Goal: Task Accomplishment & Management: Manage account settings

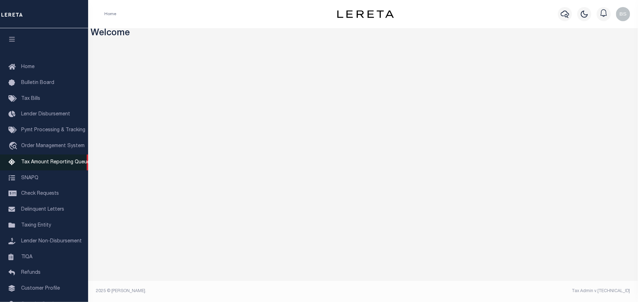
click at [34, 167] on link "Tax Amount Reporting Queue" at bounding box center [44, 162] width 88 height 16
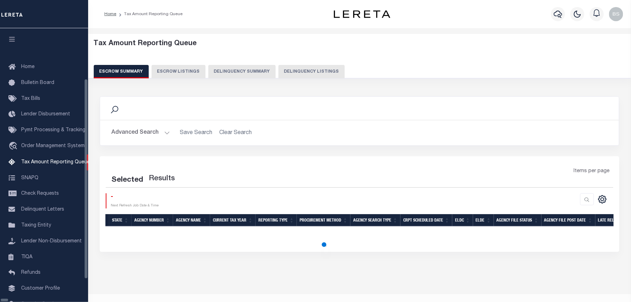
select select "100"
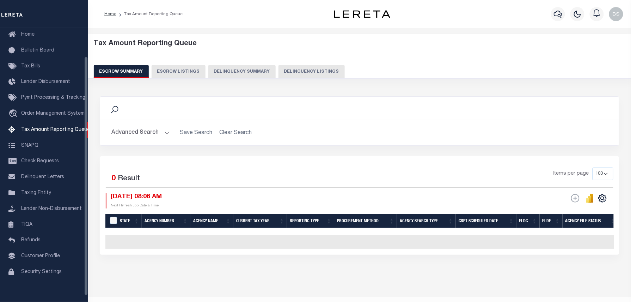
scroll to position [32, 0]
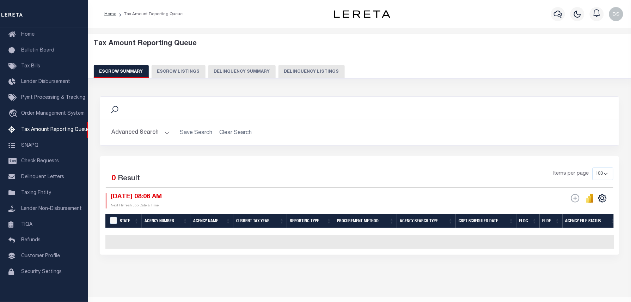
click at [312, 68] on button "Delinquency Listings" at bounding box center [311, 71] width 66 height 13
select select
select select "100"
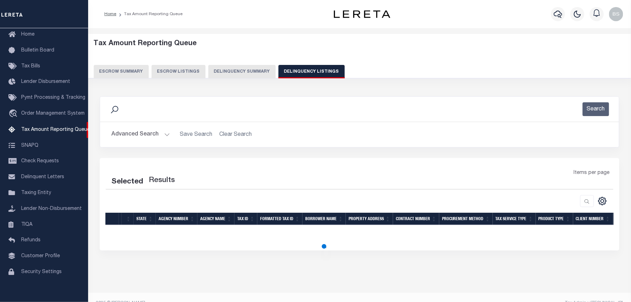
select select "100"
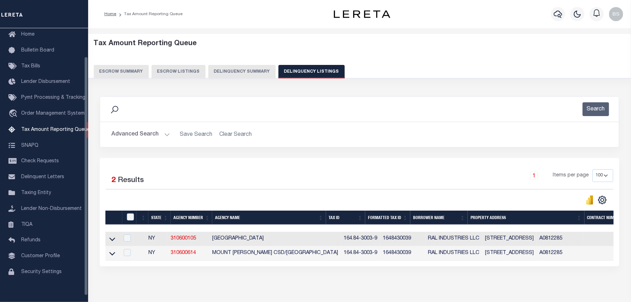
click at [143, 130] on button "Advanced Search" at bounding box center [140, 135] width 59 height 14
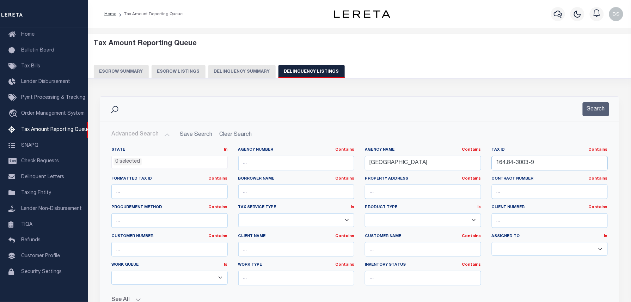
drag, startPoint x: 541, startPoint y: 163, endPoint x: 439, endPoint y: 163, distance: 102.2
click at [443, 163] on div "State In In AK AL AR AZ CA CO CT DC DE FL GA GU HI IA ID IL IN KS KY LA MA MD M…" at bounding box center [359, 219] width 507 height 144
paste input "512"
type input "16512"
drag, startPoint x: 489, startPoint y: 165, endPoint x: 342, endPoint y: 161, distance: 147.4
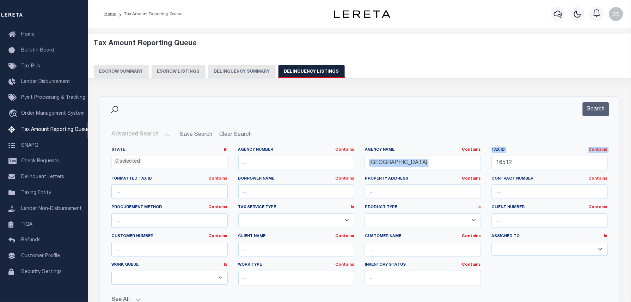
click at [348, 161] on div "State In In AK AL AR AZ CA CO CT DC DE FL GA GU HI IA ID IL IN KS KY LA MA MD M…" at bounding box center [359, 219] width 507 height 144
click at [424, 133] on h2 "Advanced Search Save Search Clear Search tblassign_wrapper_dynamictable_____Def…" at bounding box center [360, 135] width 508 height 14
drag, startPoint x: 433, startPoint y: 165, endPoint x: 355, endPoint y: 160, distance: 78.1
click at [355, 160] on div "State In In AK AL AR AZ CA CO CT DC DE FL GA GU HI IA ID IL IN KS KY LA MA MD M…" at bounding box center [359, 219] width 507 height 144
click at [590, 109] on button "Search" at bounding box center [596, 109] width 26 height 14
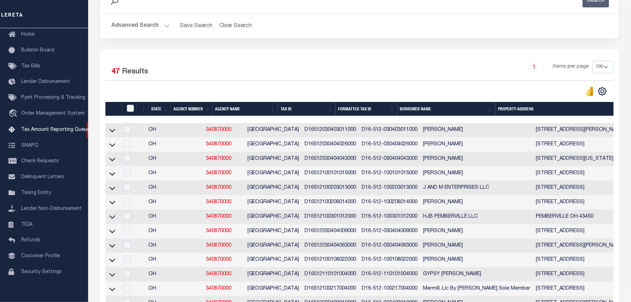
scroll to position [0, 0]
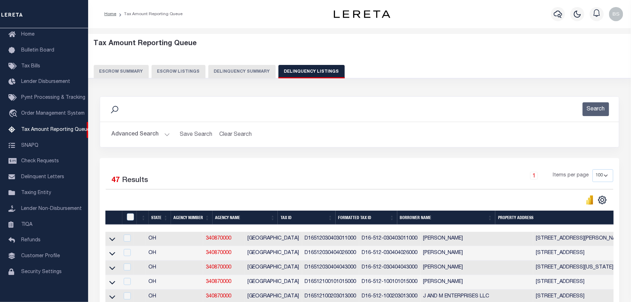
click at [152, 135] on button "Advanced Search" at bounding box center [140, 135] width 59 height 14
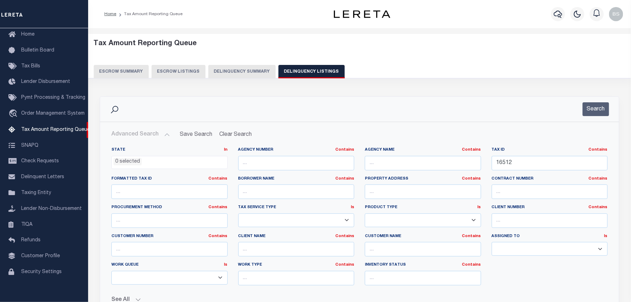
drag, startPoint x: 141, startPoint y: 159, endPoint x: 146, endPoint y: 159, distance: 4.6
click at [145, 159] on ul "0 selected" at bounding box center [170, 161] width 116 height 10
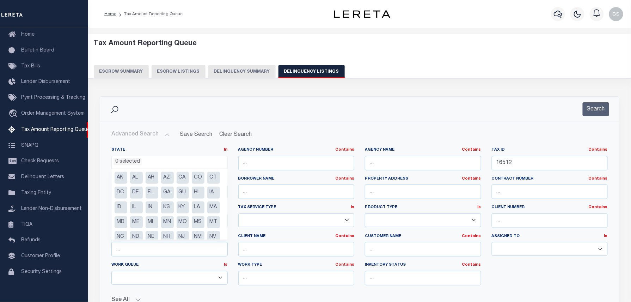
scroll to position [65, 0]
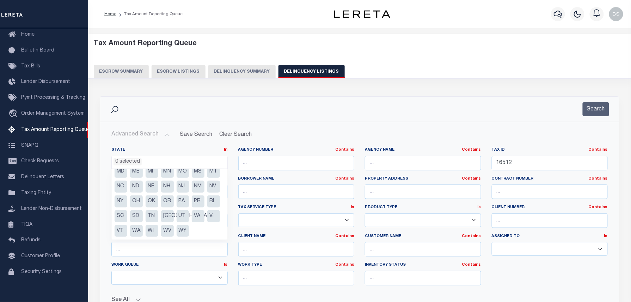
click at [165, 215] on li "[GEOGRAPHIC_DATA]" at bounding box center [167, 216] width 13 height 12
select select "[GEOGRAPHIC_DATA]"
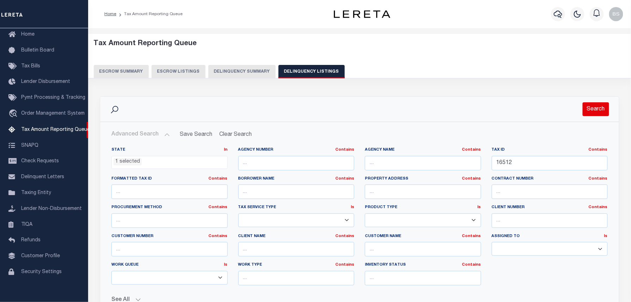
click at [594, 104] on button "Search" at bounding box center [596, 109] width 26 height 14
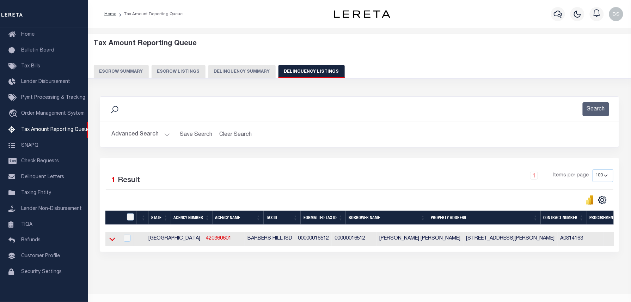
click at [111, 240] on icon at bounding box center [112, 238] width 6 height 7
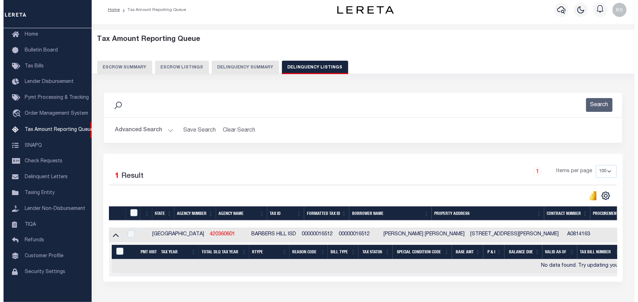
scroll to position [0, 0]
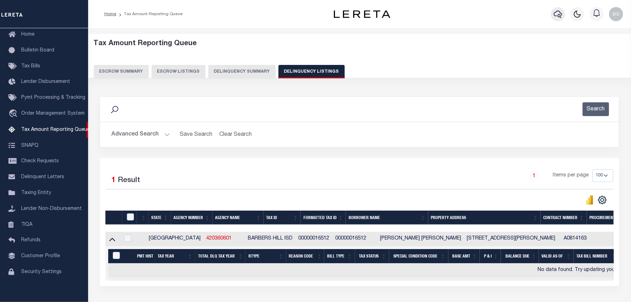
click at [560, 19] on button "button" at bounding box center [558, 14] width 14 height 14
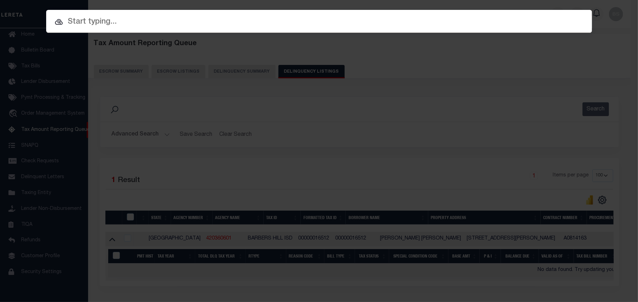
paste input "962200003441"
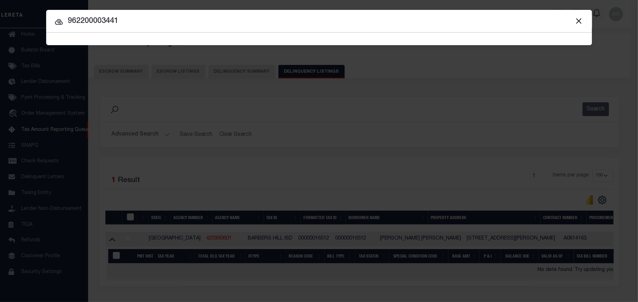
type input "962200003441"
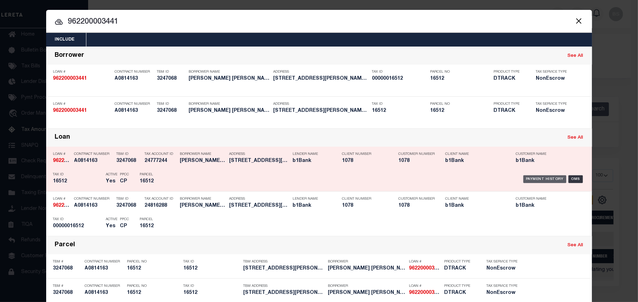
click at [532, 181] on div "Payment History" at bounding box center [544, 179] width 43 height 8
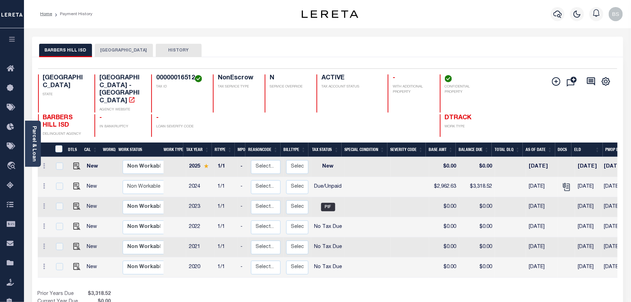
click at [137, 47] on button "[GEOGRAPHIC_DATA]" at bounding box center [124, 50] width 58 height 13
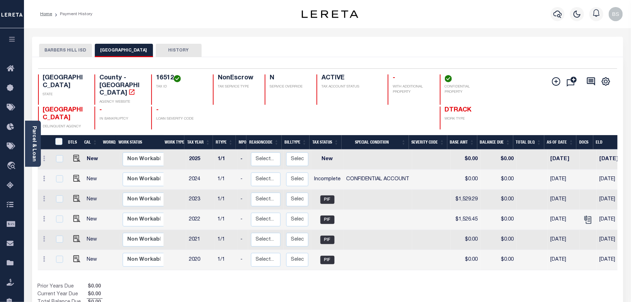
click at [74, 46] on button "BARBERS HILL ISD" at bounding box center [65, 50] width 53 height 13
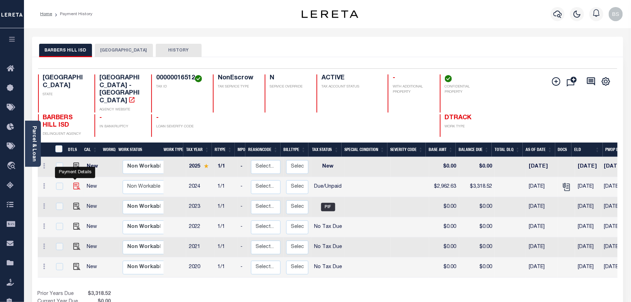
click at [77, 183] on img "" at bounding box center [76, 186] width 7 height 7
checkbox input "true"
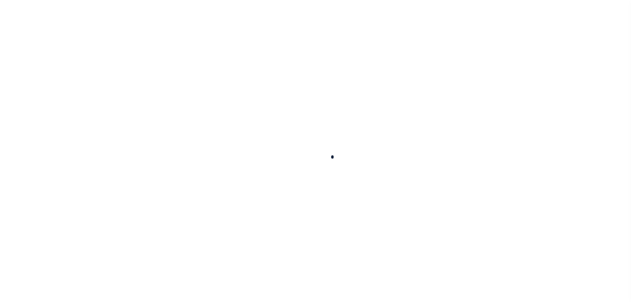
checkbox input "false"
type textarea "Information taken verbally."
type input "09/29/2025"
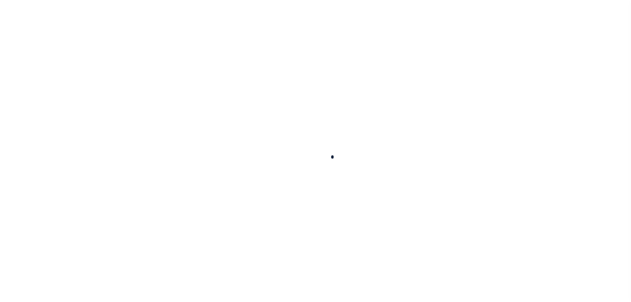
type input "09/29/2025"
select select "DUE"
type input "$2,962.63"
type input "$355.89"
type input "$3,318.52"
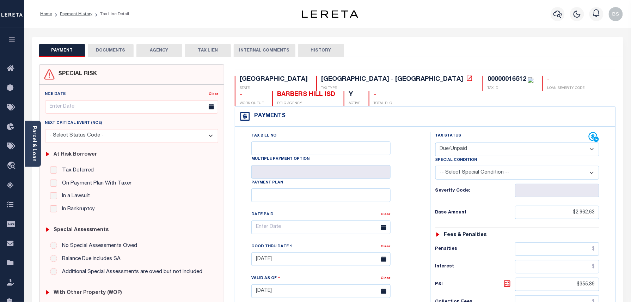
click at [113, 51] on button "DOCUMENTS" at bounding box center [111, 50] width 46 height 13
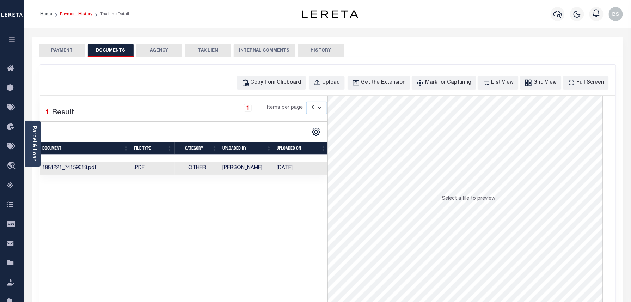
click at [79, 15] on link "Payment History" at bounding box center [76, 14] width 32 height 4
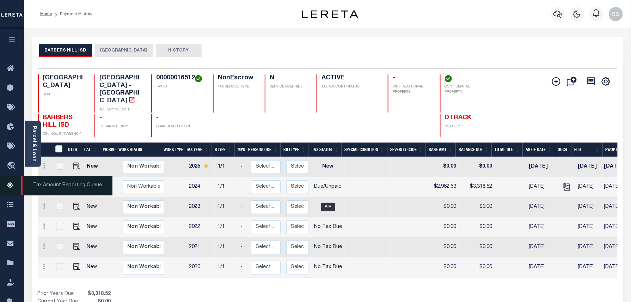
click at [9, 181] on link "Tax Amount Reporting Queue" at bounding box center [12, 185] width 24 height 19
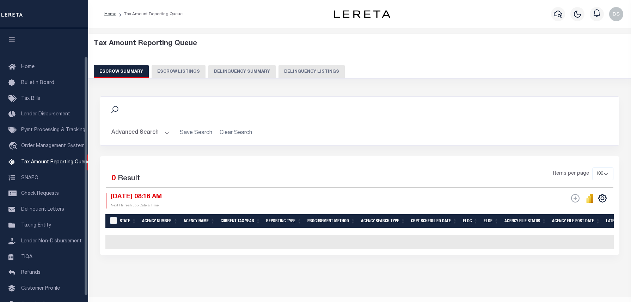
select select "100"
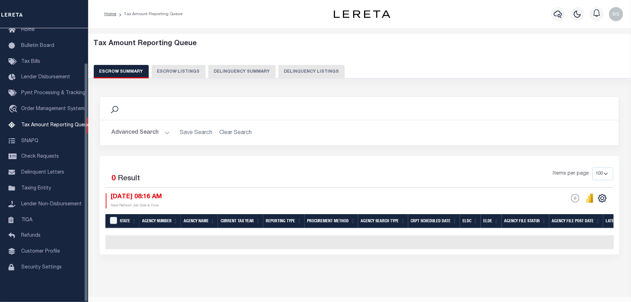
click at [305, 75] on button "Delinquency Listings" at bounding box center [311, 71] width 66 height 13
select select "100"
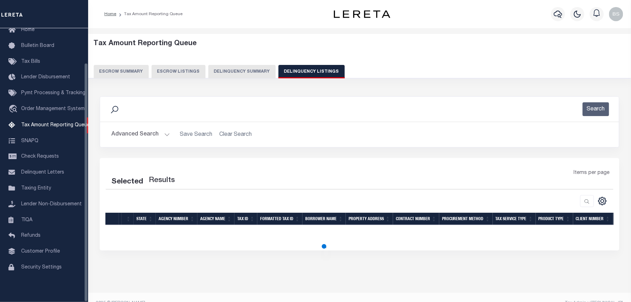
select select "100"
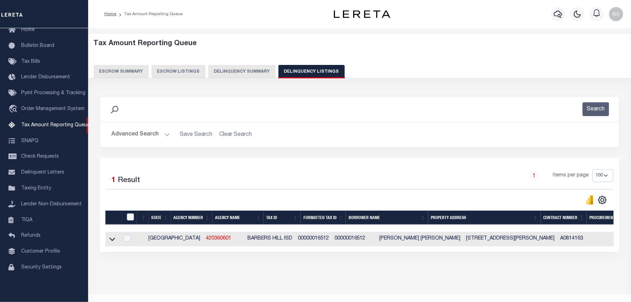
click at [144, 129] on button "Advanced Search" at bounding box center [140, 135] width 59 height 14
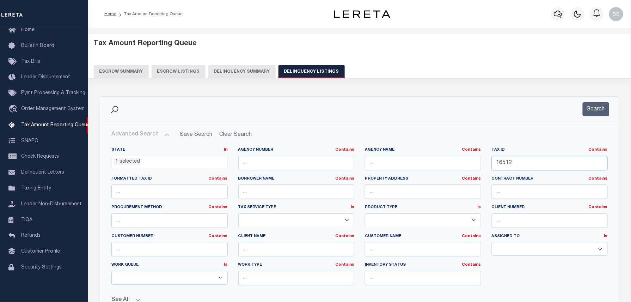
drag, startPoint x: 551, startPoint y: 163, endPoint x: 437, endPoint y: 149, distance: 114.6
click at [426, 154] on div "State In In AK AL AR AZ CA CO CT DC DE FL GA GU HI IA ID IL IN KS KY LA MA MD M…" at bounding box center [359, 219] width 507 height 144
paste input "9.51E+13"
click at [601, 102] on button "Search" at bounding box center [596, 109] width 26 height 14
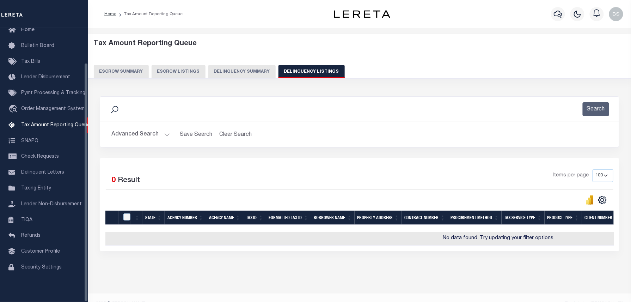
click at [147, 137] on button "Advanced Search" at bounding box center [140, 135] width 59 height 14
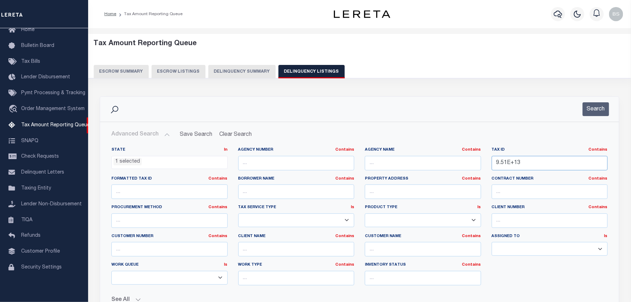
drag, startPoint x: 536, startPoint y: 165, endPoint x: 434, endPoint y: 155, distance: 103.0
click at [429, 157] on div "State In In AK AL AR AZ CA CO CT DC DE FL GA GU HI IA ID IL IN KS KY LA MA MD M…" at bounding box center [359, 219] width 507 height 144
paste input "5100000000117"
click at [603, 111] on button "Search" at bounding box center [596, 109] width 26 height 14
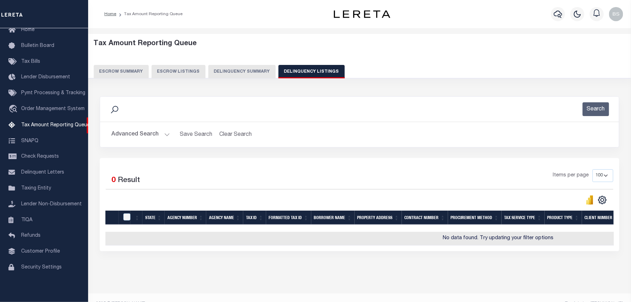
click at [151, 133] on button "Advanced Search" at bounding box center [140, 135] width 59 height 14
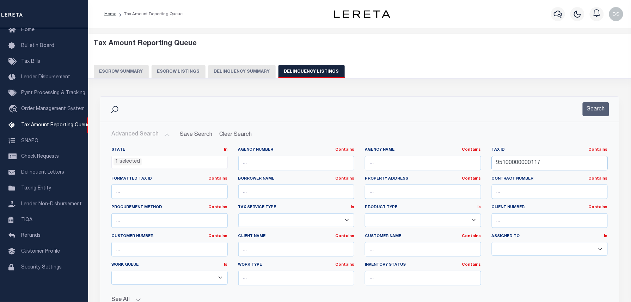
drag, startPoint x: 546, startPoint y: 161, endPoint x: 453, endPoint y: 157, distance: 92.8
click at [456, 157] on div "State In In AK AL AR AZ CA CO CT DC DE FL GA GU HI IA ID IL IN KS [GEOGRAPHIC_D…" at bounding box center [359, 219] width 507 height 144
paste input "01330911300000"
click at [594, 107] on button "Search" at bounding box center [596, 109] width 26 height 14
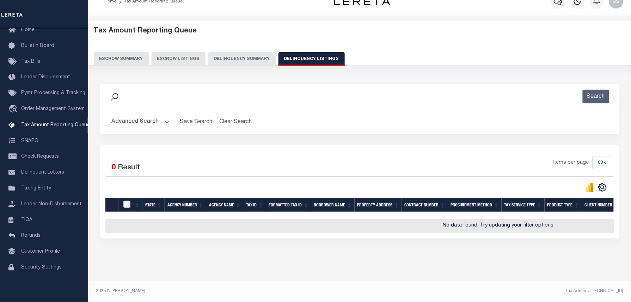
scroll to position [19, 0]
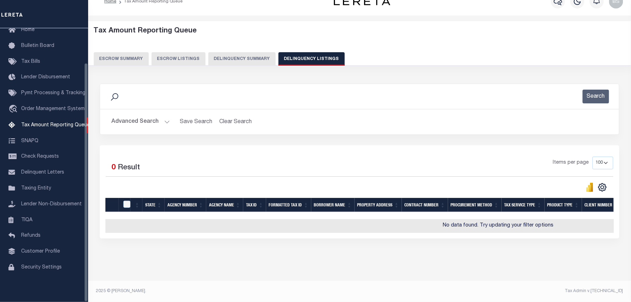
click at [130, 118] on button "Advanced Search" at bounding box center [140, 122] width 59 height 14
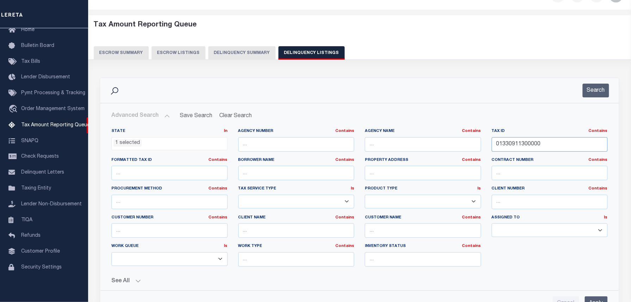
drag, startPoint x: 437, startPoint y: 146, endPoint x: 348, endPoint y: 146, distance: 89.9
click at [348, 146] on div "State In In AK AL AR AZ CA CO CT DC DE FL GA GU HI IA ID IL IN KS [GEOGRAPHIC_D…" at bounding box center [359, 200] width 507 height 144
paste input "60970404"
type input "01609704040000"
click at [587, 91] on button "Search" at bounding box center [596, 91] width 26 height 14
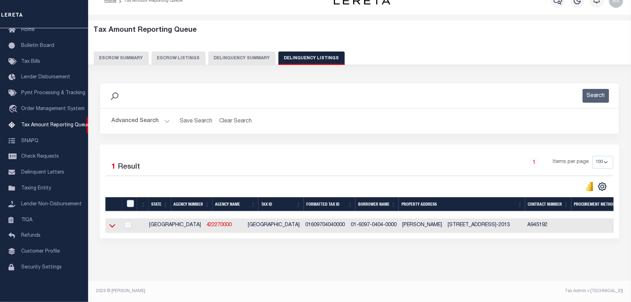
click at [111, 222] on icon at bounding box center [112, 225] width 6 height 7
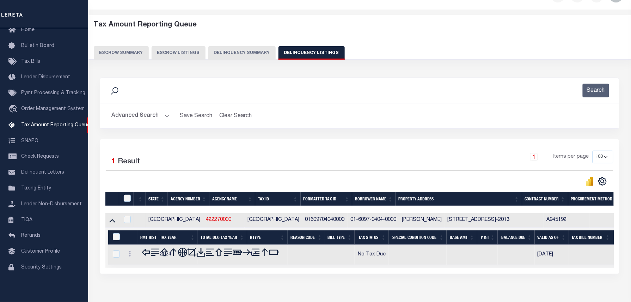
scroll to position [56, 0]
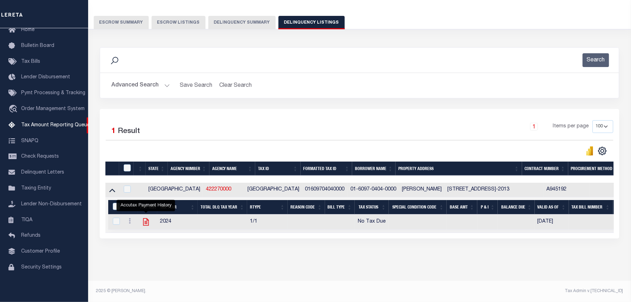
click at [145, 217] on icon "" at bounding box center [145, 221] width 9 height 9
checkbox input "true"
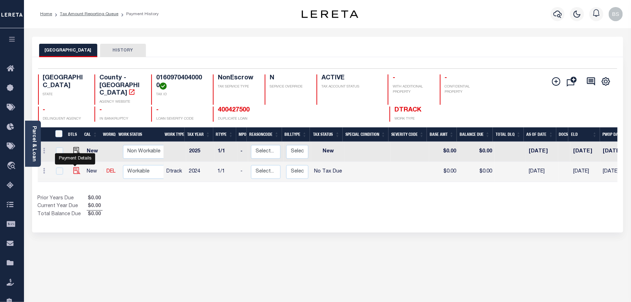
click at [74, 167] on img "" at bounding box center [76, 170] width 7 height 7
checkbox input "true"
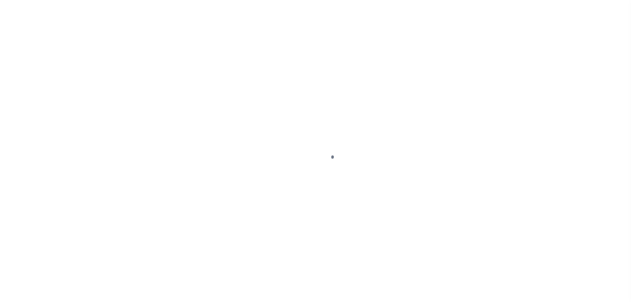
select select "NTX"
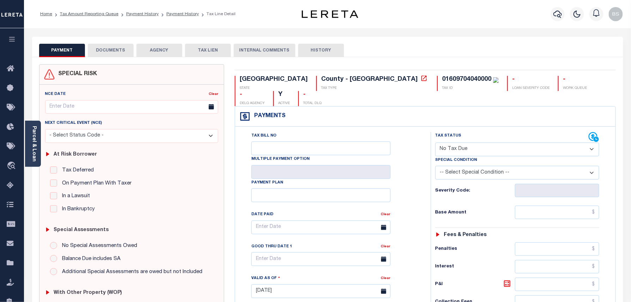
click at [35, 131] on link "Parcel & Loan" at bounding box center [33, 144] width 5 height 36
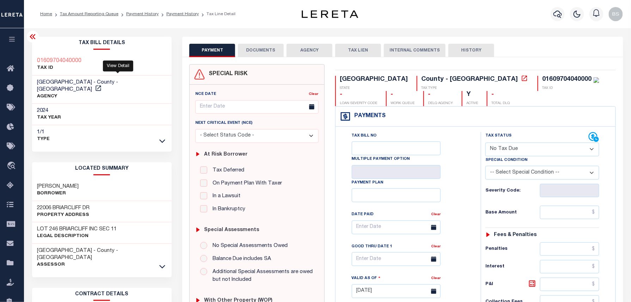
click at [103, 87] on link at bounding box center [98, 89] width 9 height 5
drag, startPoint x: 37, startPoint y: 179, endPoint x: 78, endPoint y: 183, distance: 41.4
click at [78, 183] on div "[PERSON_NAME]" at bounding box center [102, 190] width 140 height 22
copy h3 "[PERSON_NAME]"
click at [174, 14] on link "Payment History" at bounding box center [182, 14] width 32 height 4
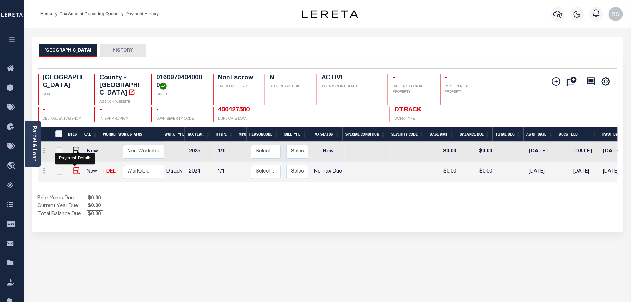
click at [75, 169] on img "" at bounding box center [76, 170] width 7 height 7
checkbox input "true"
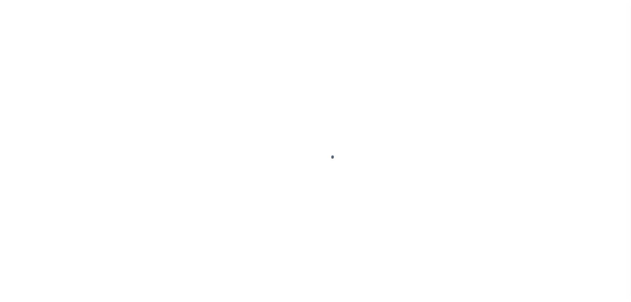
select select "NTX"
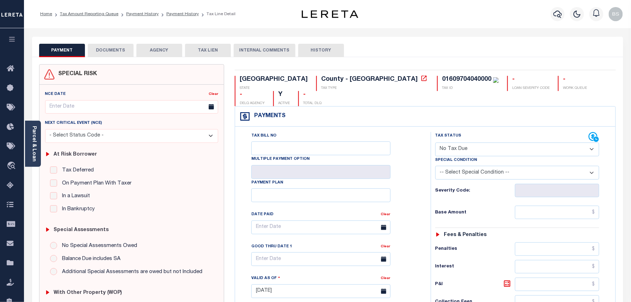
click at [125, 49] on button "DOCUMENTS" at bounding box center [111, 50] width 46 height 13
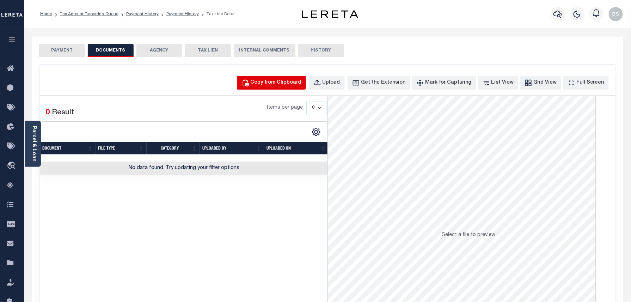
click at [304, 87] on button "Copy from Clipboard" at bounding box center [271, 83] width 69 height 14
select select "POP"
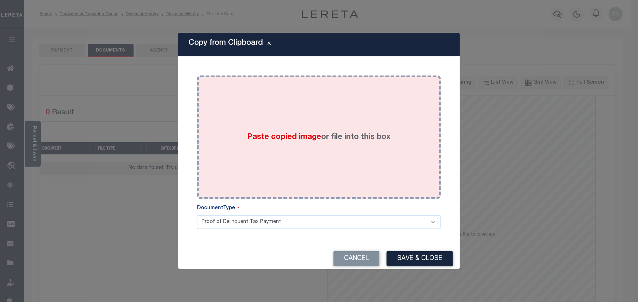
click at [357, 131] on label "Paste copied image or file into this box" at bounding box center [318, 137] width 143 height 12
click at [357, 131] on div "Paste copied image or file into this box" at bounding box center [318, 137] width 233 height 113
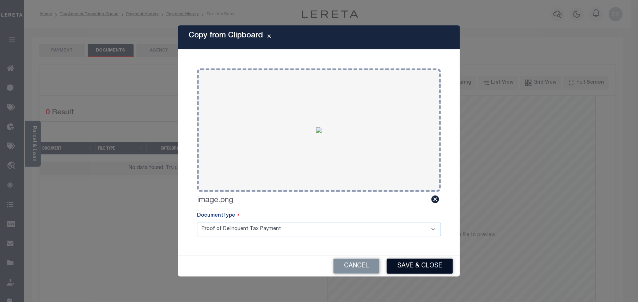
click at [416, 271] on button "Save & Close" at bounding box center [420, 265] width 66 height 15
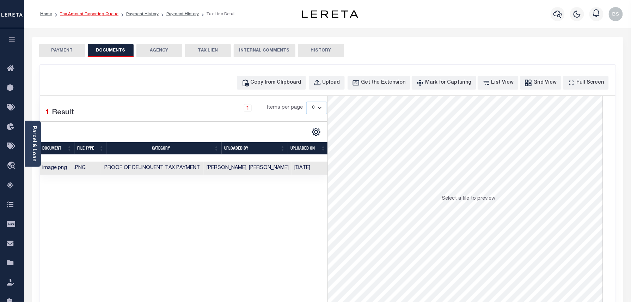
click at [104, 12] on link "Tax Amount Reporting Queue" at bounding box center [89, 14] width 59 height 4
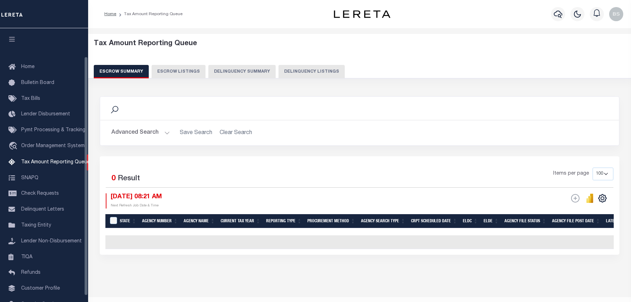
select select "100"
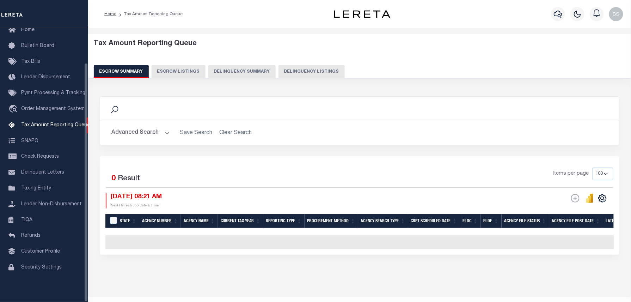
click at [297, 71] on button "Delinquency Listings" at bounding box center [311, 71] width 66 height 13
select select "100"
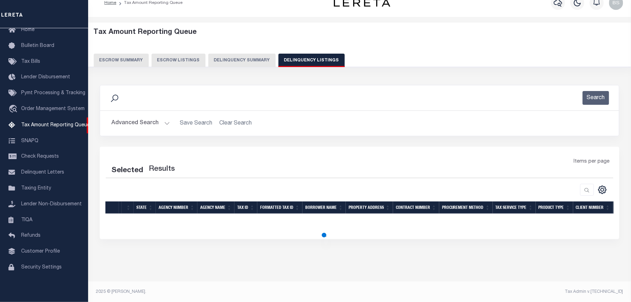
select select "100"
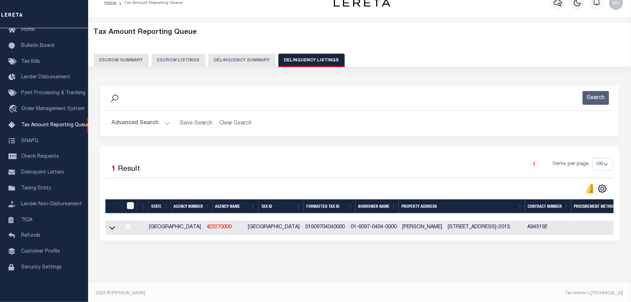
scroll to position [13, 0]
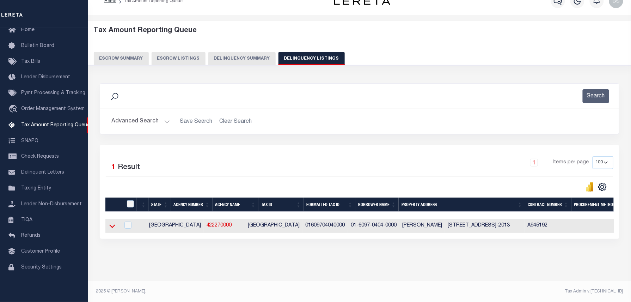
click at [109, 228] on icon at bounding box center [112, 225] width 6 height 7
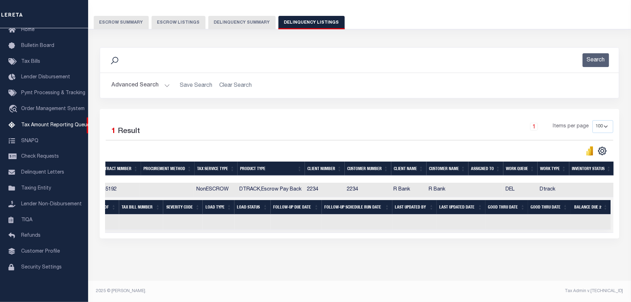
scroll to position [0, 0]
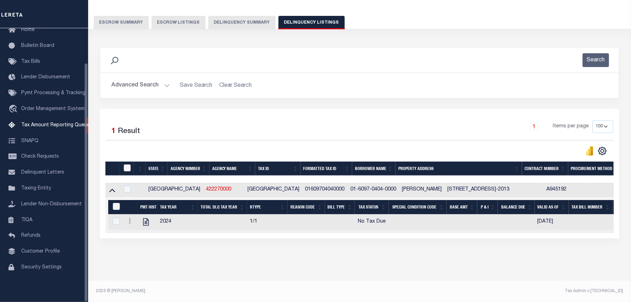
click at [127, 164] on input "checkbox" at bounding box center [127, 167] width 7 height 7
checkbox input "true"
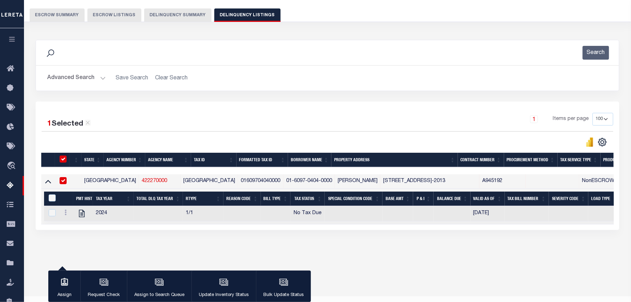
scroll to position [55, 0]
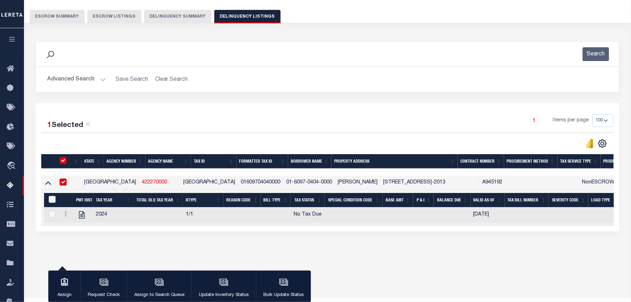
click at [53, 200] on input "&nbsp;" at bounding box center [52, 199] width 7 height 7
checkbox input "true"
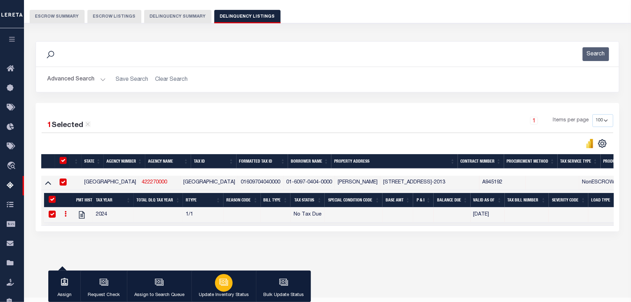
click at [226, 285] on icon "button" at bounding box center [223, 281] width 9 height 9
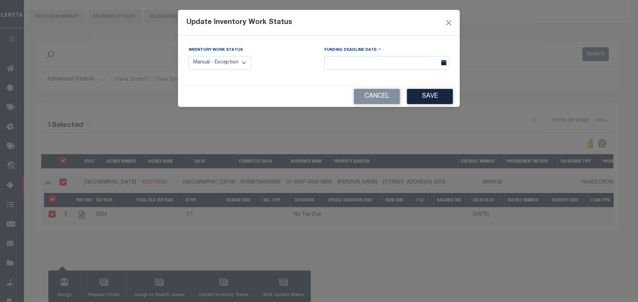
click at [237, 58] on select "Manual - Exception Pended - Awaiting Search Late Add Exception Completed" at bounding box center [220, 63] width 63 height 14
select select "4"
click at [189, 56] on select "Manual - Exception Pended - Awaiting Search Late Add Exception Completed" at bounding box center [220, 63] width 63 height 14
click at [417, 99] on button "Save" at bounding box center [430, 96] width 46 height 15
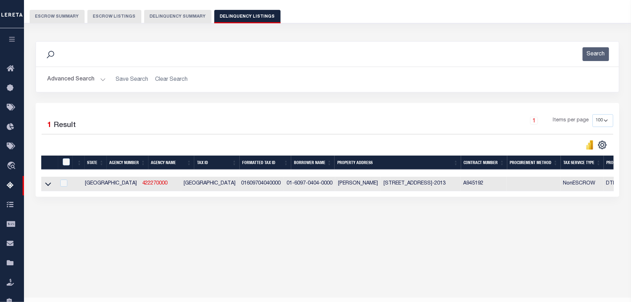
click at [94, 77] on button "Advanced Search" at bounding box center [76, 80] width 59 height 14
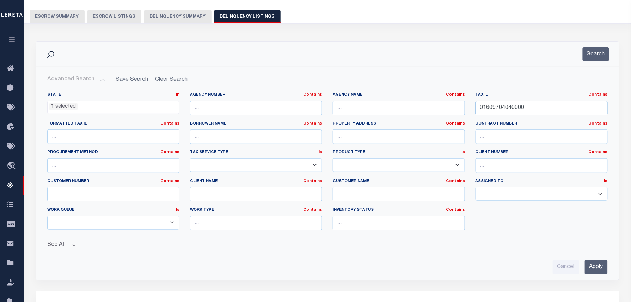
drag, startPoint x: 531, startPoint y: 109, endPoint x: 427, endPoint y: 104, distance: 103.4
click at [428, 104] on div "State In In AK AL AR AZ CA CO CT DC DE FL GA GU HI IA ID IL IN KS KY LA MA MD M…" at bounding box center [327, 164] width 571 height 144
paste input "21310061"
click at [593, 56] on button "Search" at bounding box center [596, 54] width 26 height 14
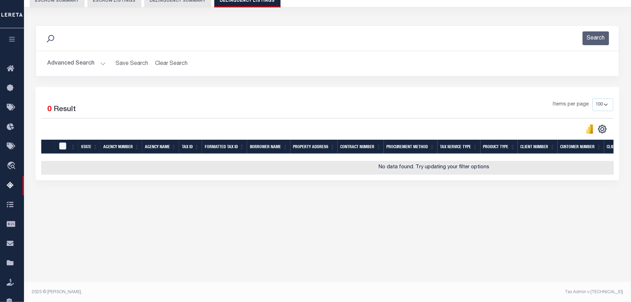
scroll to position [72, 0]
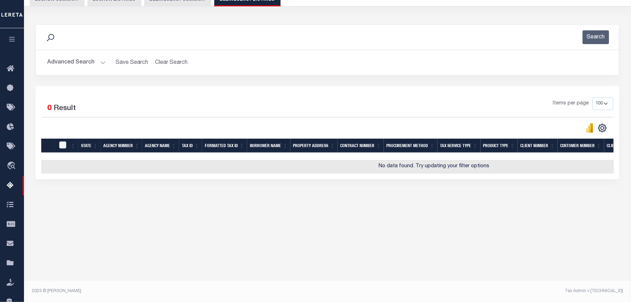
click at [90, 68] on button "Advanced Search" at bounding box center [76, 63] width 59 height 14
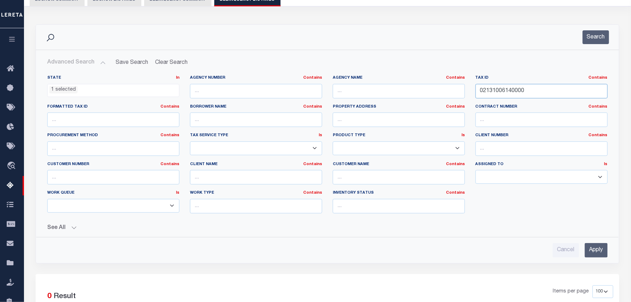
drag, startPoint x: 534, startPoint y: 88, endPoint x: 310, endPoint y: 67, distance: 225.2
click at [319, 68] on div "Advanced Search Save Search Clear Search tblassign_wrapper_dynamictable_____Def…" at bounding box center [328, 157] width 572 height 202
paste input "31080419"
type input "02310804190000"
click at [598, 39] on button "Search" at bounding box center [596, 37] width 26 height 14
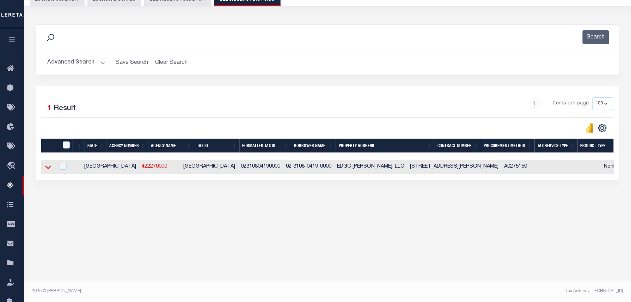
click at [49, 167] on icon at bounding box center [48, 166] width 6 height 7
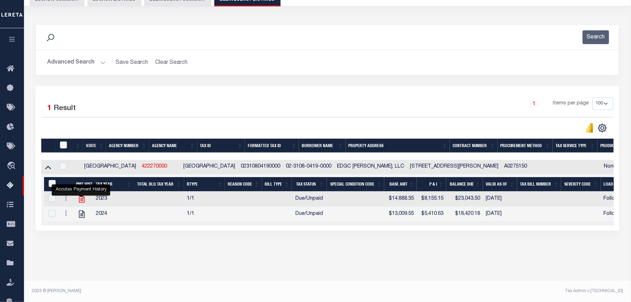
click at [79, 202] on icon "" at bounding box center [82, 198] width 6 height 7
checkbox input "false"
checkbox input "true"
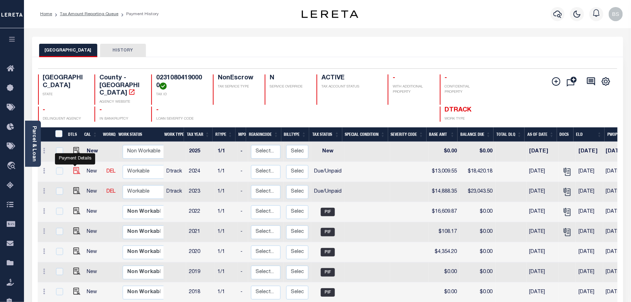
click at [73, 167] on img "" at bounding box center [76, 170] width 7 height 7
checkbox input "true"
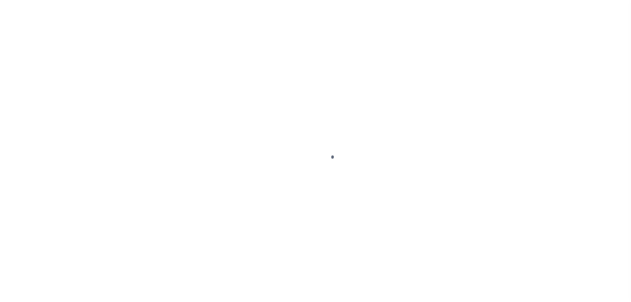
select select "DUE"
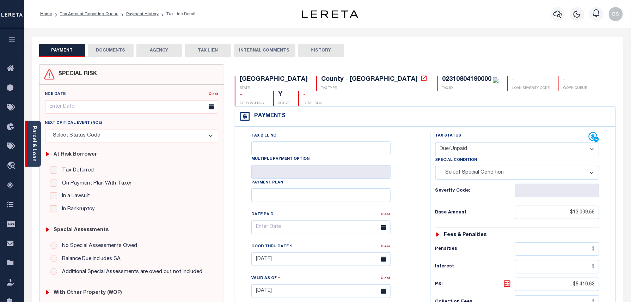
click at [32, 140] on link "Parcel & Loan" at bounding box center [33, 144] width 5 height 36
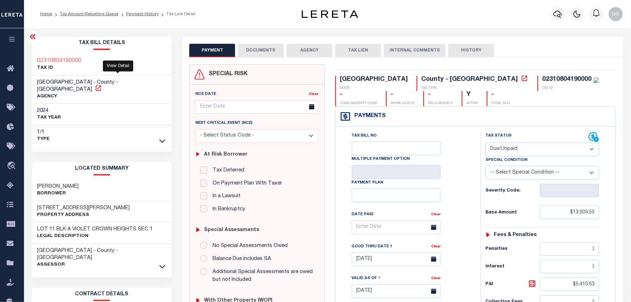
click at [102, 85] on icon at bounding box center [98, 88] width 7 height 7
click at [144, 14] on link "Payment History" at bounding box center [142, 14] width 32 height 4
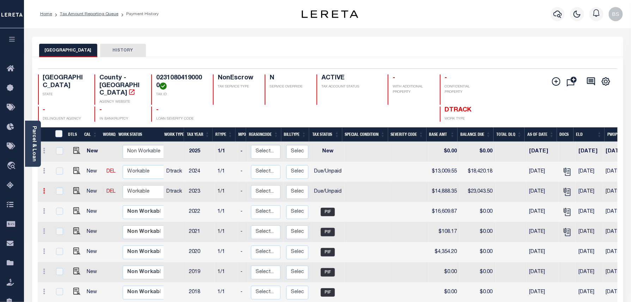
click at [47, 189] on link at bounding box center [45, 192] width 8 height 6
click at [60, 212] on img at bounding box center [61, 215] width 7 height 7
select select "DUE"
type input "$14,888.35"
type input "$23,043.50"
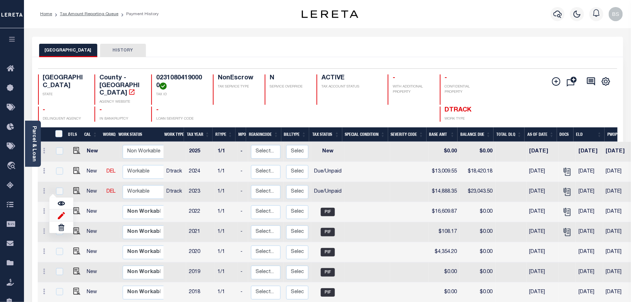
type input "[DATE]"
type input "$8,155.15"
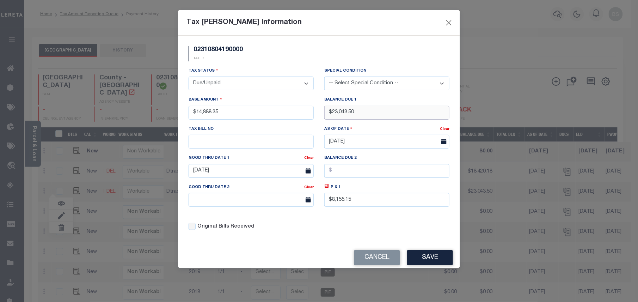
drag, startPoint x: 364, startPoint y: 113, endPoint x: 310, endPoint y: 112, distance: 53.6
click at [310, 112] on div "Tax Status - Select Status - Open Due/Unpaid Paid Incomplete No Tax Due Interna…" at bounding box center [318, 151] width 271 height 169
type input "$23,214.75"
click at [329, 188] on icon at bounding box center [327, 186] width 4 height 4
type input "$8,326.40"
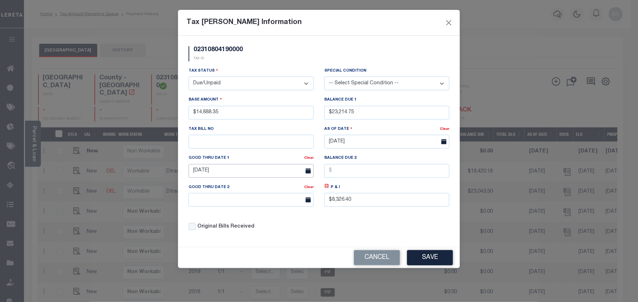
click at [252, 172] on input "[DATE]" at bounding box center [251, 171] width 125 height 14
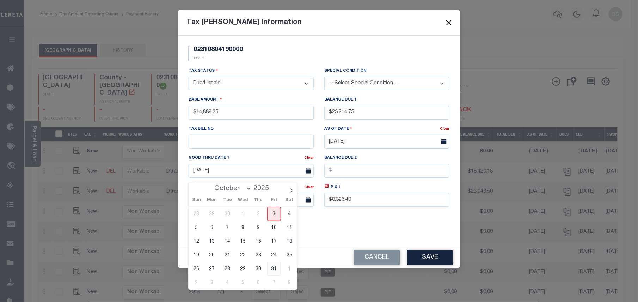
click at [269, 271] on span "31" at bounding box center [274, 269] width 14 height 14
type input "[DATE]"
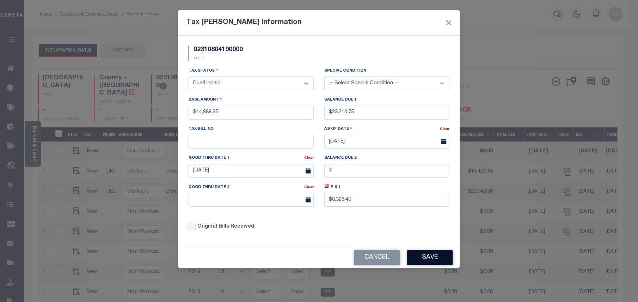
click at [429, 264] on button "Save" at bounding box center [430, 257] width 46 height 15
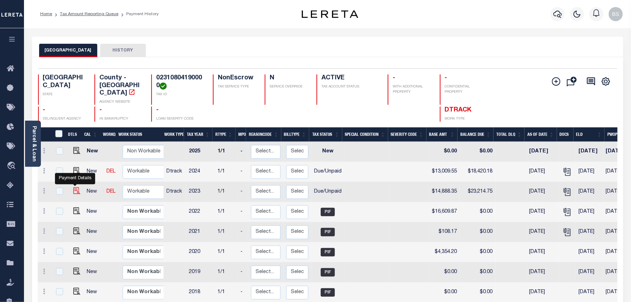
click at [73, 187] on img at bounding box center [76, 190] width 7 height 7
checkbox input "true"
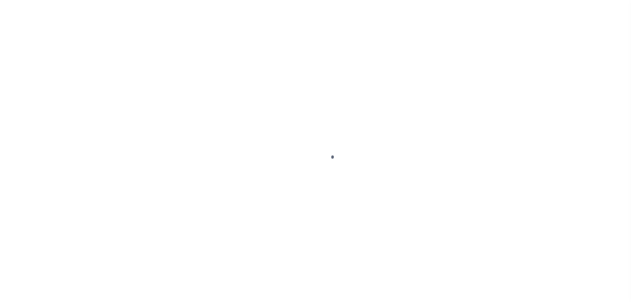
select select "DUE"
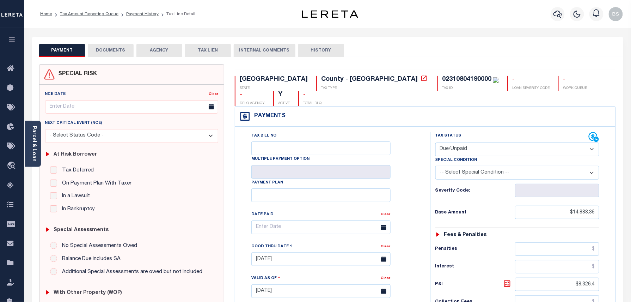
click at [119, 54] on button "DOCUMENTS" at bounding box center [111, 50] width 46 height 13
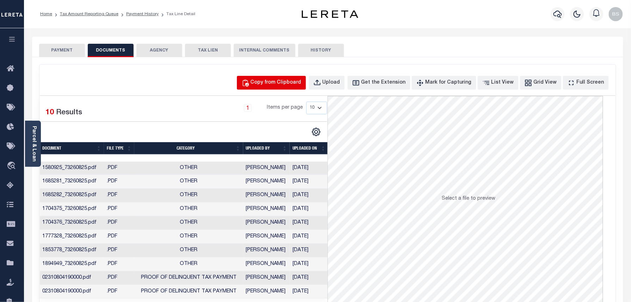
click at [287, 84] on div "Copy from Clipboard" at bounding box center [276, 83] width 51 height 8
select select "POP"
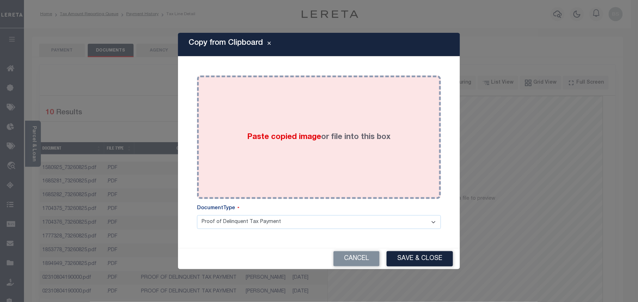
click at [322, 171] on div "Paste copied image or file into this box" at bounding box center [318, 137] width 233 height 113
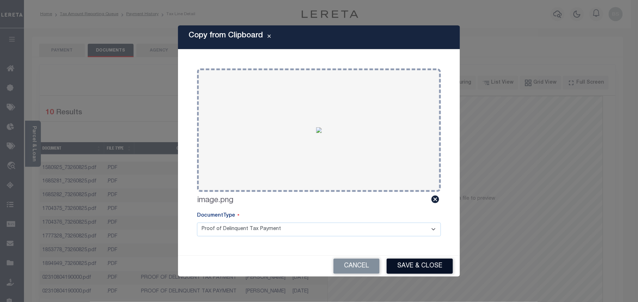
click at [420, 268] on button "Save & Close" at bounding box center [420, 265] width 66 height 15
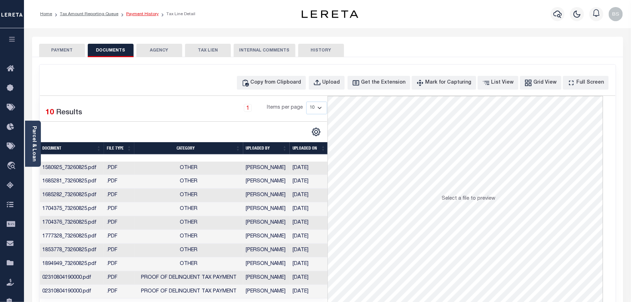
click at [137, 13] on link "Payment History" at bounding box center [142, 14] width 32 height 4
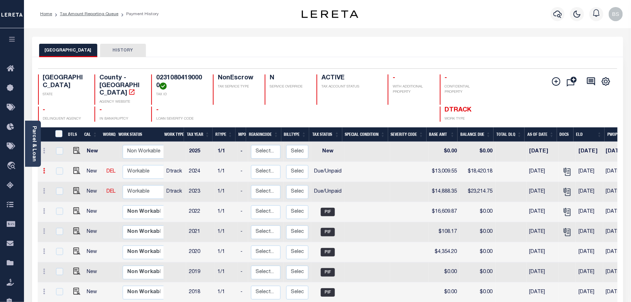
click at [44, 168] on icon at bounding box center [44, 171] width 2 height 6
click at [61, 191] on img at bounding box center [61, 194] width 7 height 7
select select "DUE"
type input "$13,009.55"
type input "$18,420.18"
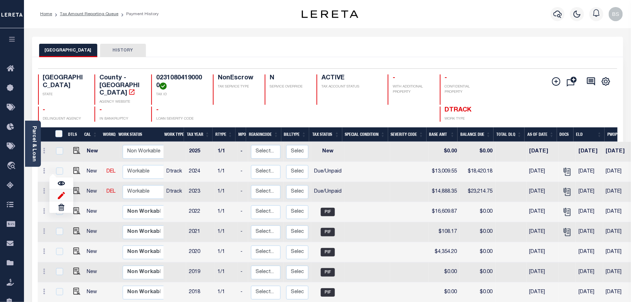
type input "10/03/2025"
type input "09/30/2025"
type input "$5,410.63"
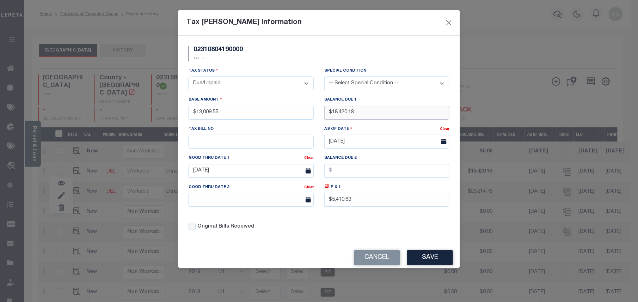
drag, startPoint x: 357, startPoint y: 116, endPoint x: 322, endPoint y: 113, distance: 34.7
click at [322, 113] on div "Balance Due 1 $18,420.18" at bounding box center [387, 110] width 136 height 29
type input "$18,569.79"
click at [327, 189] on icon at bounding box center [326, 185] width 5 height 5
type input "$5,560.24"
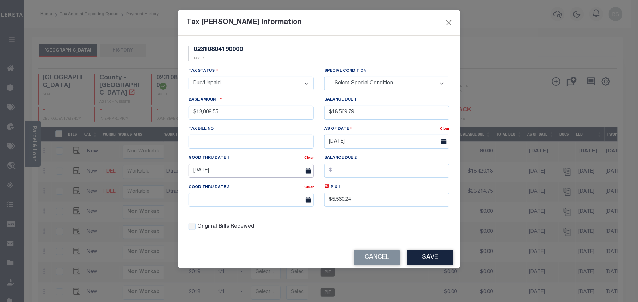
click at [241, 177] on input "09/30/2025" at bounding box center [251, 171] width 125 height 14
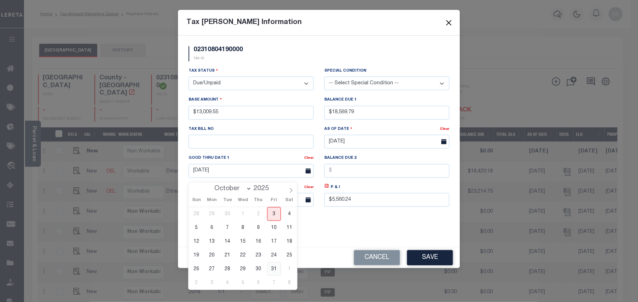
click at [271, 264] on span "31" at bounding box center [274, 269] width 14 height 14
type input "[DATE]"
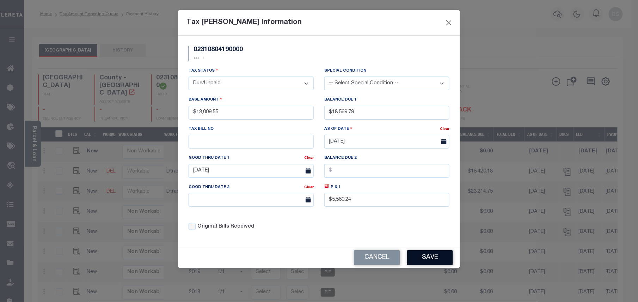
click at [429, 260] on button "Save" at bounding box center [430, 257] width 46 height 15
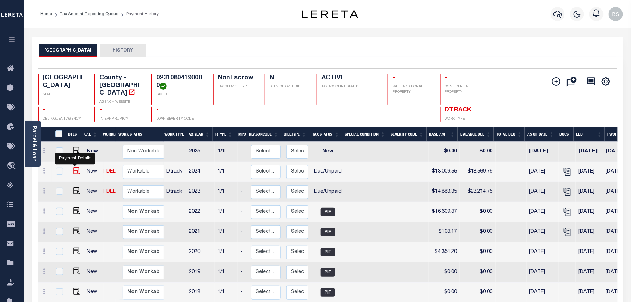
click at [74, 167] on img at bounding box center [76, 170] width 7 height 7
checkbox input "true"
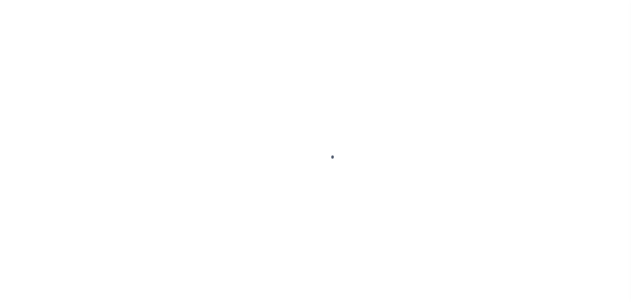
select select "DUE"
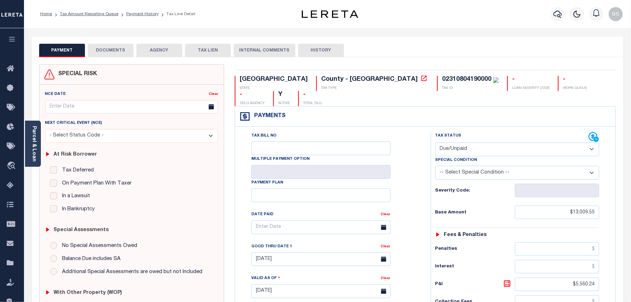
click at [114, 54] on button "DOCUMENTS" at bounding box center [111, 50] width 46 height 13
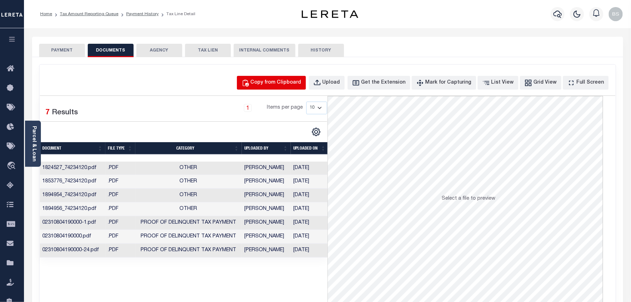
click at [268, 82] on div "Copy from Clipboard" at bounding box center [276, 83] width 51 height 8
select select "POP"
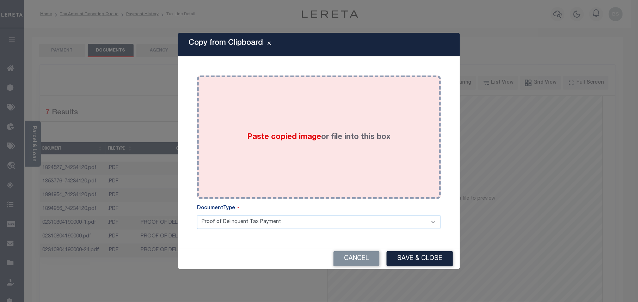
click at [295, 123] on div "Paste copied image or file into this box" at bounding box center [318, 137] width 233 height 113
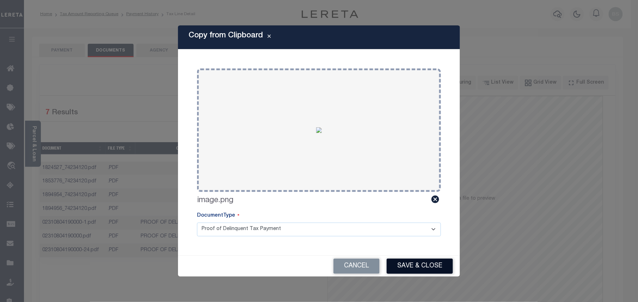
click at [431, 264] on button "Save & Close" at bounding box center [420, 265] width 66 height 15
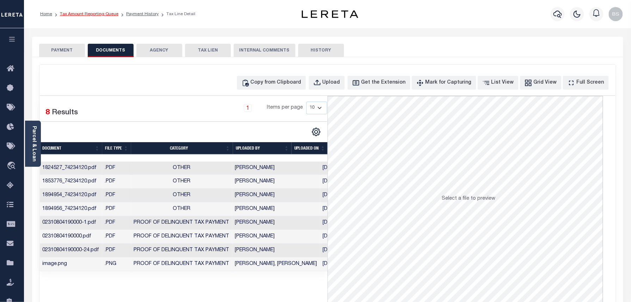
click at [104, 12] on link "Tax Amount Reporting Queue" at bounding box center [89, 14] width 59 height 4
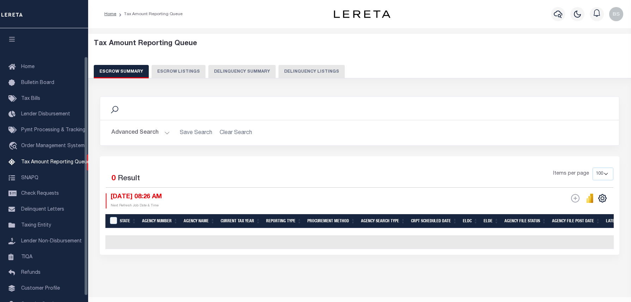
select select "100"
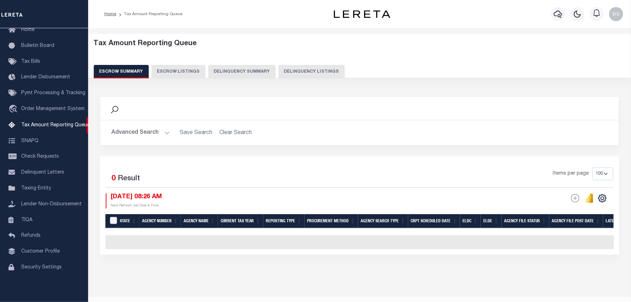
click at [321, 69] on button "Delinquency Listings" at bounding box center [311, 71] width 66 height 13
select select "100"
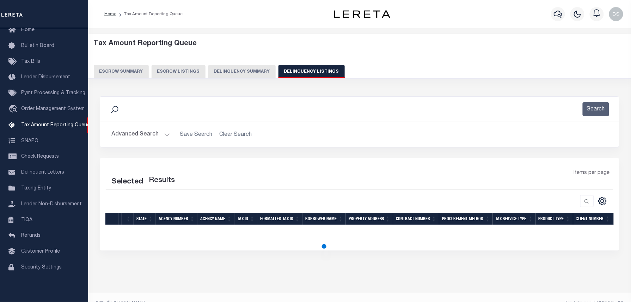
select select "100"
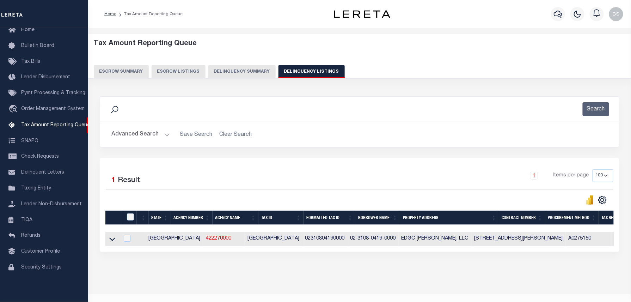
drag, startPoint x: 111, startPoint y: 241, endPoint x: 119, endPoint y: 221, distance: 22.5
click at [111, 241] on icon at bounding box center [112, 240] width 6 height 4
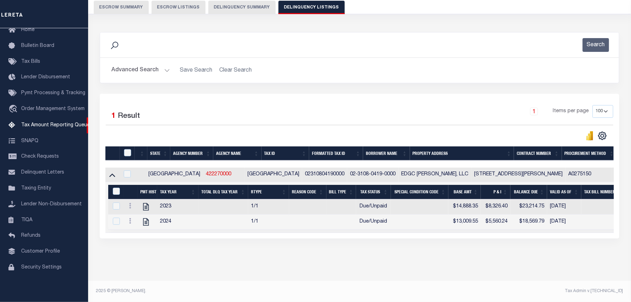
scroll to position [72, 0]
click at [127, 149] on input "checkbox" at bounding box center [127, 152] width 7 height 7
checkbox input "true"
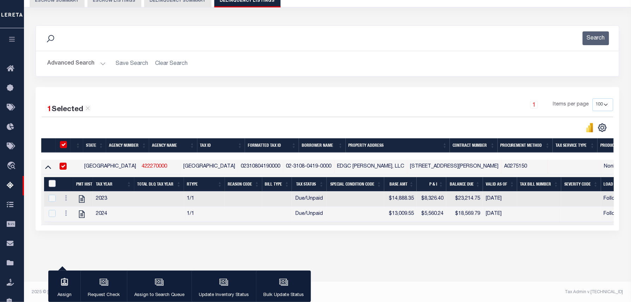
click at [50, 186] on input "&nbsp;" at bounding box center [52, 183] width 7 height 7
checkbox input "true"
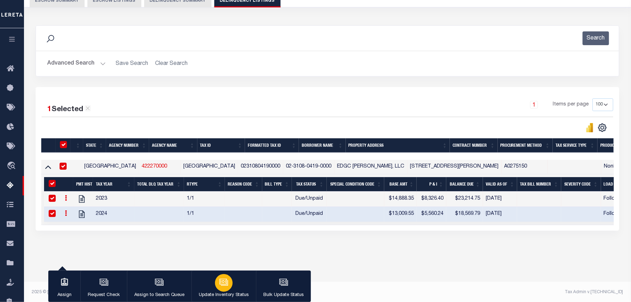
click at [215, 282] on div "button" at bounding box center [224, 283] width 18 height 18
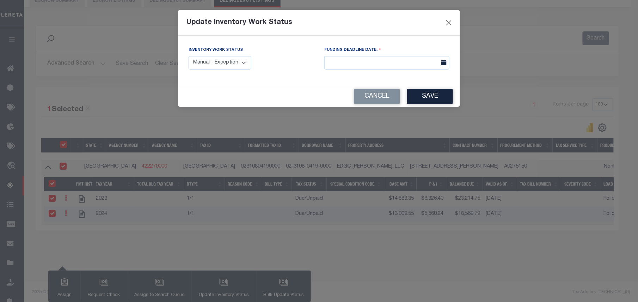
click at [214, 66] on select "Manual - Exception Pended - Awaiting Search Late Add Exception Completed" at bounding box center [220, 63] width 63 height 14
select select "4"
click at [189, 56] on select "Manual - Exception Pended - Awaiting Search Late Add Exception Completed" at bounding box center [220, 63] width 63 height 14
click at [448, 96] on button "Save" at bounding box center [430, 96] width 46 height 15
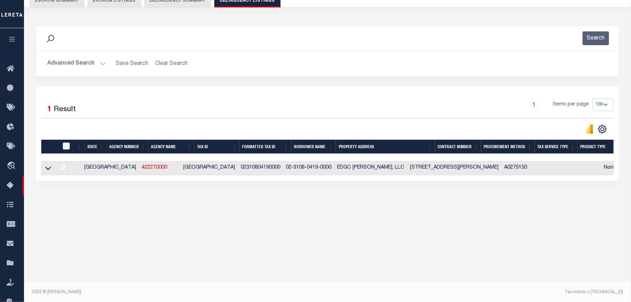
click at [88, 61] on button "Advanced Search" at bounding box center [76, 64] width 59 height 14
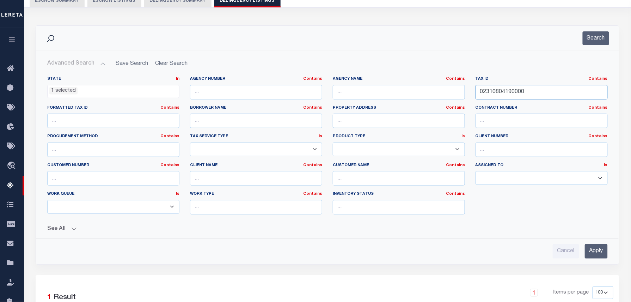
drag, startPoint x: 494, startPoint y: 92, endPoint x: 363, endPoint y: 84, distance: 130.7
click at [359, 87] on div "State In In AK AL AR AZ CA CO CT DC DE FL GA GU HI IA ID IL IN KS KY LA MA MD M…" at bounding box center [327, 148] width 571 height 144
paste input "46181004"
type input "02461810040000"
click at [600, 40] on button "Search" at bounding box center [596, 38] width 26 height 14
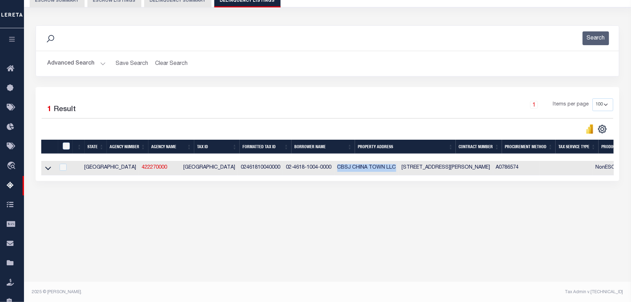
drag, startPoint x: 294, startPoint y: 167, endPoint x: 353, endPoint y: 168, distance: 58.9
click at [353, 168] on td "CBSJ CHINA TOWN LLC" at bounding box center [367, 168] width 65 height 14
checkbox input "true"
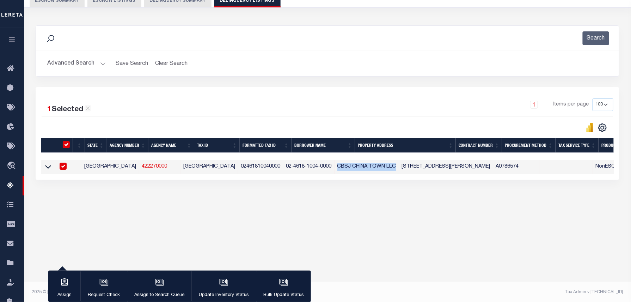
copy td "CBSJ CHINA TOWN LLC"
drag, startPoint x: 51, startPoint y: 165, endPoint x: 59, endPoint y: 167, distance: 8.6
click at [51, 165] on link at bounding box center [48, 166] width 8 height 5
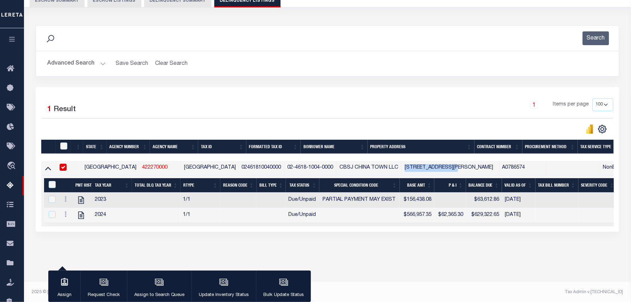
drag, startPoint x: 374, startPoint y: 170, endPoint x: 425, endPoint y: 168, distance: 50.8
click at [425, 168] on td "10901 N LAMAR BLVD AUSTIN TX 78753" at bounding box center [450, 168] width 97 height 14
checkbox input "false"
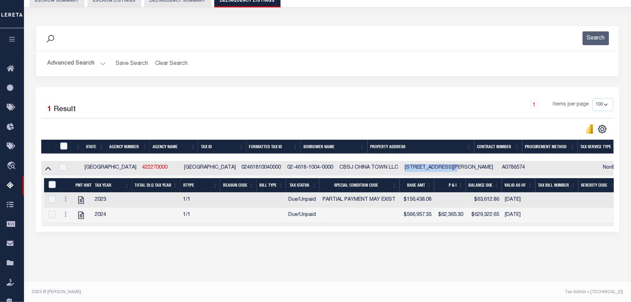
copy td "10901 N LAMAR BLVD"
click at [82, 202] on icon "" at bounding box center [81, 199] width 6 height 7
checkbox input "false"
checkbox input "true"
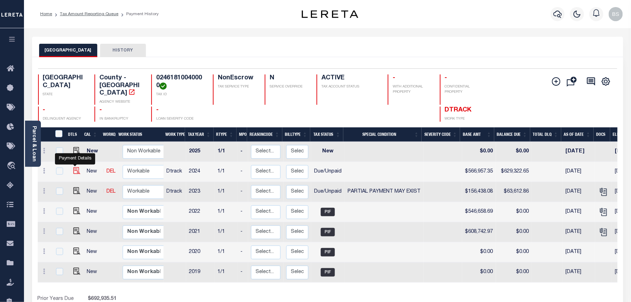
click at [74, 167] on img "" at bounding box center [76, 170] width 7 height 7
checkbox input "true"
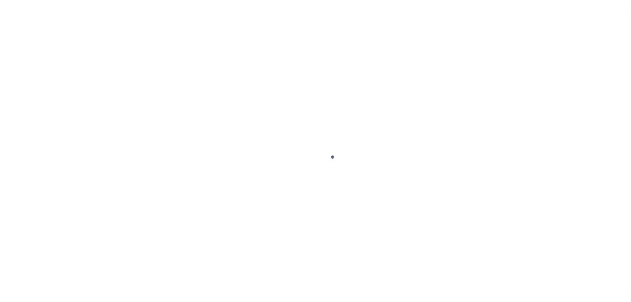
select select "DUE"
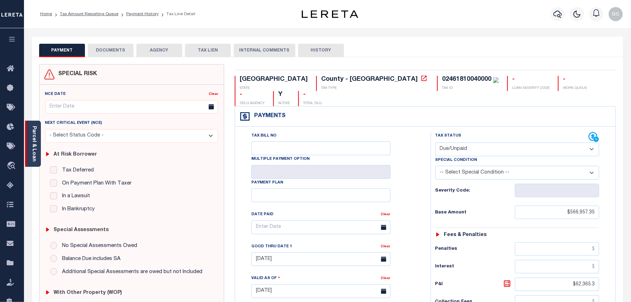
click at [31, 133] on link "Parcel & Loan" at bounding box center [33, 144] width 5 height 36
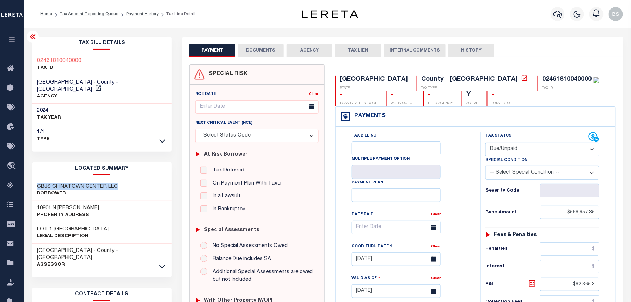
drag, startPoint x: 37, startPoint y: 177, endPoint x: 121, endPoint y: 176, distance: 84.6
click at [121, 179] on div "CBJS CHINATOWN CENTER LLC Borrower" at bounding box center [102, 190] width 140 height 22
copy h3 "CBJS CHINATOWN CENTER LLC"
drag, startPoint x: 36, startPoint y: 200, endPoint x: 82, endPoint y: 202, distance: 46.2
click at [82, 202] on div "10901 N [PERSON_NAME] Property Address" at bounding box center [102, 212] width 140 height 22
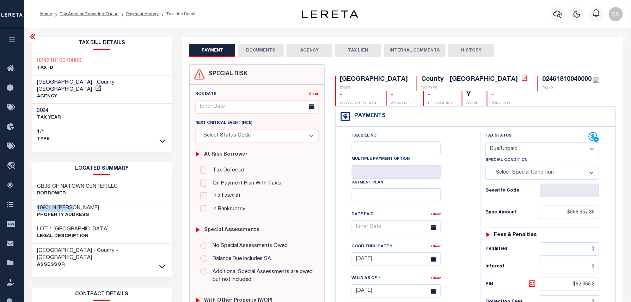
copy h3 "10901 N [PERSON_NAME]"
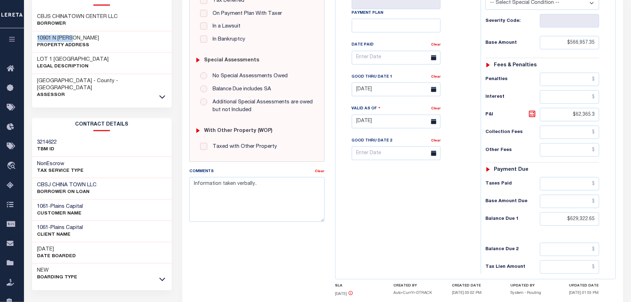
scroll to position [235, 0]
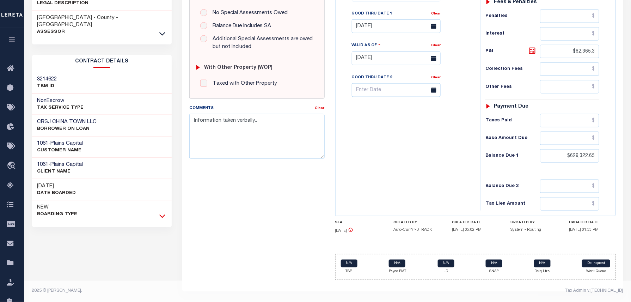
click at [159, 212] on icon at bounding box center [162, 215] width 6 height 7
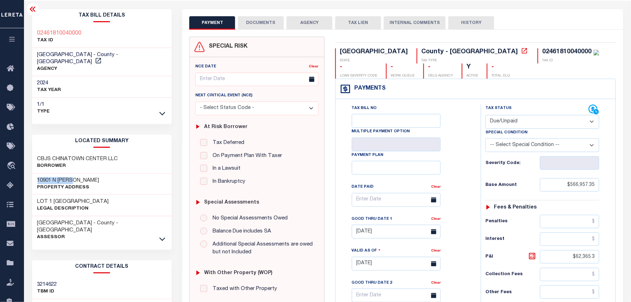
scroll to position [27, 0]
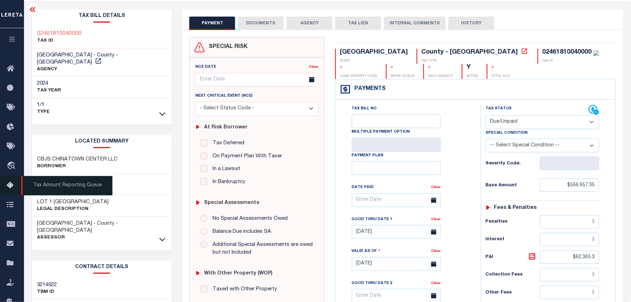
click at [11, 180] on link "Tax Amount Reporting Queue" at bounding box center [12, 185] width 24 height 19
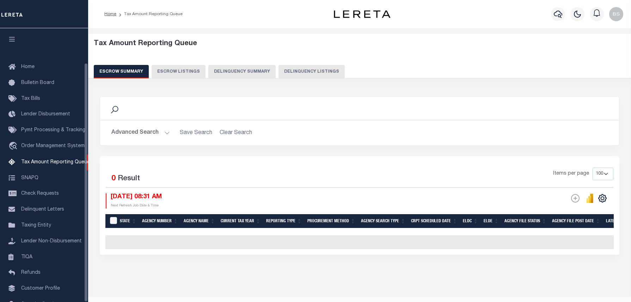
select select "100"
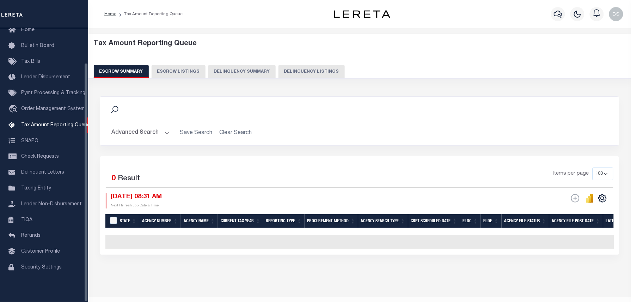
click at [310, 68] on button "Delinquency Listings" at bounding box center [311, 71] width 66 height 13
select select "100"
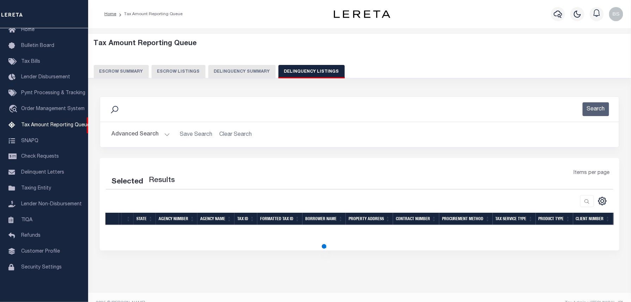
select select "100"
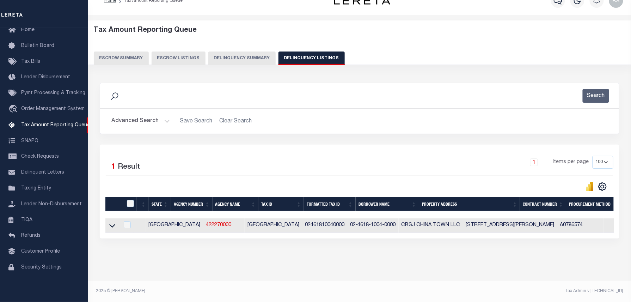
scroll to position [18, 0]
click at [112, 224] on icon at bounding box center [112, 225] width 6 height 7
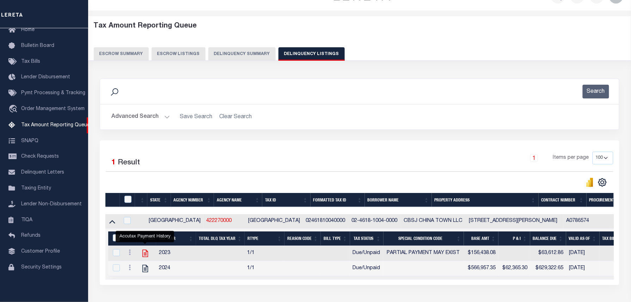
click at [146, 256] on icon "" at bounding box center [145, 253] width 6 height 7
checkbox input "true"
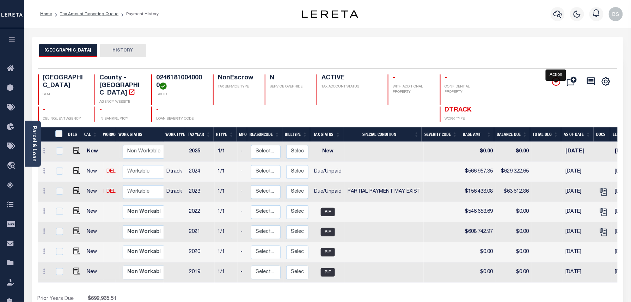
click at [554, 82] on icon "" at bounding box center [556, 81] width 8 height 8
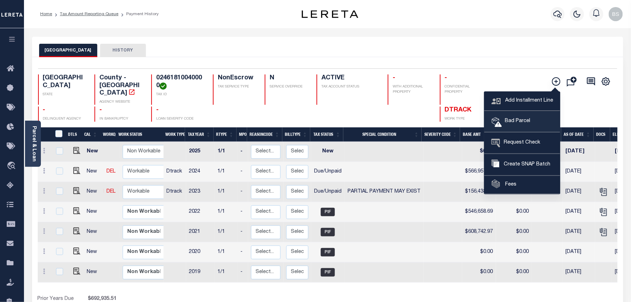
click at [519, 116] on link "Bad Parcel" at bounding box center [522, 121] width 76 height 21
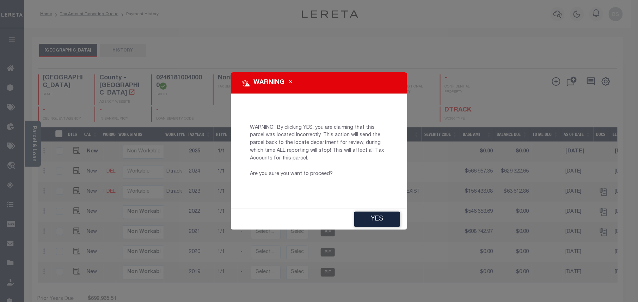
click at [384, 225] on button "YES" at bounding box center [377, 219] width 46 height 15
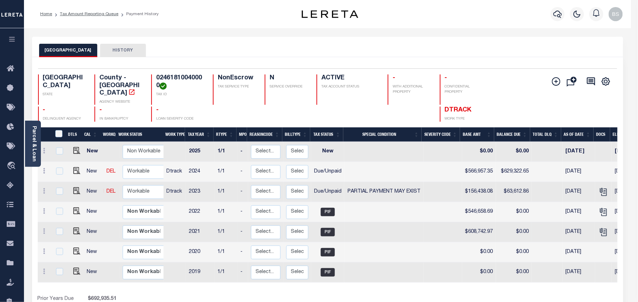
type input "[EMAIL_ADDRESS][DOMAIN_NAME]"
type input "[DATE]"
type input "CP"
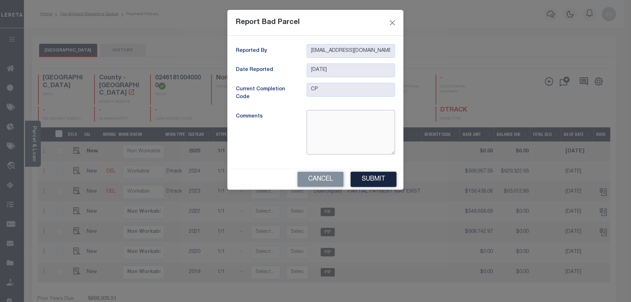
click at [367, 131] on textarea at bounding box center [351, 132] width 88 height 44
type textarea "incorrect parcel"
click at [377, 178] on button "Submit" at bounding box center [374, 179] width 46 height 15
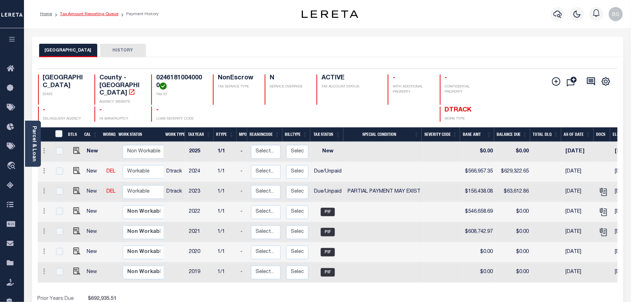
click at [89, 12] on link "Tax Amount Reporting Queue" at bounding box center [89, 14] width 59 height 4
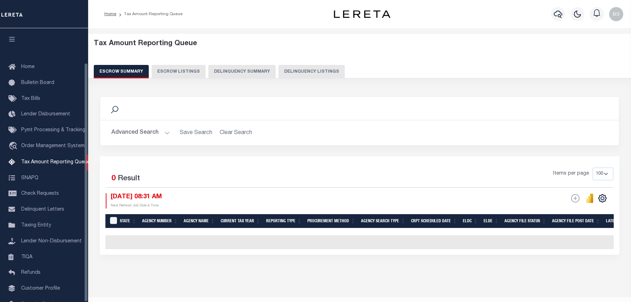
select select "100"
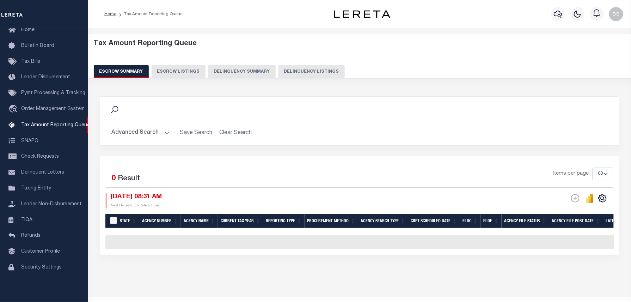
click at [319, 71] on button "Delinquency Listings" at bounding box center [311, 71] width 66 height 13
select select "100"
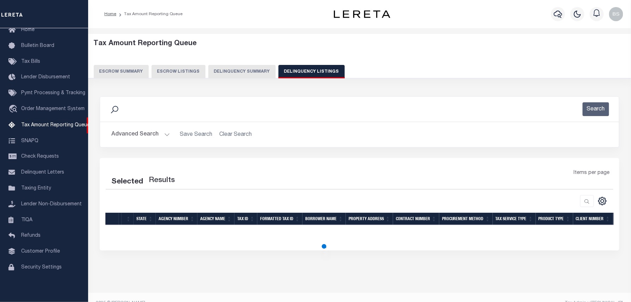
select select "100"
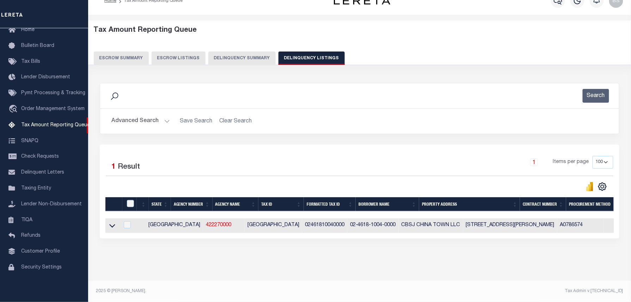
scroll to position [18, 0]
click at [111, 224] on icon at bounding box center [112, 226] width 6 height 4
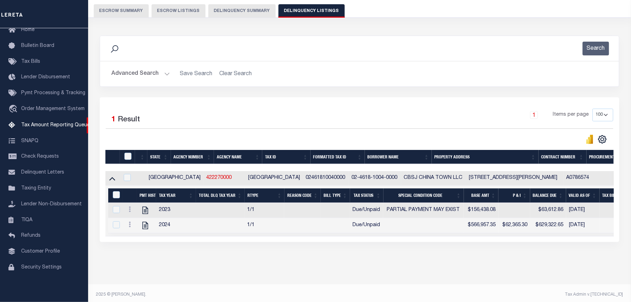
scroll to position [72, 0]
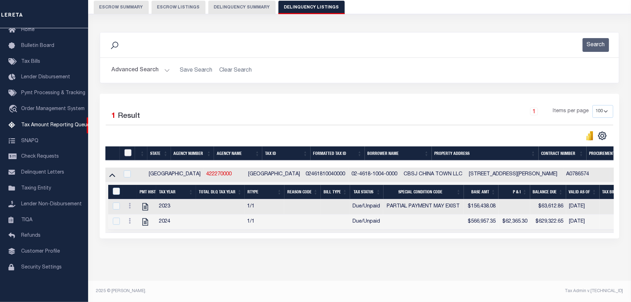
click at [128, 149] on input "checkbox" at bounding box center [127, 152] width 7 height 7
checkbox input "true"
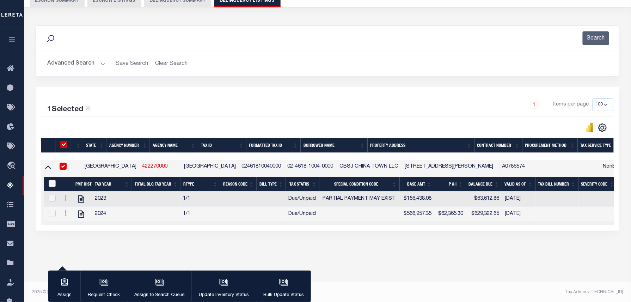
click at [49, 186] on input "&nbsp;" at bounding box center [52, 183] width 7 height 7
checkbox input "true"
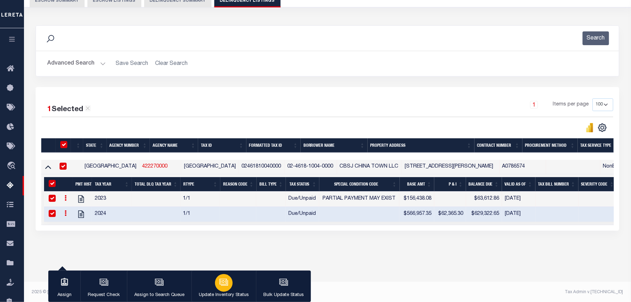
click at [225, 292] on p "Update Inventory Status" at bounding box center [224, 295] width 50 height 7
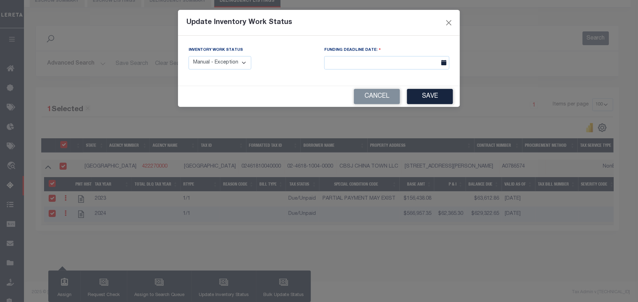
click at [233, 63] on select "Manual - Exception Pended - Awaiting Search Late Add Exception Completed" at bounding box center [220, 63] width 63 height 14
select select "4"
click at [189, 56] on select "Manual - Exception Pended - Awaiting Search Late Add Exception Completed" at bounding box center [220, 63] width 63 height 14
click at [427, 99] on button "Save" at bounding box center [430, 96] width 46 height 15
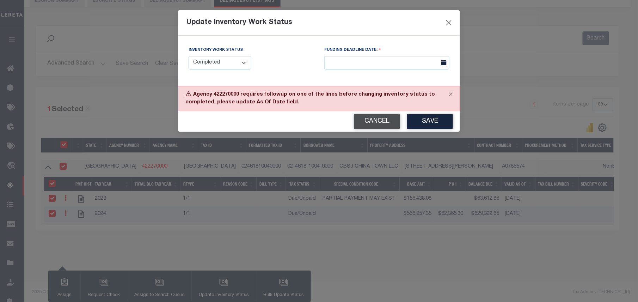
click at [377, 123] on button "Cancel" at bounding box center [377, 121] width 46 height 15
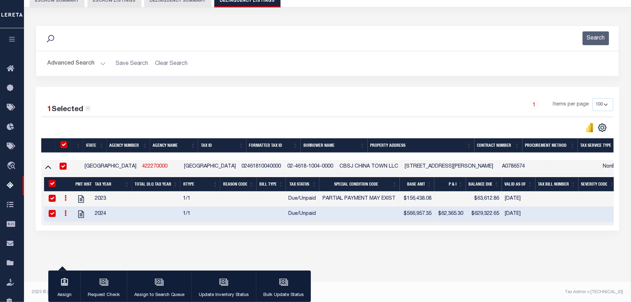
click at [92, 65] on button "Advanced Search" at bounding box center [76, 64] width 59 height 14
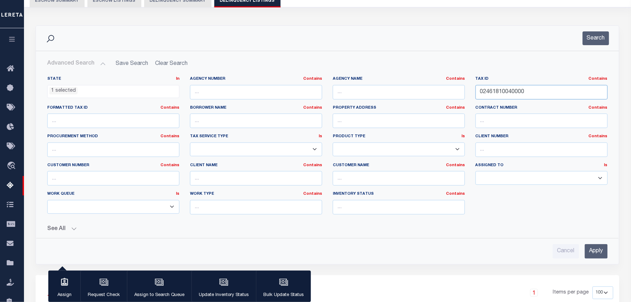
drag, startPoint x: 532, startPoint y: 91, endPoint x: 415, endPoint y: 90, distance: 117.0
click at [419, 90] on div "State In In AK AL AR AZ CA CO CT DC DE FL GA GU HI IA ID IL IN KS KY LA MA MD M…" at bounding box center [327, 148] width 571 height 144
paste input "R062364"
type input "R062364"
click at [595, 40] on button "Search" at bounding box center [596, 38] width 26 height 14
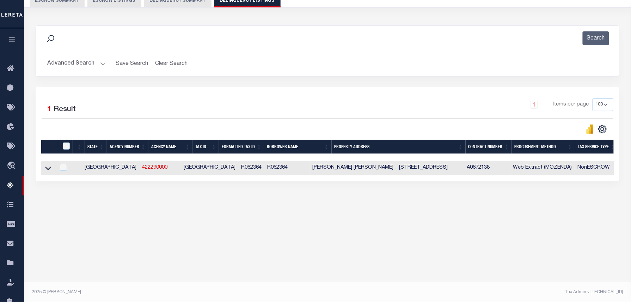
click at [51, 166] on link at bounding box center [48, 167] width 8 height 5
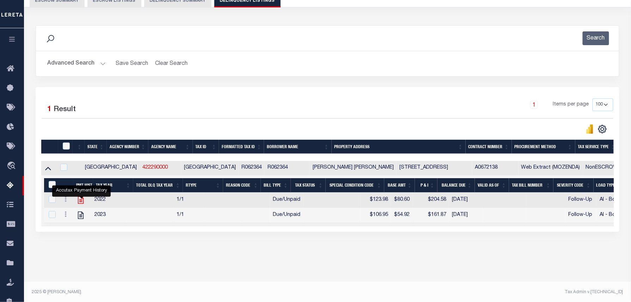
click at [79, 204] on icon "" at bounding box center [81, 199] width 6 height 7
checkbox input "false"
checkbox input "true"
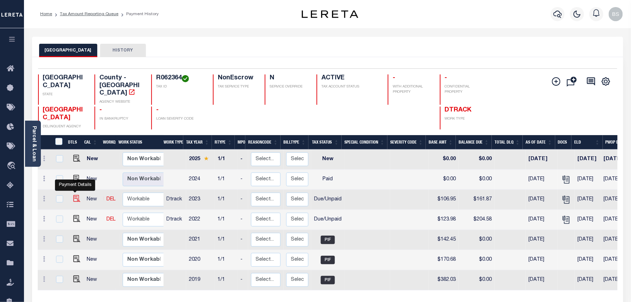
click at [74, 195] on img "" at bounding box center [76, 198] width 7 height 7
checkbox input "true"
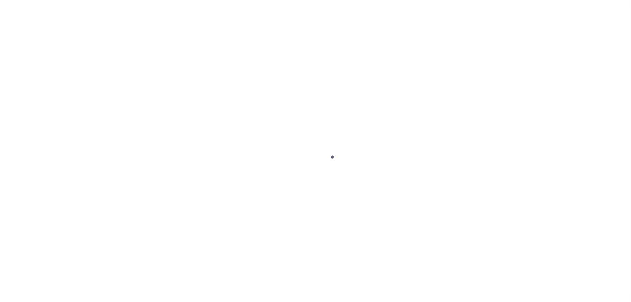
select select "DUE"
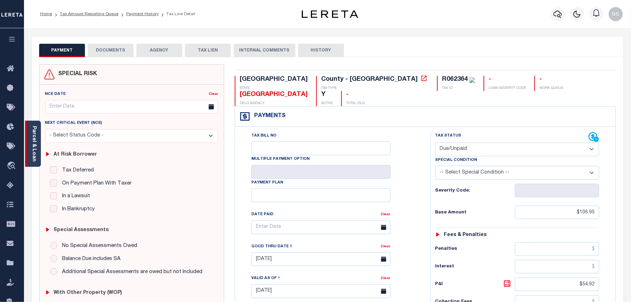
click at [32, 123] on div "Parcel & Loan" at bounding box center [33, 144] width 16 height 46
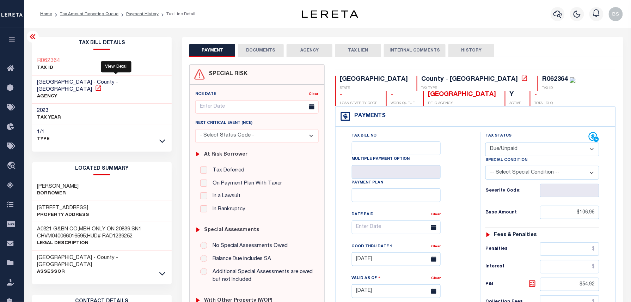
click at [102, 85] on icon at bounding box center [98, 88] width 7 height 7
drag, startPoint x: 38, startPoint y: 81, endPoint x: 76, endPoint y: 82, distance: 37.7
click at [76, 82] on span "[GEOGRAPHIC_DATA] - County - [GEOGRAPHIC_DATA]" at bounding box center [77, 86] width 81 height 12
copy span "[GEOGRAPHIC_DATA]"
click at [142, 16] on link "Payment History" at bounding box center [142, 14] width 32 height 4
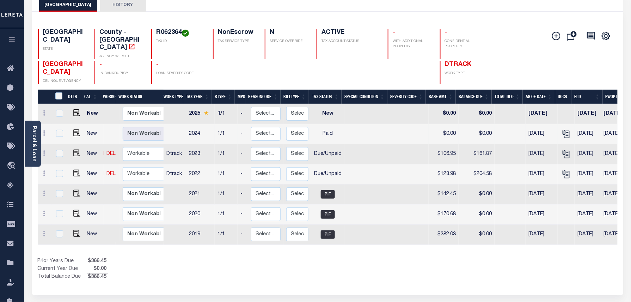
scroll to position [47, 0]
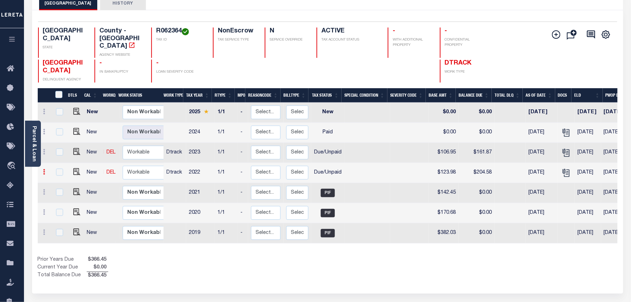
click at [44, 169] on icon at bounding box center [44, 172] width 2 height 6
click at [60, 192] on img at bounding box center [61, 195] width 7 height 7
select select "DUE"
type input "$123.98"
type input "$204.58"
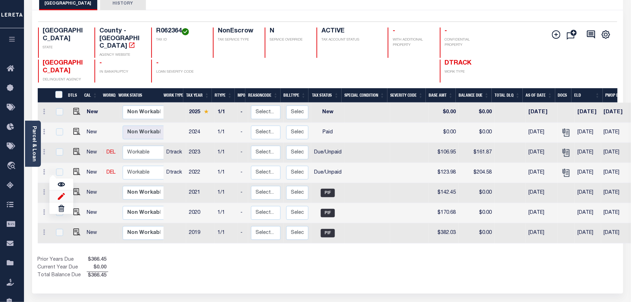
type input "[DATE]"
type input "$80.60"
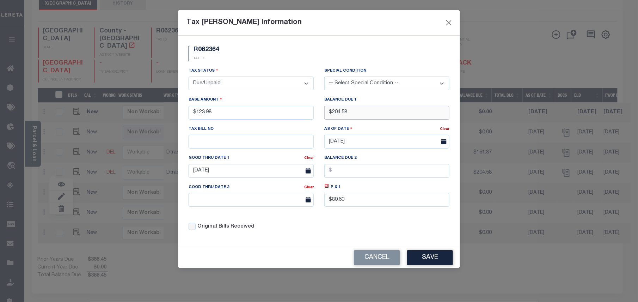
drag, startPoint x: 362, startPoint y: 117, endPoint x: 334, endPoint y: 117, distance: 27.5
click at [334, 117] on input "$204.58" at bounding box center [386, 113] width 125 height 14
type input "$210.38"
click at [324, 190] on div "P & I $80.60" at bounding box center [387, 197] width 136 height 29
click at [327, 189] on icon at bounding box center [326, 185] width 5 height 5
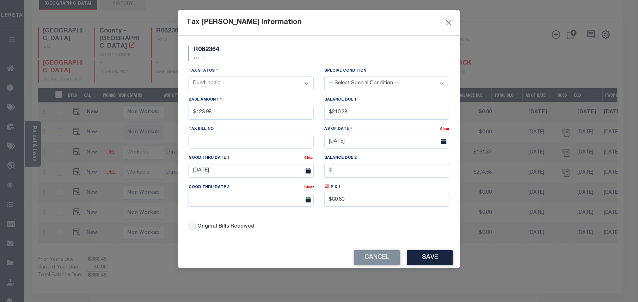
type input "$86.40"
click at [229, 172] on input "[DATE]" at bounding box center [251, 171] width 125 height 14
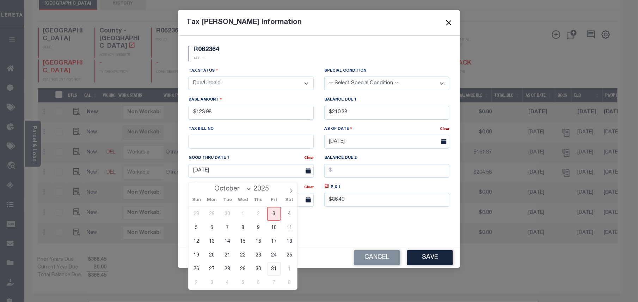
click at [274, 262] on span "31" at bounding box center [274, 269] width 14 height 14
type input "[DATE]"
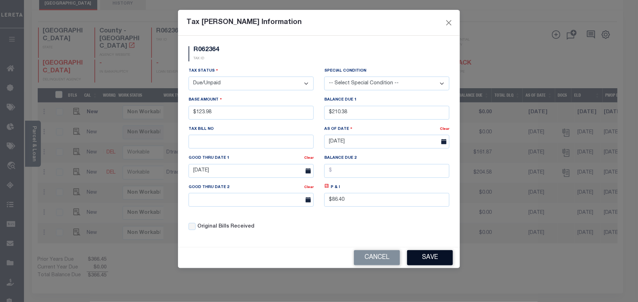
click at [433, 261] on button "Save" at bounding box center [430, 257] width 46 height 15
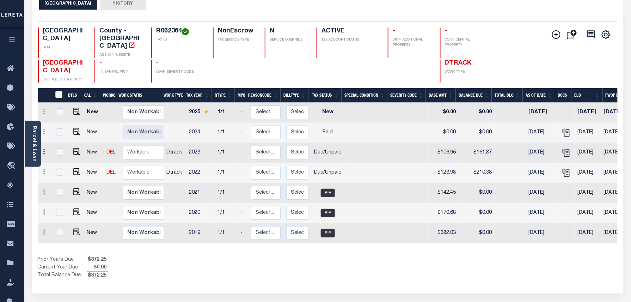
click at [45, 150] on link at bounding box center [45, 153] width 8 height 6
click at [61, 172] on img at bounding box center [61, 175] width 7 height 7
type input "$106.95"
type input "$161.87"
type input "06/30/2025"
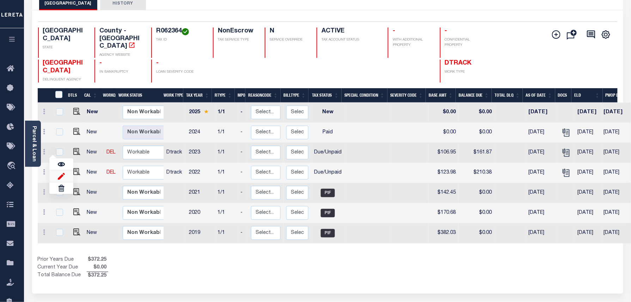
type input "$54.92"
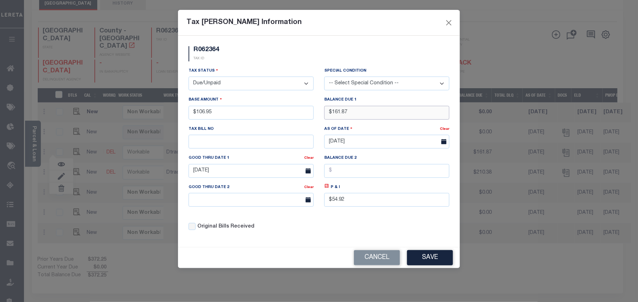
drag, startPoint x: 340, startPoint y: 115, endPoint x: 327, endPoint y: 114, distance: 12.7
click at [327, 114] on input "$161.87" at bounding box center [386, 113] width 125 height 14
type input "$166.92"
click at [327, 189] on icon at bounding box center [326, 185] width 5 height 5
type input "$59.97"
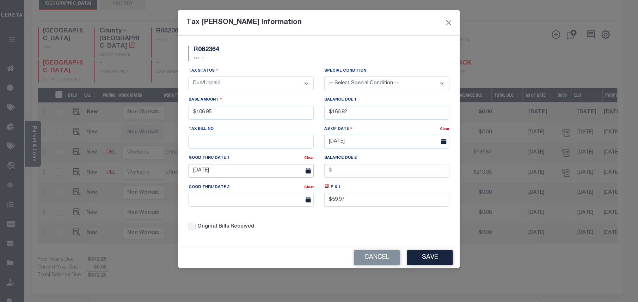
click at [246, 177] on input "06/30/2025" at bounding box center [251, 171] width 125 height 14
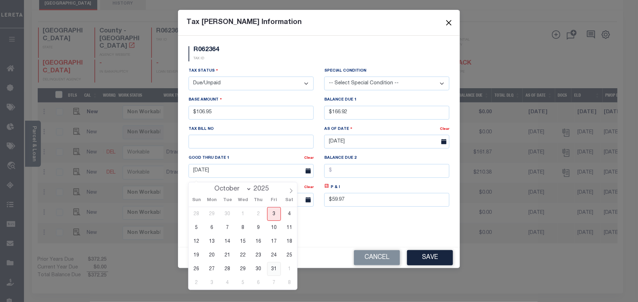
click at [277, 267] on span "31" at bounding box center [274, 269] width 14 height 14
type input "10/31/2025"
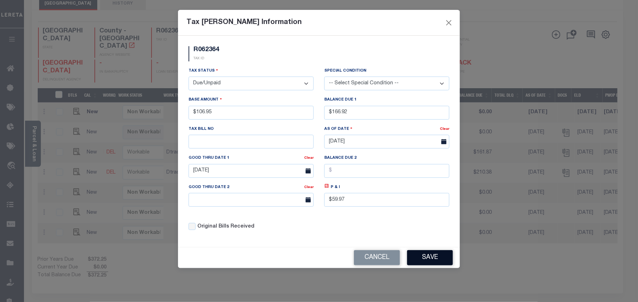
click at [441, 264] on button "Save" at bounding box center [430, 257] width 46 height 15
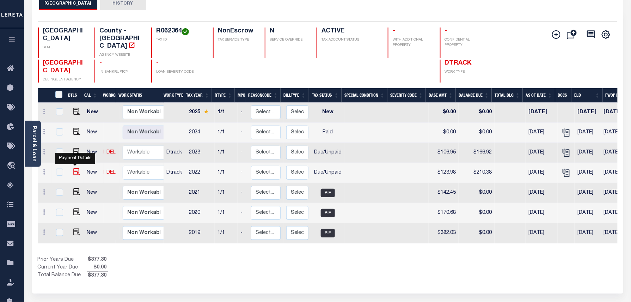
click at [75, 168] on img at bounding box center [76, 171] width 7 height 7
checkbox input "true"
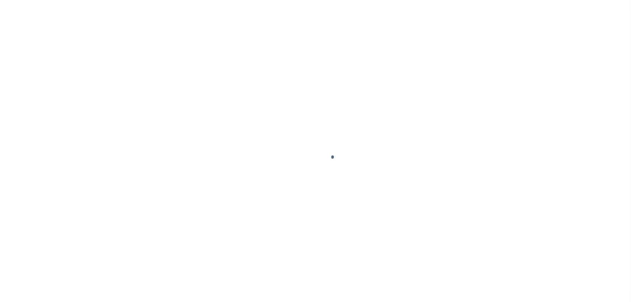
select select "DUE"
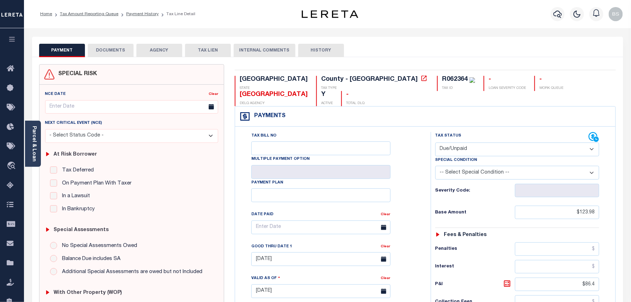
click at [96, 49] on button "DOCUMENTS" at bounding box center [111, 50] width 46 height 13
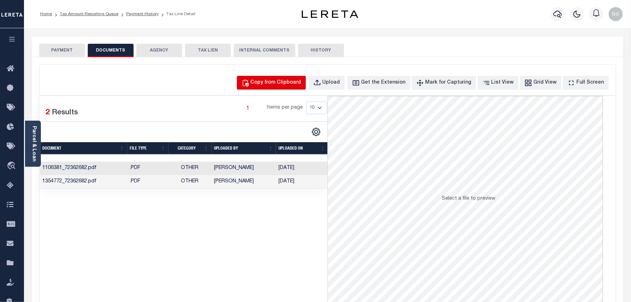
click at [279, 80] on div "Copy from Clipboard" at bounding box center [276, 83] width 51 height 8
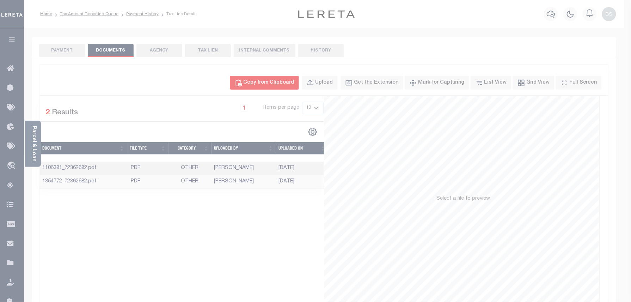
select select "POP"
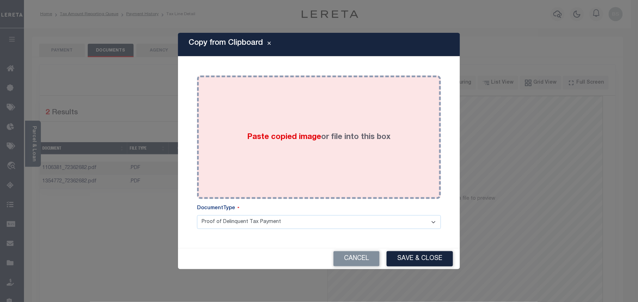
click at [330, 139] on label "Paste copied image or file into this box" at bounding box center [318, 137] width 143 height 12
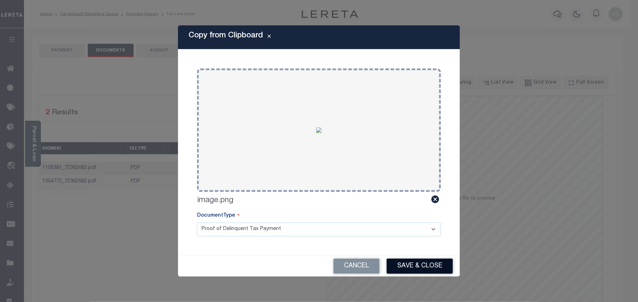
click at [429, 261] on button "Save & Close" at bounding box center [420, 265] width 66 height 15
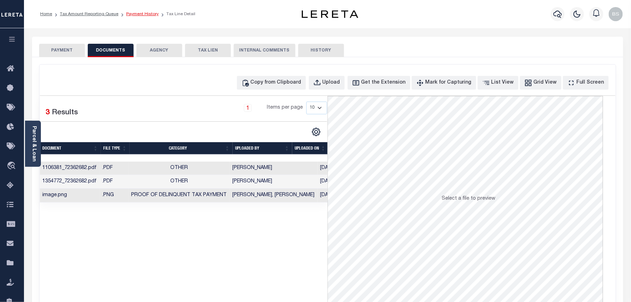
click at [137, 16] on link "Payment History" at bounding box center [142, 14] width 32 height 4
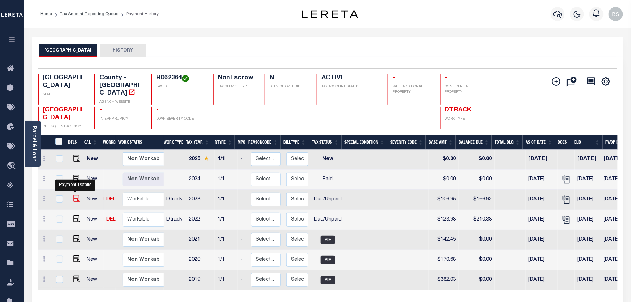
click at [75, 195] on img "" at bounding box center [76, 198] width 7 height 7
checkbox input "true"
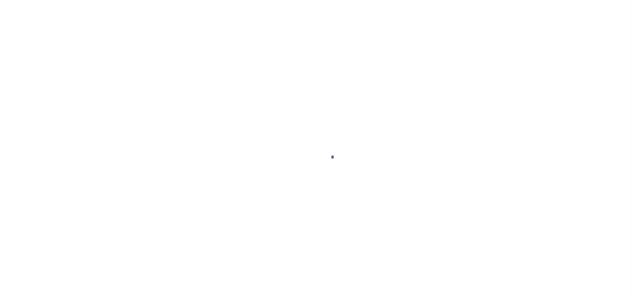
select select "DUE"
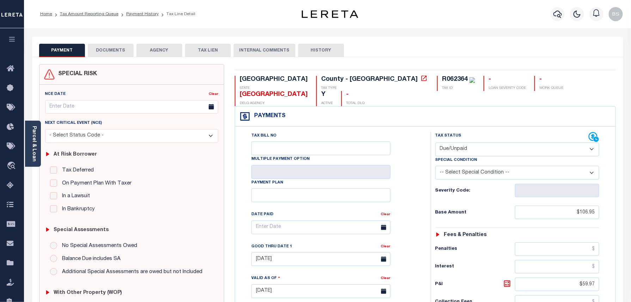
click at [106, 53] on button "DOCUMENTS" at bounding box center [111, 50] width 46 height 13
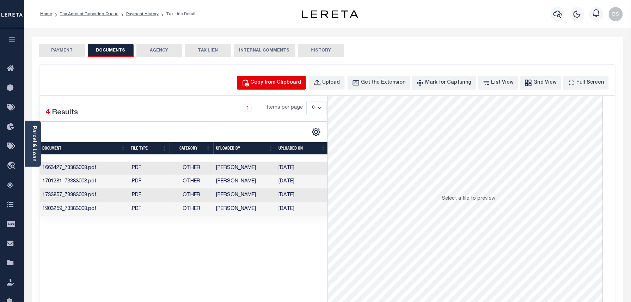
click at [280, 87] on button "Copy from Clipboard" at bounding box center [271, 83] width 69 height 14
select select "POP"
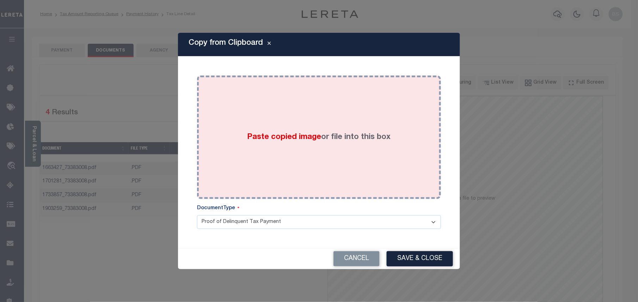
click at [342, 138] on label "Paste copied image or file into this box" at bounding box center [318, 137] width 143 height 12
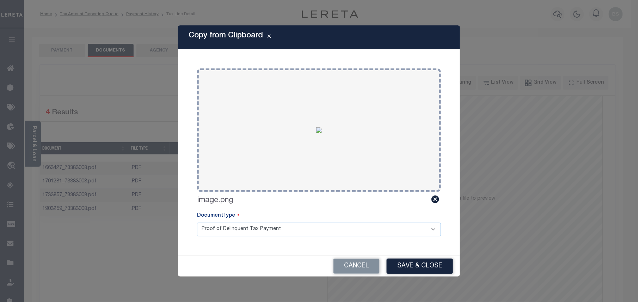
click at [421, 271] on button "Save & Close" at bounding box center [420, 265] width 66 height 15
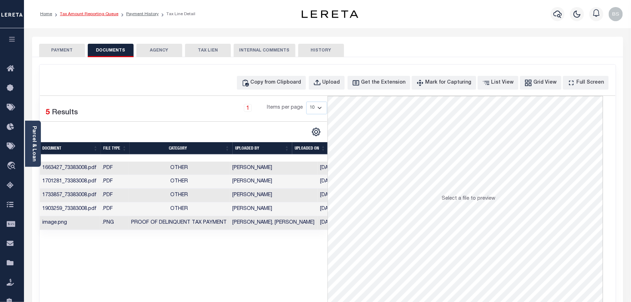
click at [96, 13] on link "Tax Amount Reporting Queue" at bounding box center [89, 14] width 59 height 4
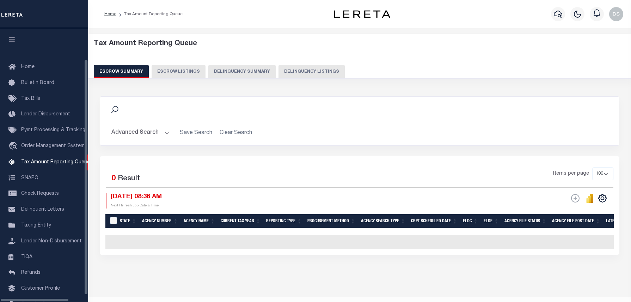
select select "100"
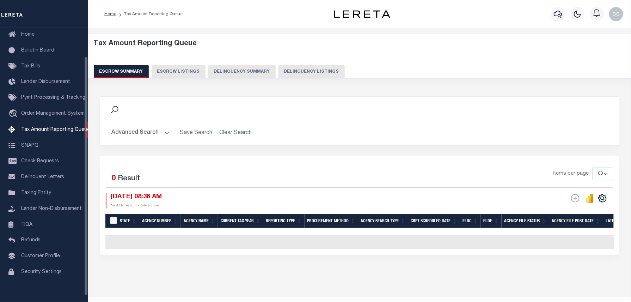
click at [288, 68] on button "Delinquency Listings" at bounding box center [311, 71] width 66 height 13
select select "100"
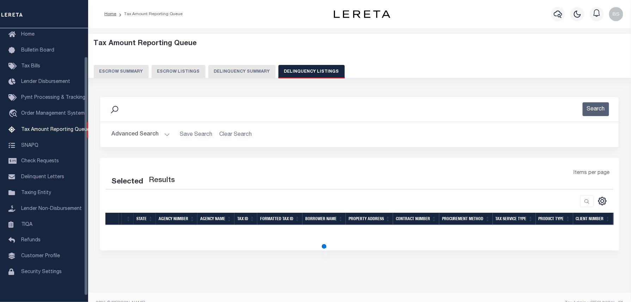
select select "100"
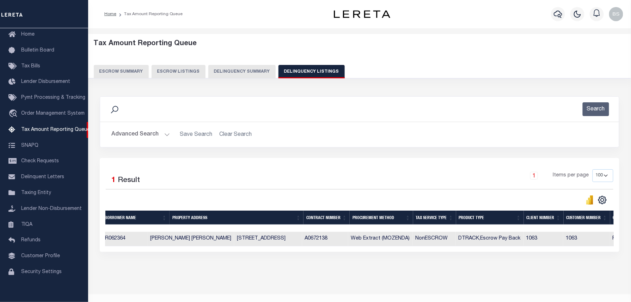
scroll to position [0, 0]
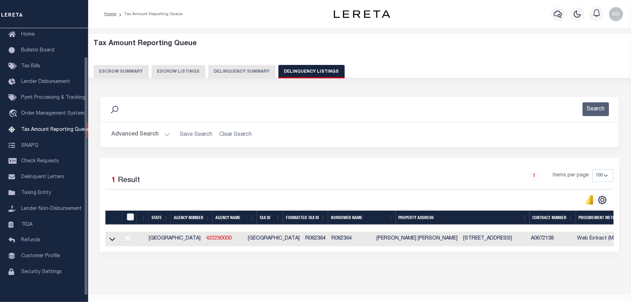
drag, startPoint x: 109, startPoint y: 238, endPoint x: 179, endPoint y: 204, distance: 78.2
click at [109, 238] on icon at bounding box center [112, 238] width 6 height 7
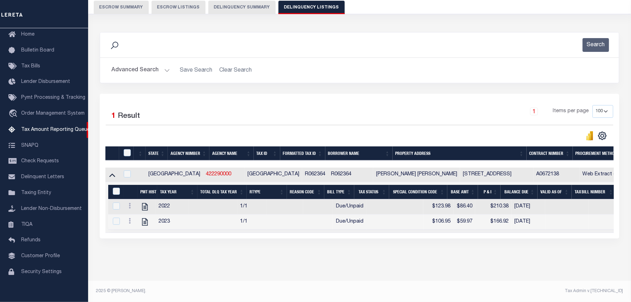
scroll to position [72, 0]
click at [129, 152] on th at bounding box center [126, 153] width 14 height 14
click at [128, 149] on input "checkbox" at bounding box center [127, 152] width 7 height 7
checkbox input "true"
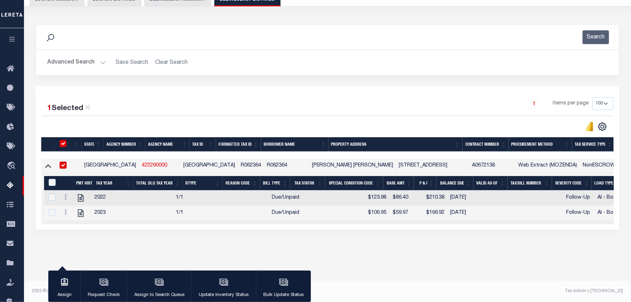
scroll to position [71, 0]
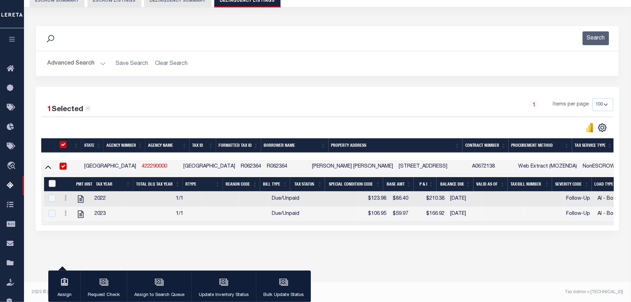
click at [49, 185] on input "&nbsp;" at bounding box center [52, 183] width 7 height 7
checkbox input "true"
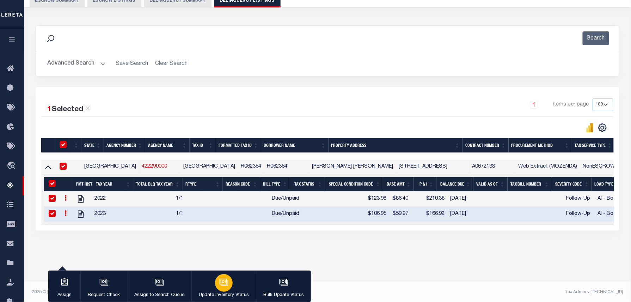
click at [209, 278] on button "Update Inventory Status" at bounding box center [223, 286] width 65 height 32
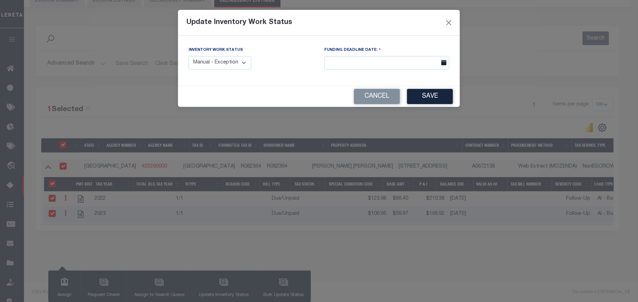
click at [219, 63] on select "Manual - Exception Pended - Awaiting Search Late Add Exception Completed" at bounding box center [220, 63] width 63 height 14
select select "4"
click at [189, 56] on select "Manual - Exception Pended - Awaiting Search Late Add Exception Completed" at bounding box center [220, 63] width 63 height 14
click at [425, 99] on button "Save" at bounding box center [430, 96] width 46 height 15
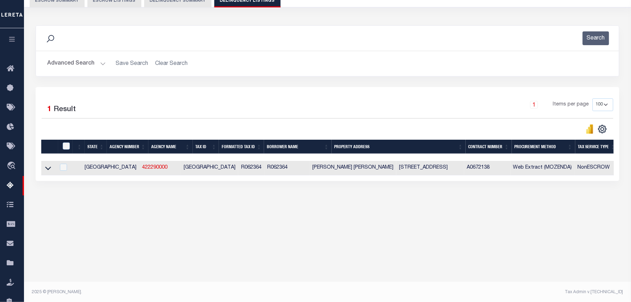
click at [78, 61] on button "Advanced Search" at bounding box center [76, 64] width 59 height 14
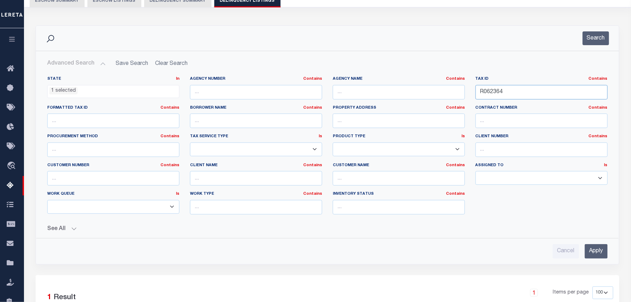
drag, startPoint x: 535, startPoint y: 93, endPoint x: 368, endPoint y: 87, distance: 167.2
click at [386, 88] on div "State In In AK AL AR AZ CA CO CT DC DE FL GA GU HI IA ID IL IN KS KY LA MA MD M…" at bounding box center [327, 148] width 571 height 144
paste input "37527"
type input "R375274"
click at [600, 41] on button "Search" at bounding box center [596, 38] width 26 height 14
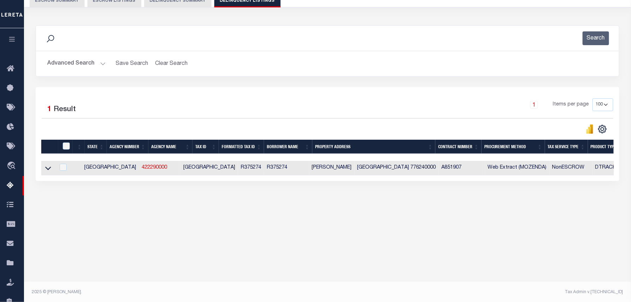
drag, startPoint x: 50, startPoint y: 170, endPoint x: 116, endPoint y: 133, distance: 75.7
click at [50, 170] on icon at bounding box center [48, 169] width 6 height 4
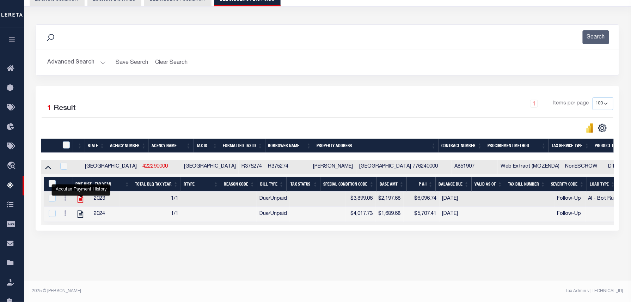
click at [78, 201] on icon "" at bounding box center [81, 198] width 6 height 7
checkbox input "false"
checkbox input "true"
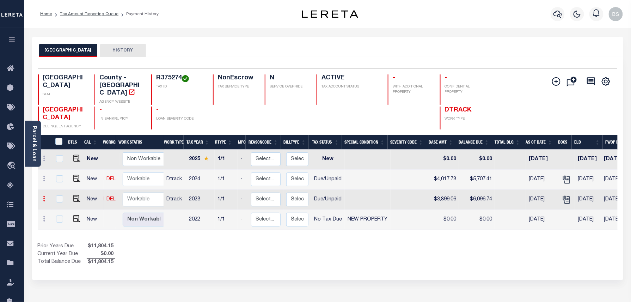
click at [46, 197] on link at bounding box center [45, 200] width 8 height 6
click at [61, 181] on img at bounding box center [61, 184] width 7 height 7
select select "DUE"
type input "$3,899.06"
type input "$6,096.74"
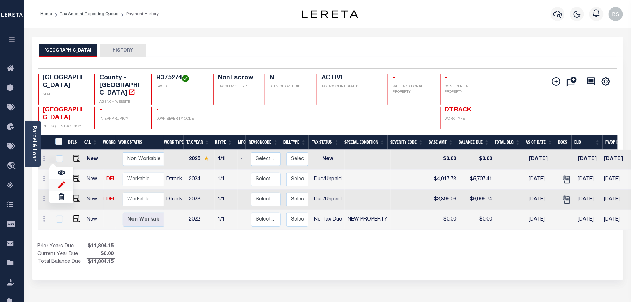
type input "[DATE]"
type input "08/31/2025"
type input "$2,197.68"
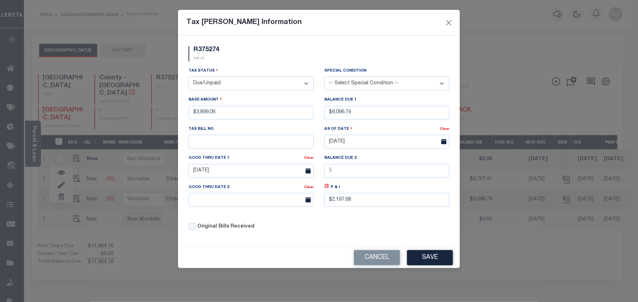
click at [206, 86] on select "- Select Status - Open Due/Unpaid Paid Incomplete No Tax Due Internal Refund Pr…" at bounding box center [251, 83] width 125 height 14
select select "PYD"
click at [189, 78] on select "- Select Status - Open Due/Unpaid Paid Incomplete No Tax Due Internal Refund Pr…" at bounding box center [251, 83] width 125 height 14
drag, startPoint x: 364, startPoint y: 110, endPoint x: 314, endPoint y: 111, distance: 50.4
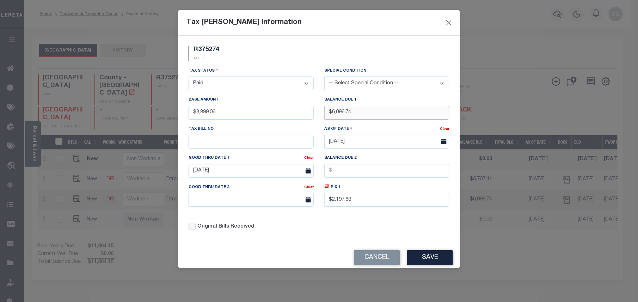
click at [314, 111] on div "Tax Status - Select Status - Open Due/Unpaid Paid Incomplete No Tax Due Interna…" at bounding box center [318, 151] width 271 height 169
type input "$0.00"
drag, startPoint x: 373, startPoint y: 205, endPoint x: 299, endPoint y: 208, distance: 74.1
click at [299, 208] on div "Tax Status - Select Status - Open Due/Unpaid Paid Incomplete No Tax Due Interna…" at bounding box center [318, 151] width 271 height 169
click at [239, 175] on input "08/31/2025" at bounding box center [251, 171] width 125 height 14
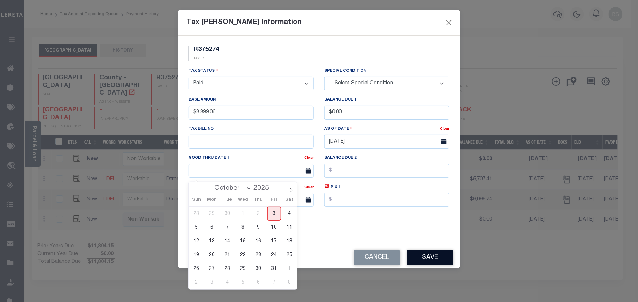
click at [431, 265] on button "Save" at bounding box center [430, 257] width 46 height 15
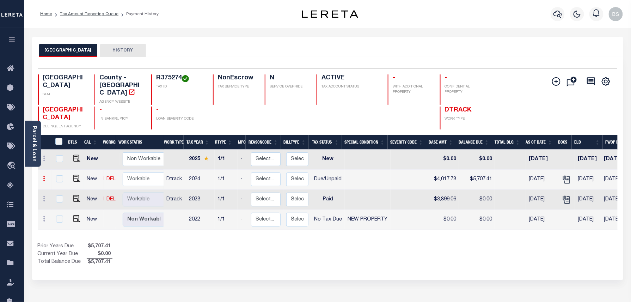
click at [43, 176] on icon at bounding box center [44, 179] width 2 height 6
click at [64, 199] on img at bounding box center [61, 202] width 7 height 7
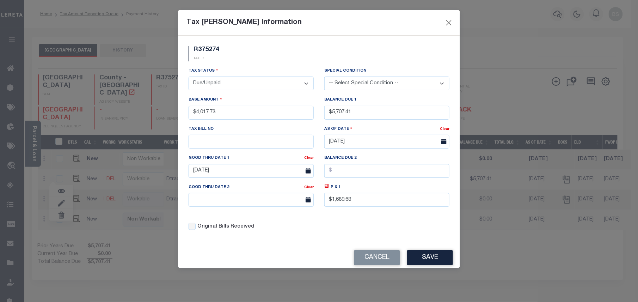
click at [199, 83] on select "- Select Status - Open Due/Unpaid Paid Incomplete No Tax Due Internal Refund Pr…" at bounding box center [251, 83] width 125 height 14
click at [220, 82] on select "- Select Status - Open Due/Unpaid Paid Incomplete No Tax Due Internal Refund Pr…" at bounding box center [251, 83] width 125 height 14
select select "PYD"
click at [189, 78] on select "- Select Status - Open Due/Unpaid Paid Incomplete No Tax Due Internal Refund Pr…" at bounding box center [251, 83] width 125 height 14
drag, startPoint x: 404, startPoint y: 112, endPoint x: 313, endPoint y: 112, distance: 90.6
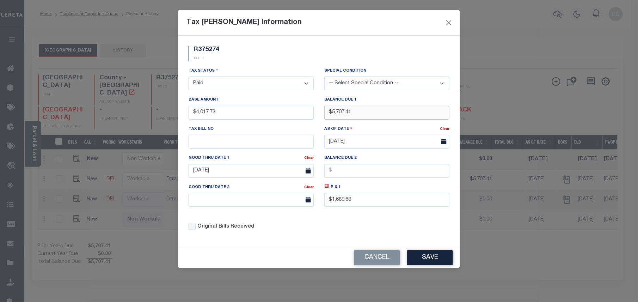
click at [313, 112] on div "Tax Status - Select Status - Open Due/Unpaid Paid Incomplete No Tax Due Interna…" at bounding box center [318, 151] width 271 height 169
type input "$0.00"
drag, startPoint x: 362, startPoint y: 203, endPoint x: 298, endPoint y: 194, distance: 64.9
click at [301, 196] on div "Tax Status - Select Status - Open Due/Unpaid Paid Incomplete No Tax Due Interna…" at bounding box center [318, 151] width 271 height 169
click at [262, 173] on input "08/31/2025" at bounding box center [251, 171] width 125 height 14
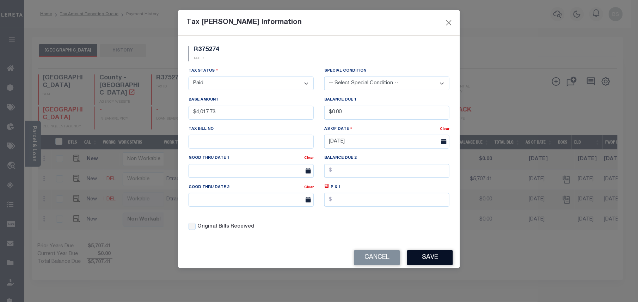
click at [434, 264] on button "Save" at bounding box center [430, 257] width 46 height 15
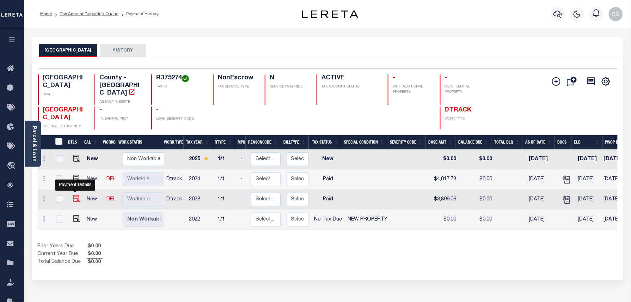
click at [74, 195] on img at bounding box center [76, 198] width 7 height 7
checkbox input "true"
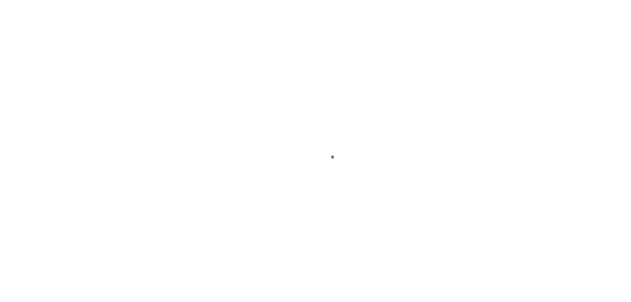
select select "PYD"
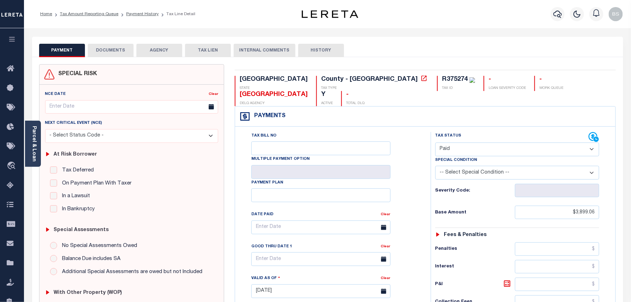
click at [119, 55] on button "DOCUMENTS" at bounding box center [111, 50] width 46 height 13
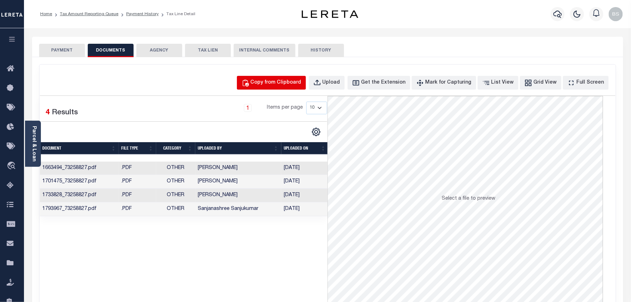
click at [288, 82] on div "Copy from Clipboard" at bounding box center [276, 83] width 51 height 8
select select "POP"
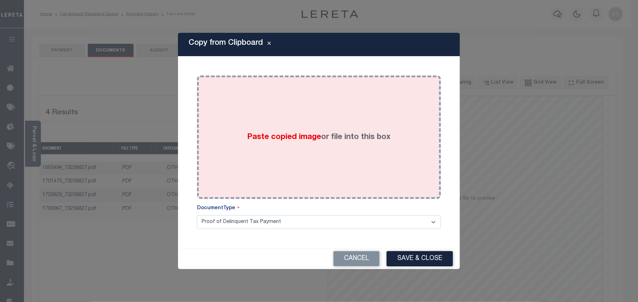
click at [319, 114] on div "Paste copied image or file into this box" at bounding box center [318, 137] width 233 height 113
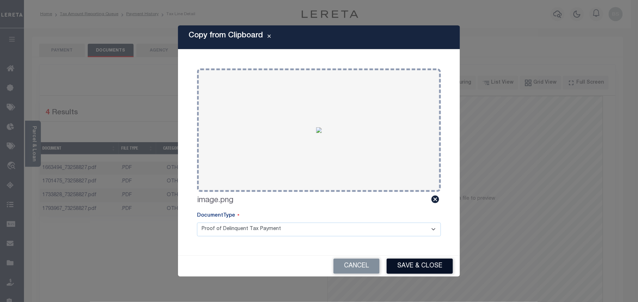
click at [415, 272] on button "Save & Close" at bounding box center [420, 265] width 66 height 15
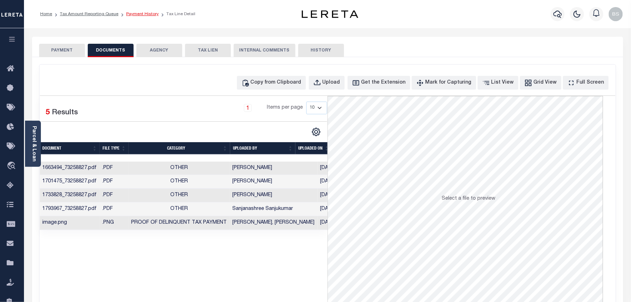
click at [140, 12] on link "Payment History" at bounding box center [142, 14] width 32 height 4
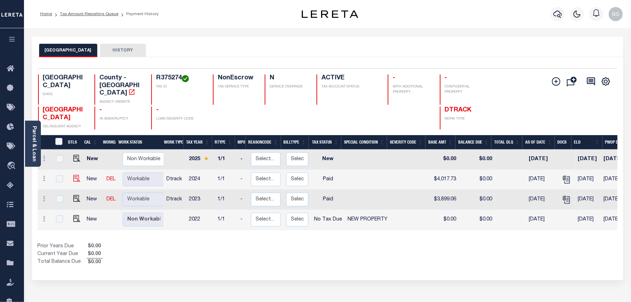
click at [73, 170] on td at bounding box center [75, 180] width 17 height 20
checkbox input "true"
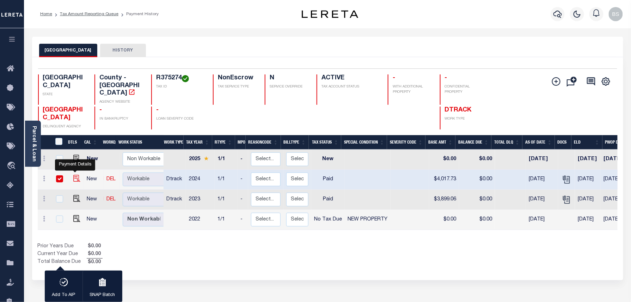
click at [73, 175] on img "" at bounding box center [76, 178] width 7 height 7
checkbox input "false"
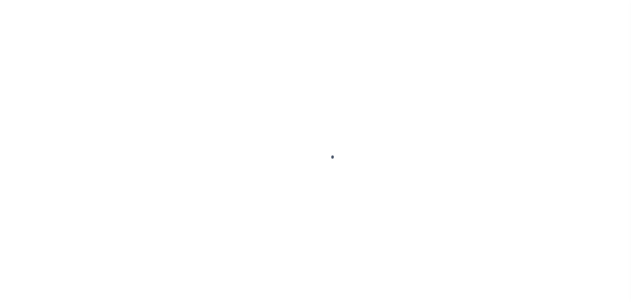
select select "PYD"
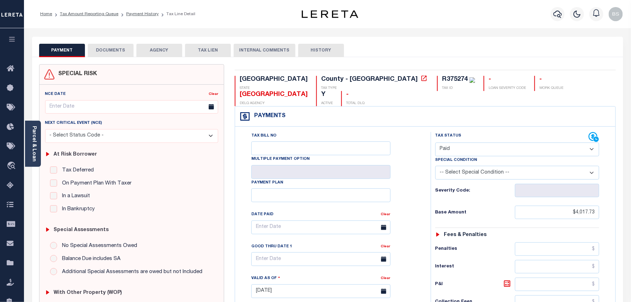
click at [119, 45] on button "DOCUMENTS" at bounding box center [111, 50] width 46 height 13
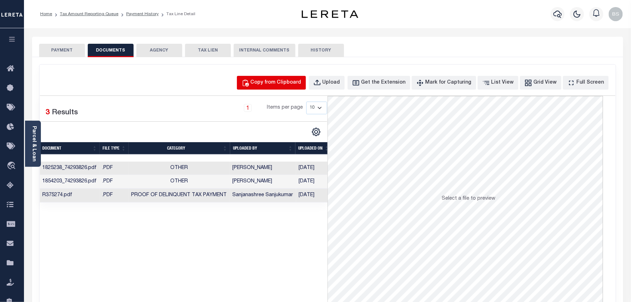
click at [298, 80] on div "Copy from Clipboard" at bounding box center [276, 83] width 51 height 8
select select "POP"
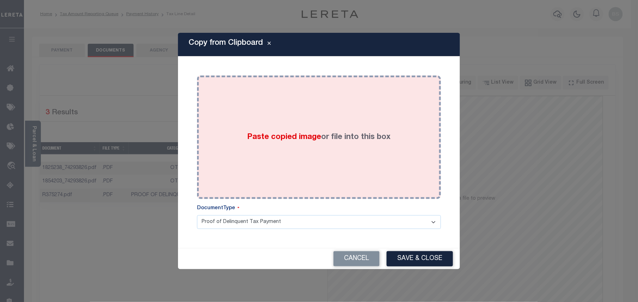
click at [363, 137] on label "Paste copied image or file into this box" at bounding box center [318, 137] width 143 height 12
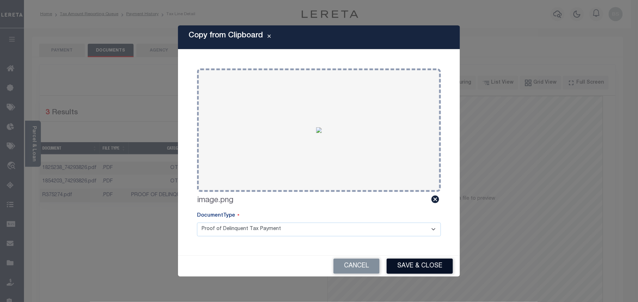
click at [409, 269] on button "Save & Close" at bounding box center [420, 265] width 66 height 15
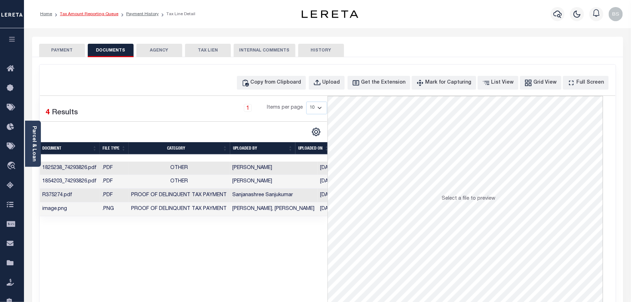
click at [85, 13] on link "Tax Amount Reporting Queue" at bounding box center [89, 14] width 59 height 4
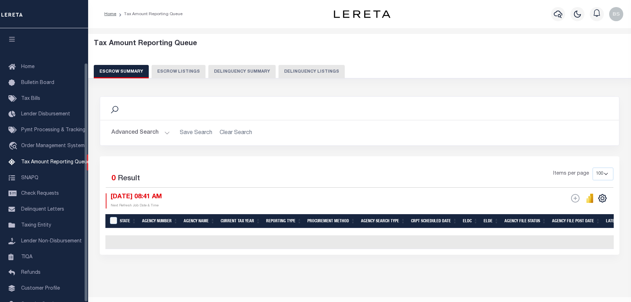
select select "100"
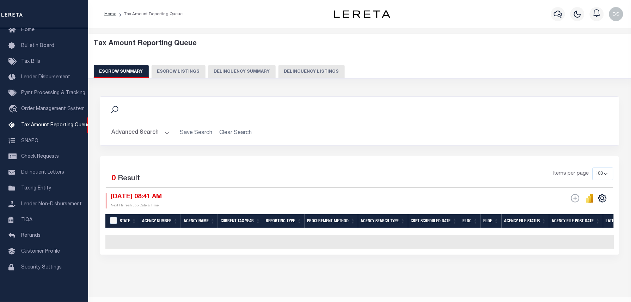
click at [293, 72] on button "Delinquency Listings" at bounding box center [311, 71] width 66 height 13
select select "100"
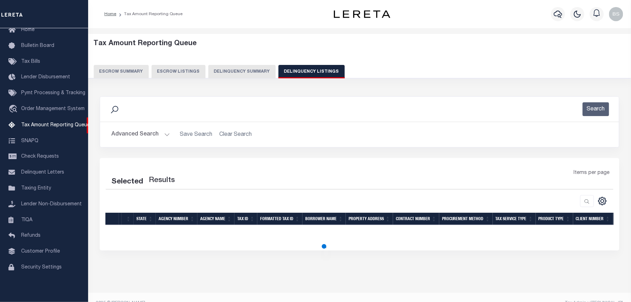
select select "100"
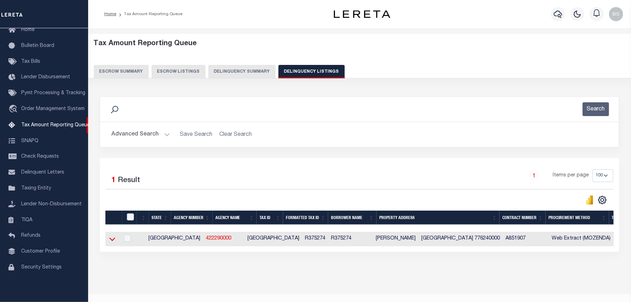
click at [109, 242] on icon at bounding box center [112, 238] width 6 height 7
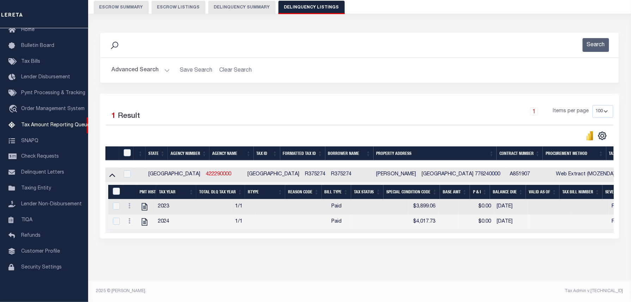
scroll to position [72, 0]
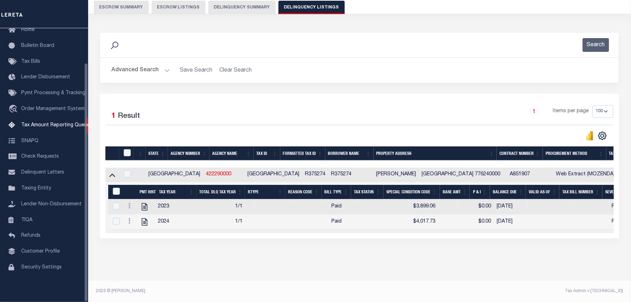
click at [131, 149] on div at bounding box center [128, 153] width 12 height 8
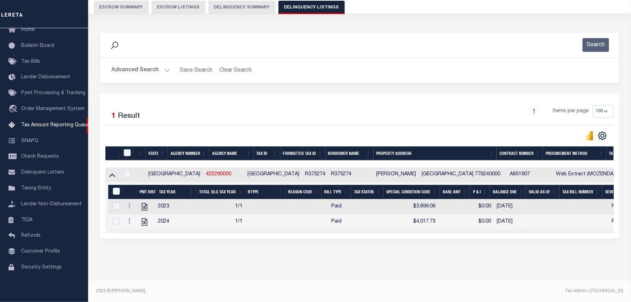
click at [128, 149] on input "checkbox" at bounding box center [127, 152] width 7 height 7
checkbox input "true"
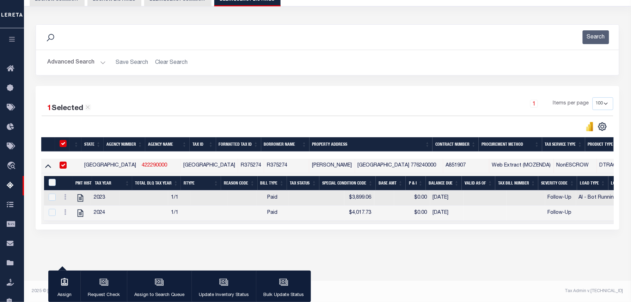
scroll to position [71, 0]
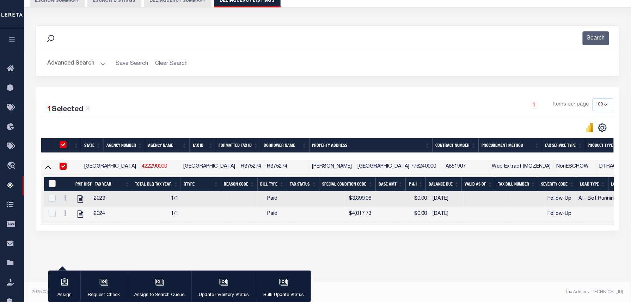
click at [51, 182] on input "&nbsp;" at bounding box center [52, 183] width 7 height 7
checkbox input "true"
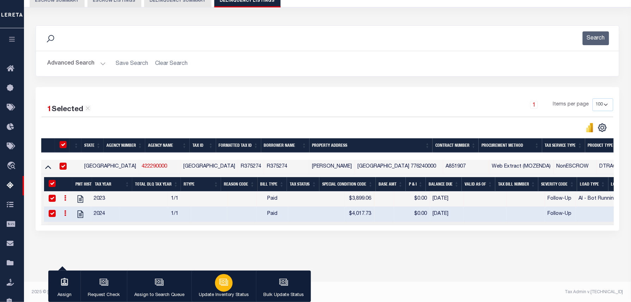
click at [228, 280] on div "button" at bounding box center [224, 283] width 18 height 18
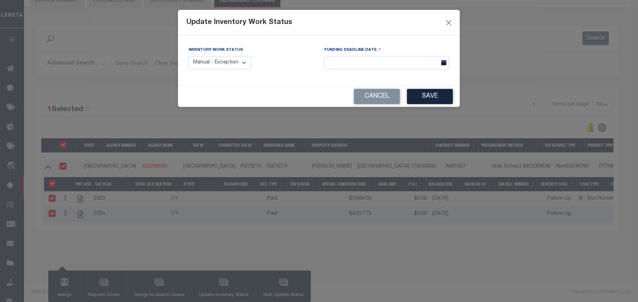
click at [209, 64] on select "Manual - Exception Pended - Awaiting Search Late Add Exception Completed" at bounding box center [220, 63] width 63 height 14
select select "4"
click at [189, 56] on select "Manual - Exception Pended - Awaiting Search Late Add Exception Completed" at bounding box center [220, 63] width 63 height 14
click at [421, 101] on button "Save" at bounding box center [430, 96] width 46 height 15
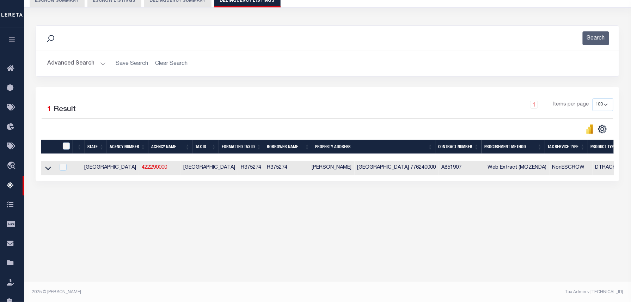
click at [71, 64] on button "Advanced Search" at bounding box center [76, 64] width 59 height 14
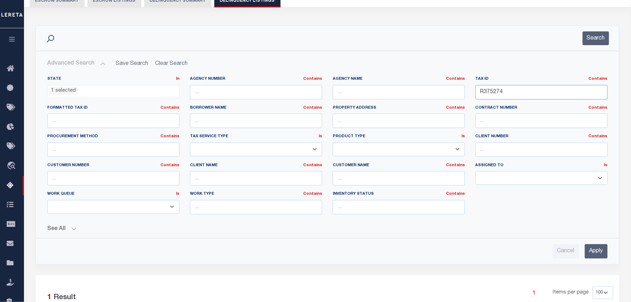
drag, startPoint x: 518, startPoint y: 86, endPoint x: 335, endPoint y: 86, distance: 183.7
click at [363, 86] on div "State In In AK AL AR AZ CA CO CT DC DE FL GA GU HI IA ID IL IN KS [GEOGRAPHIC_D…" at bounding box center [327, 148] width 571 height 144
paste input "80380"
type input "R380380"
click at [584, 36] on button "Search" at bounding box center [596, 38] width 26 height 14
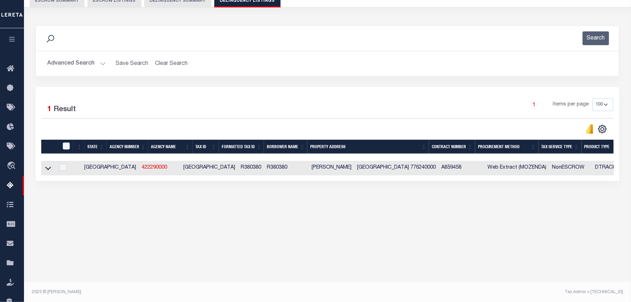
scroll to position [72, 0]
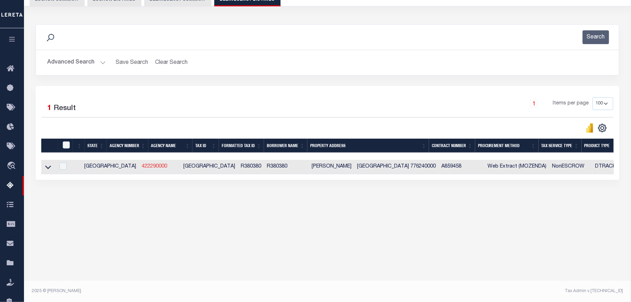
click at [49, 168] on icon at bounding box center [48, 166] width 6 height 7
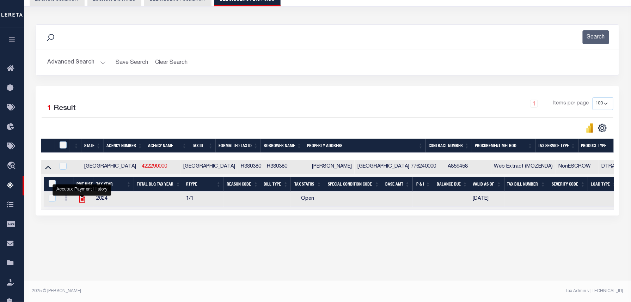
click at [83, 199] on icon "" at bounding box center [82, 198] width 9 height 9
checkbox input "true"
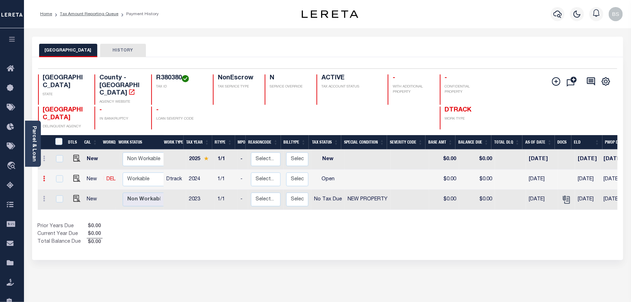
click at [44, 176] on icon at bounding box center [44, 179] width 2 height 6
click at [64, 191] on img at bounding box center [61, 194] width 7 height 7
select select "OP2"
type input "$0.00"
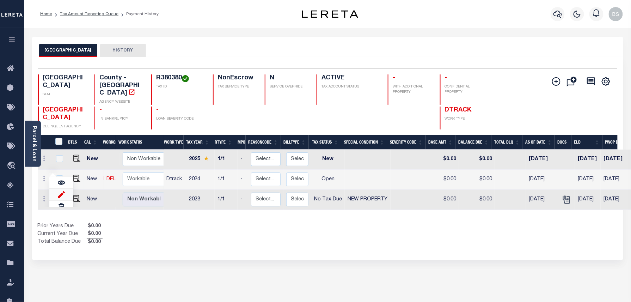
type input "[DATE]"
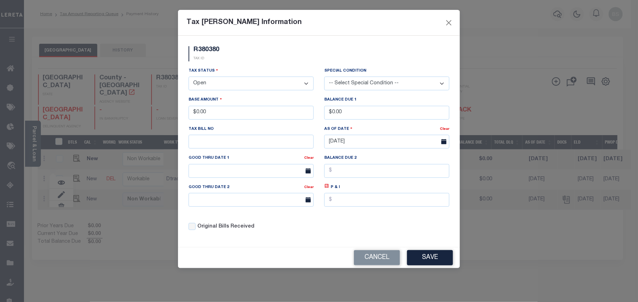
click at [229, 87] on select "- Select Status - Open Due/Unpaid Paid Incomplete No Tax Due Internal Refund Pr…" at bounding box center [251, 83] width 125 height 14
select select "PYD"
click at [189, 78] on select "- Select Status - Open Due/Unpaid Paid Incomplete No Tax Due Internal Refund Pr…" at bounding box center [251, 83] width 125 height 14
drag, startPoint x: 233, startPoint y: 112, endPoint x: 181, endPoint y: 113, distance: 52.2
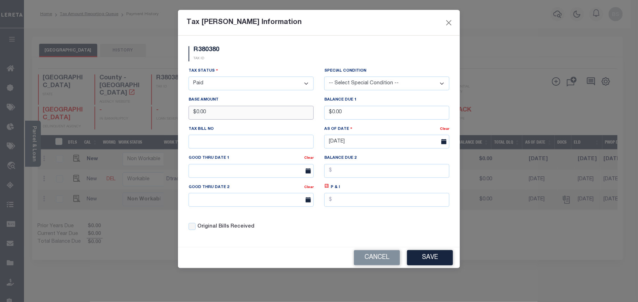
click at [181, 113] on div "R380380 TAX ID Installment: TaxID: R380380 Tax Status Open" at bounding box center [319, 141] width 282 height 211
type input "$1,701.01"
click at [423, 260] on button "Save" at bounding box center [430, 257] width 46 height 15
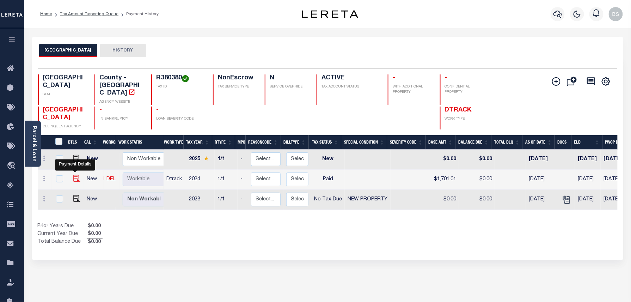
click at [74, 175] on img at bounding box center [76, 178] width 7 height 7
checkbox input "true"
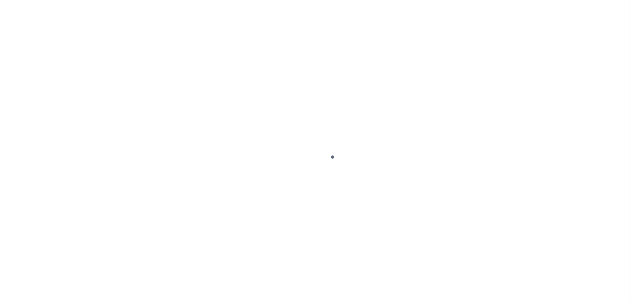
select select "PYD"
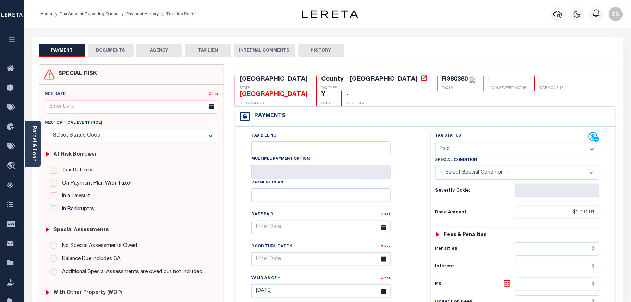
click at [97, 50] on button "DOCUMENTS" at bounding box center [111, 50] width 46 height 13
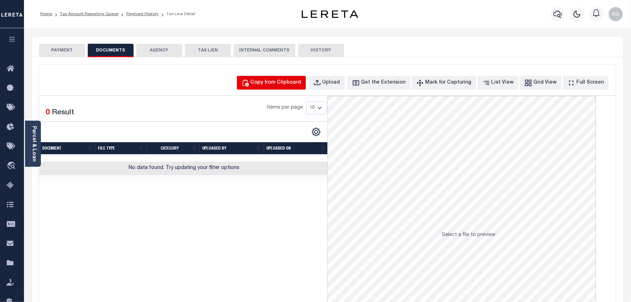
click at [281, 79] on div "Copy from Clipboard" at bounding box center [276, 83] width 51 height 8
select select "POP"
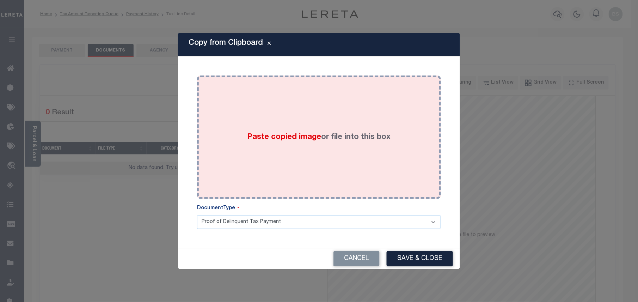
click at [295, 114] on div "Paste copied image or file into this box" at bounding box center [318, 137] width 233 height 113
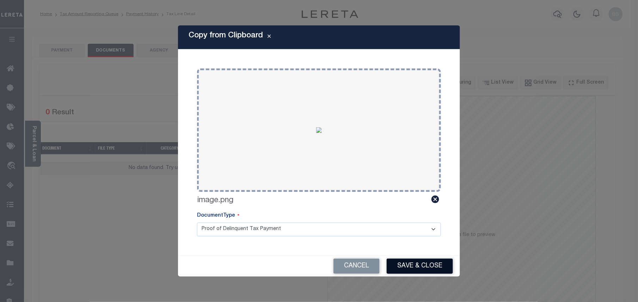
click at [412, 266] on button "Save & Close" at bounding box center [420, 265] width 66 height 15
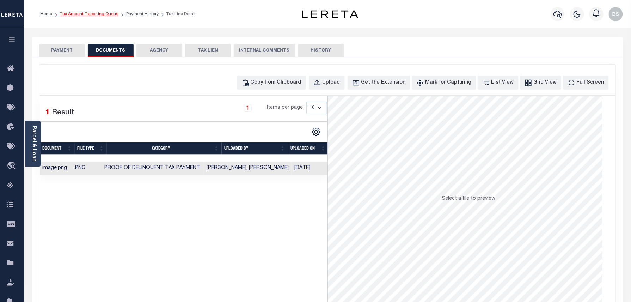
click at [93, 12] on link "Tax Amount Reporting Queue" at bounding box center [89, 14] width 59 height 4
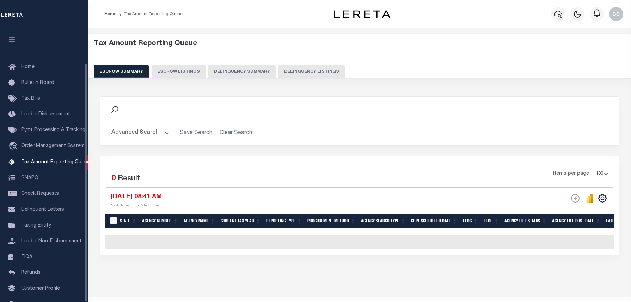
select select "100"
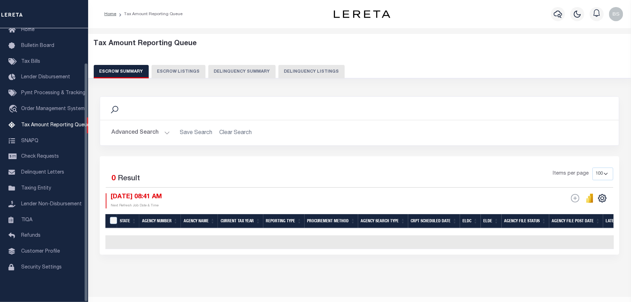
click at [293, 68] on button "Delinquency Listings" at bounding box center [311, 71] width 66 height 13
select select "100"
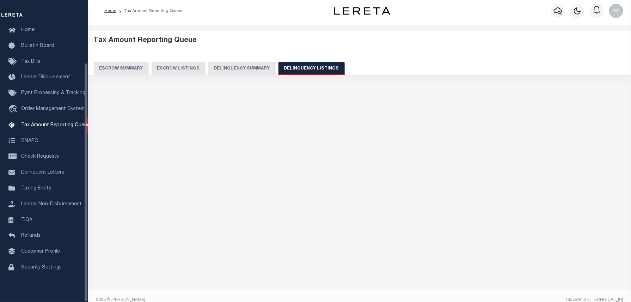
scroll to position [13, 0]
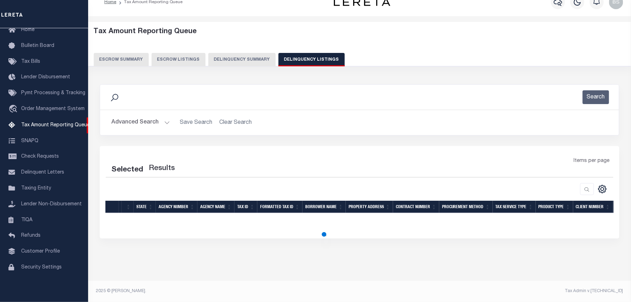
select select "100"
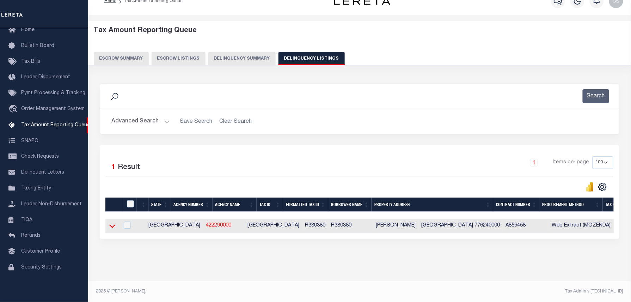
click at [113, 225] on icon at bounding box center [112, 225] width 6 height 7
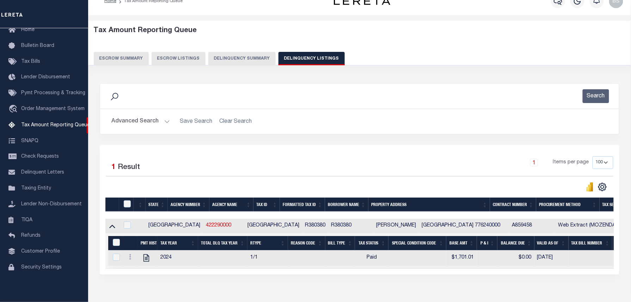
scroll to position [56, 0]
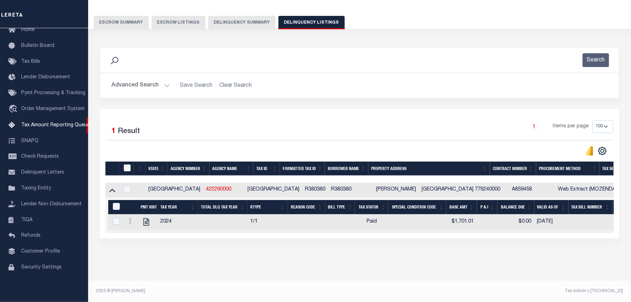
click at [126, 164] on input "checkbox" at bounding box center [127, 167] width 7 height 7
checkbox input "true"
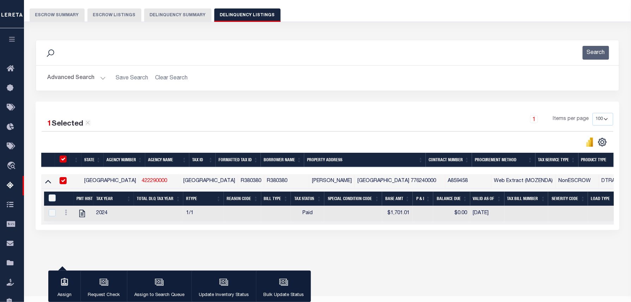
checkbox input "true"
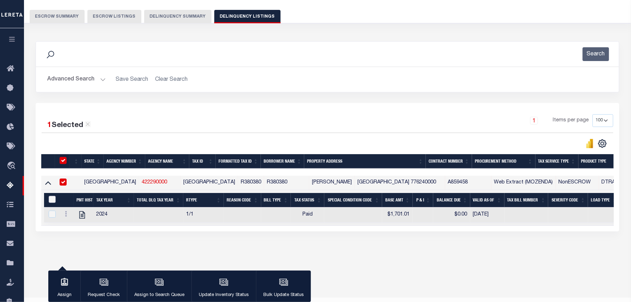
click at [49, 201] on input "&nbsp;" at bounding box center [52, 199] width 7 height 7
checkbox input "true"
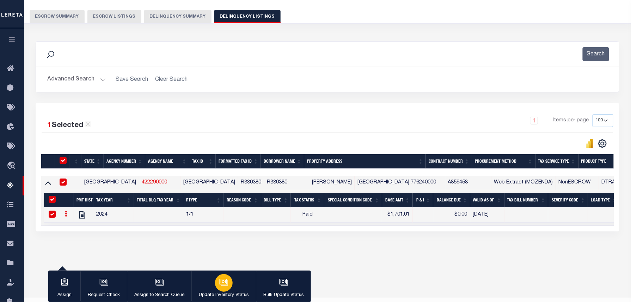
click at [223, 283] on icon "button" at bounding box center [223, 281] width 9 height 9
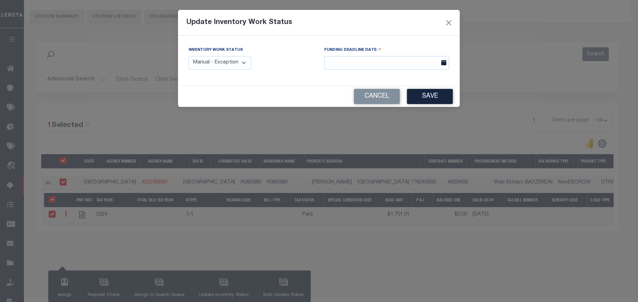
click at [228, 67] on select "Manual - Exception Pended - Awaiting Search Late Add Exception Completed" at bounding box center [220, 63] width 63 height 14
select select "4"
click at [189, 56] on select "Manual - Exception Pended - Awaiting Search Late Add Exception Completed" at bounding box center [220, 63] width 63 height 14
click at [419, 100] on button "Save" at bounding box center [430, 96] width 46 height 15
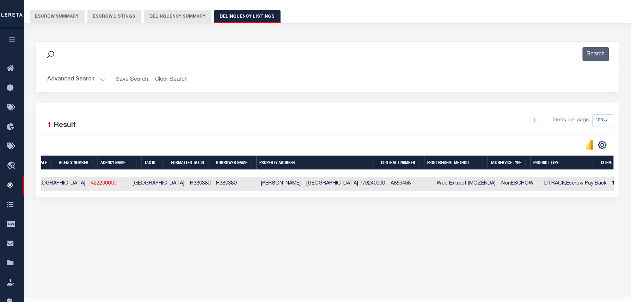
scroll to position [0, 0]
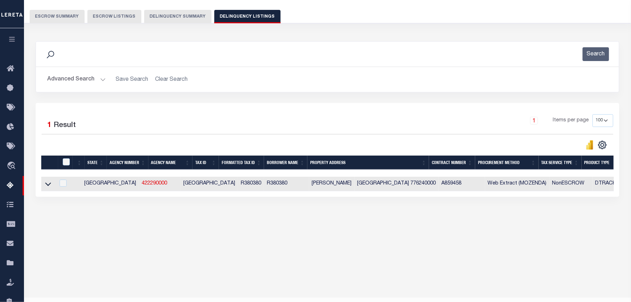
click at [80, 75] on button "Advanced Search" at bounding box center [76, 80] width 59 height 14
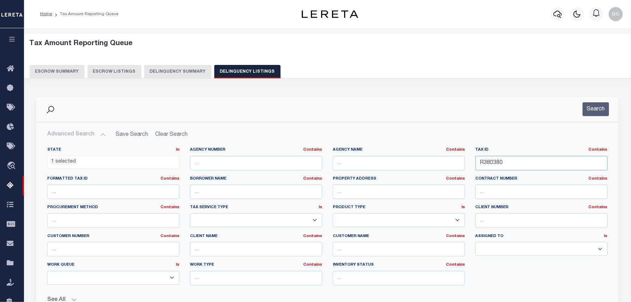
drag, startPoint x: 511, startPoint y: 161, endPoint x: 431, endPoint y: 159, distance: 80.4
click at [438, 160] on div "State In In AK AL AR AZ CA CO CT DC DE FL GA GU HI IA ID IL IN KS [GEOGRAPHIC_D…" at bounding box center [327, 219] width 571 height 144
paste input "E8465-04-000-0003-0"
type input "E8465-04-000-0003-00"
click at [587, 109] on button "Search" at bounding box center [596, 109] width 26 height 14
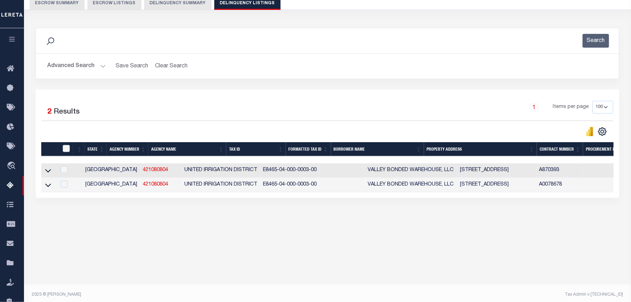
scroll to position [72, 0]
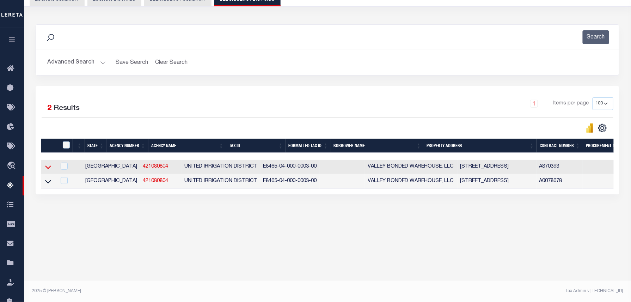
click at [47, 170] on icon at bounding box center [48, 166] width 6 height 7
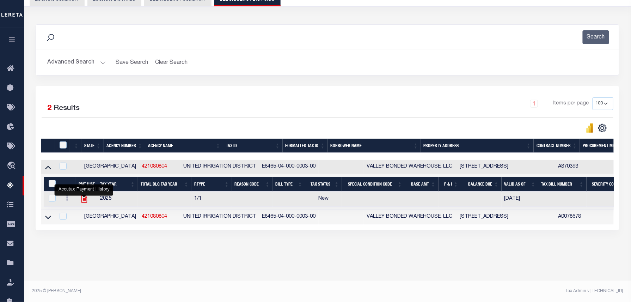
click at [86, 200] on icon "" at bounding box center [84, 198] width 6 height 7
checkbox input "true"
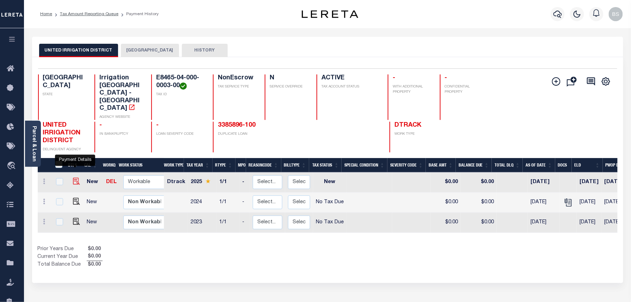
click at [73, 178] on img "" at bounding box center [76, 181] width 7 height 7
checkbox input "true"
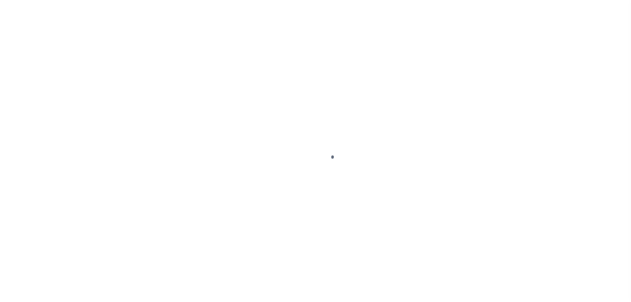
select select "NW2"
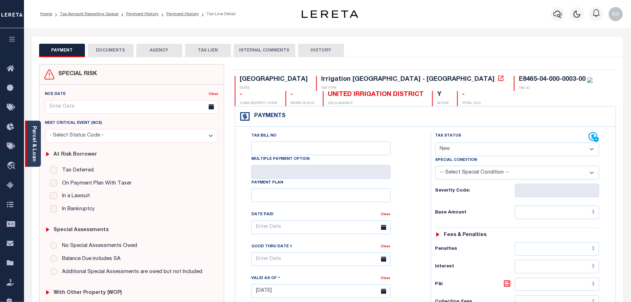
click at [34, 151] on link "Parcel & Loan" at bounding box center [33, 144] width 5 height 36
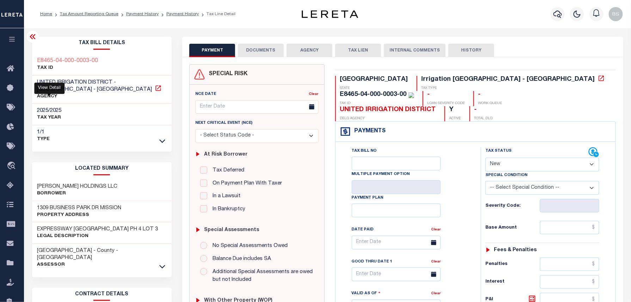
click at [155, 88] on icon at bounding box center [157, 87] width 5 height 5
click at [103, 104] on div "2025/2025 TAX YEAR" at bounding box center [102, 115] width 140 height 22
drag, startPoint x: 37, startPoint y: 81, endPoint x: 112, endPoint y: 84, distance: 75.2
click at [112, 84] on div "UNITED IRRIGATION DISTRICT - Irrigation District - TX AGENCY" at bounding box center [102, 89] width 140 height 29
copy span "UNITED IRRIGATION DISTRICT"
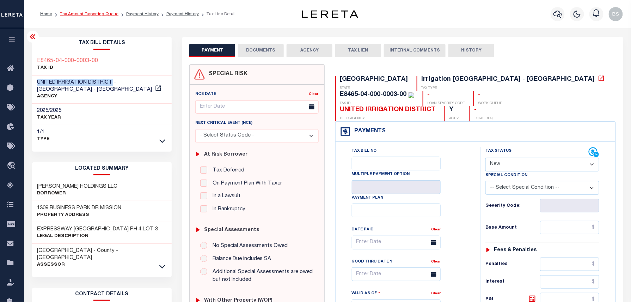
click at [97, 12] on link "Tax Amount Reporting Queue" at bounding box center [89, 14] width 59 height 4
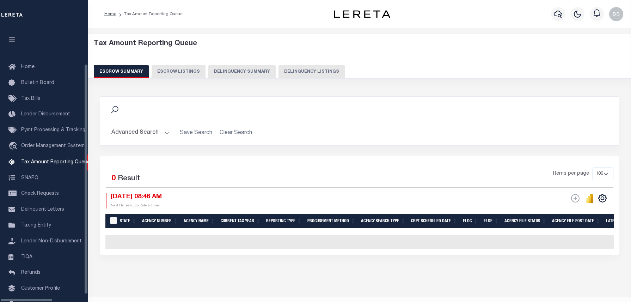
select select "100"
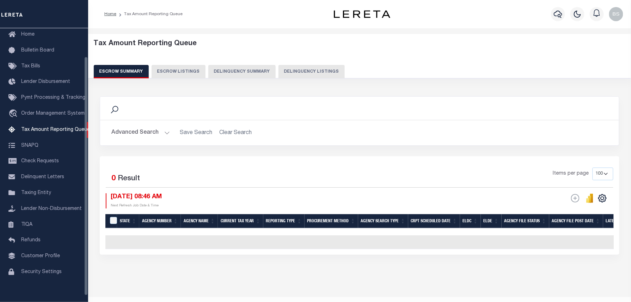
click at [289, 72] on button "Delinquency Listings" at bounding box center [311, 71] width 66 height 13
select select "100"
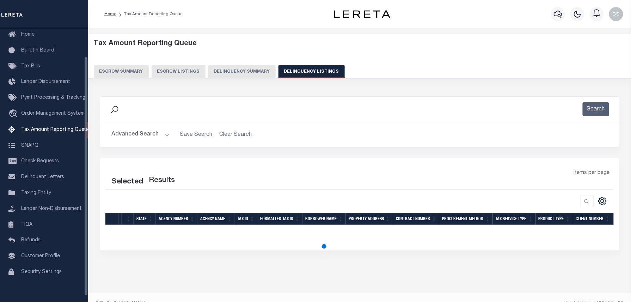
select select "100"
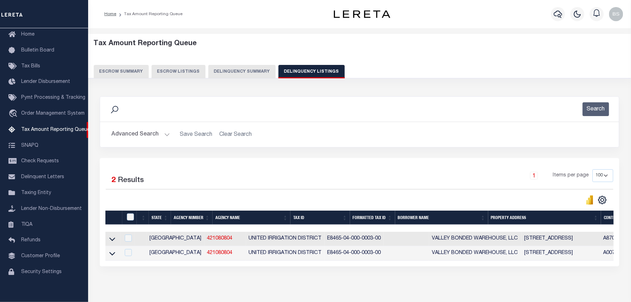
click at [148, 133] on button "Advanced Search" at bounding box center [140, 135] width 59 height 14
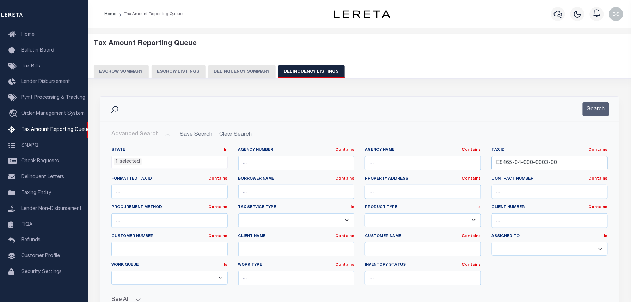
drag, startPoint x: 560, startPoint y: 163, endPoint x: 436, endPoint y: 159, distance: 124.1
click at [436, 159] on div "State In In AK AL AR AZ CA CO CT DC DE FL GA GU HI IA ID IL IN KS [GEOGRAPHIC_D…" at bounding box center [359, 219] width 507 height 144
paste input "6516"
type input "6516"
click at [600, 106] on button "Search" at bounding box center [596, 109] width 26 height 14
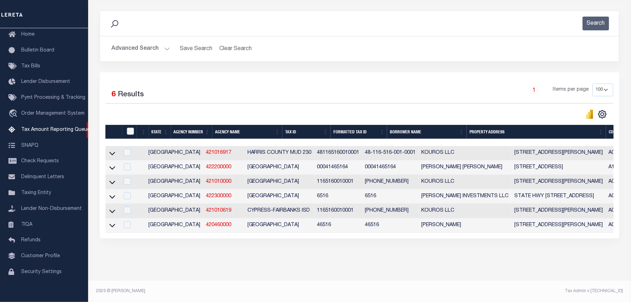
scroll to position [94, 0]
click at [153, 42] on button "Advanced Search" at bounding box center [140, 49] width 59 height 14
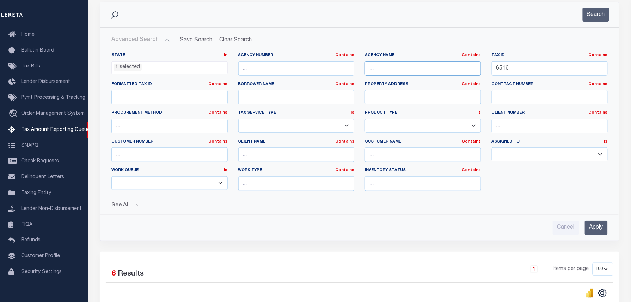
click at [386, 74] on input "text" at bounding box center [423, 68] width 116 height 14
paste input "[GEOGRAPHIC_DATA]"
type input "[GEOGRAPHIC_DATA]"
click at [586, 18] on button "Search" at bounding box center [596, 15] width 26 height 14
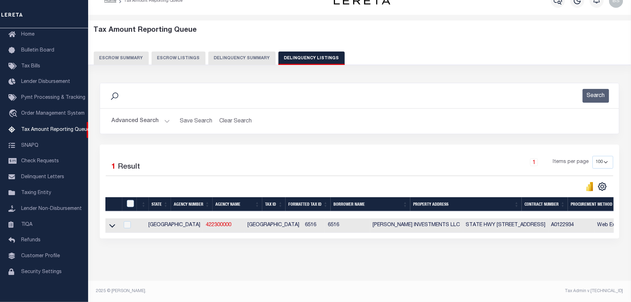
click at [108, 219] on td at bounding box center [112, 225] width 14 height 14
checkbox input "true"
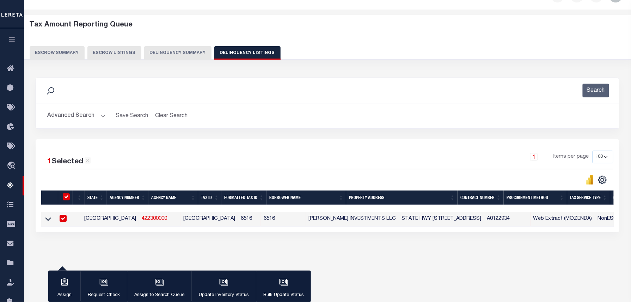
click at [62, 220] on input "checkbox" at bounding box center [63, 218] width 7 height 7
checkbox input "false"
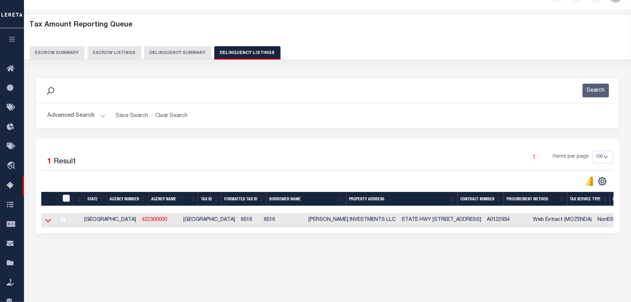
click at [47, 222] on icon at bounding box center [48, 219] width 6 height 7
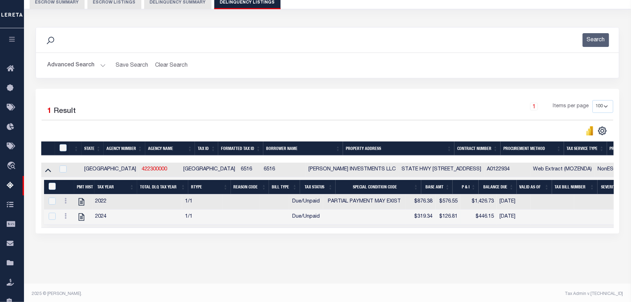
scroll to position [72, 0]
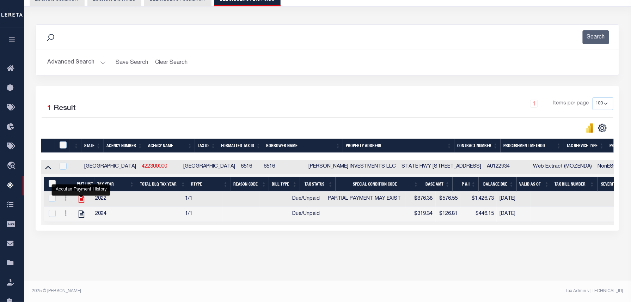
click at [81, 203] on icon "" at bounding box center [82, 198] width 6 height 7
checkbox input "true"
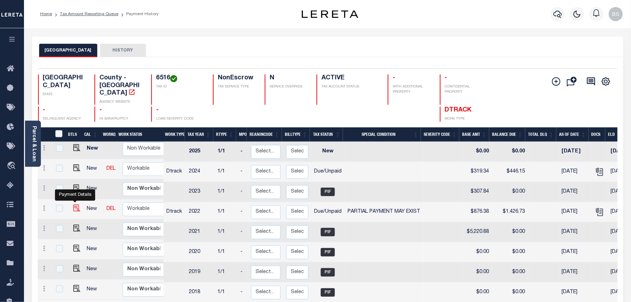
click at [73, 204] on img "" at bounding box center [76, 207] width 7 height 7
checkbox input "true"
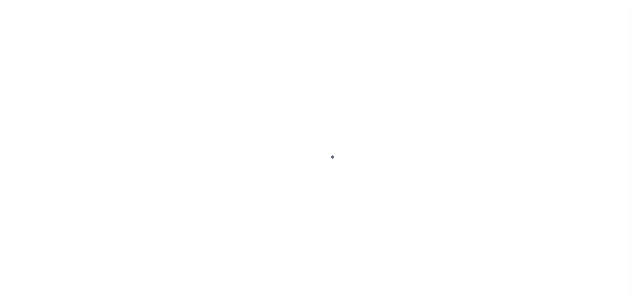
select select "DUE"
select select "15"
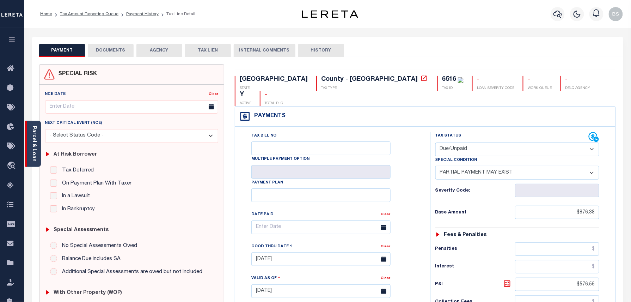
click at [38, 134] on div "Parcel & Loan" at bounding box center [33, 144] width 16 height 46
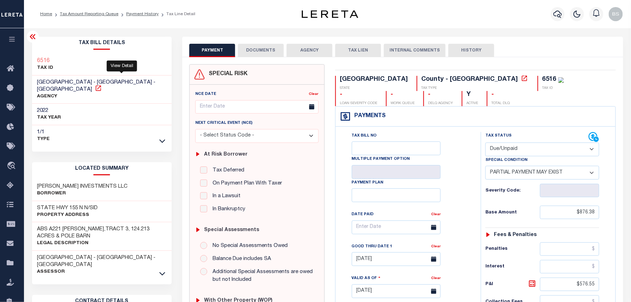
click at [102, 85] on icon at bounding box center [98, 88] width 7 height 7
drag, startPoint x: 36, startPoint y: 82, endPoint x: 82, endPoint y: 79, distance: 45.9
click at [82, 79] on div "UPSHUR COUNTY - County - TX AGENCY" at bounding box center [102, 89] width 140 height 29
copy span "[GEOGRAPHIC_DATA]"
click at [146, 12] on link "Payment History" at bounding box center [142, 14] width 32 height 4
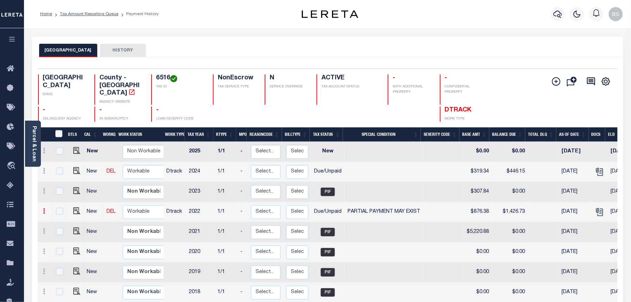
click at [45, 209] on link at bounding box center [45, 212] width 8 height 6
click at [62, 232] on img at bounding box center [61, 235] width 7 height 7
select select "DUE"
select select "15"
type input "$876.38"
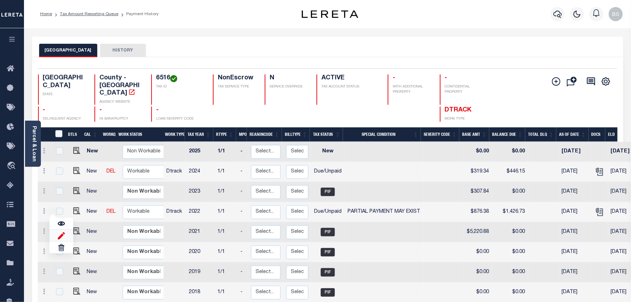
type input "$1,426.73"
type input "[DATE]"
type input "$576.55"
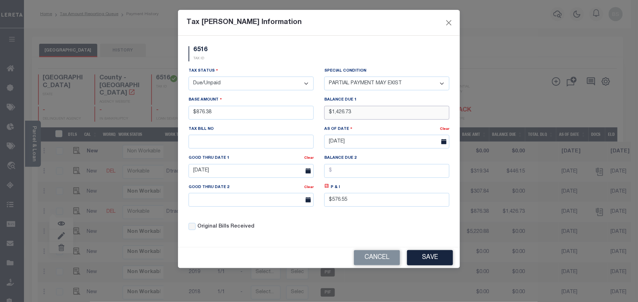
drag, startPoint x: 359, startPoint y: 114, endPoint x: 335, endPoint y: 113, distance: 24.3
click at [331, 114] on input "$1,426.73" at bounding box center [386, 113] width 125 height 14
type input "$1,436.65"
click at [326, 187] on icon at bounding box center [327, 186] width 2 height 2
type input "$560.27"
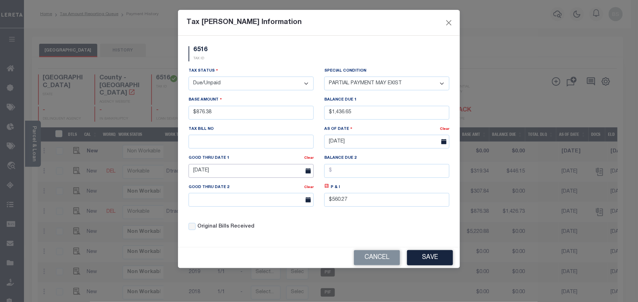
click at [243, 174] on input "09/30/2025" at bounding box center [251, 171] width 125 height 14
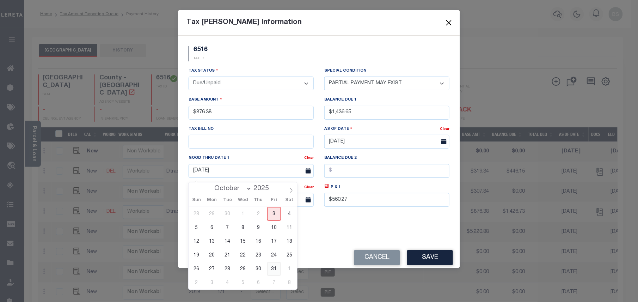
click at [275, 271] on span "31" at bounding box center [274, 269] width 14 height 14
type input "10/31/2025"
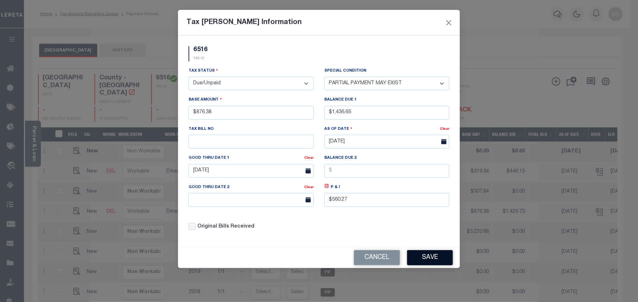
click at [446, 265] on button "Save" at bounding box center [430, 257] width 46 height 15
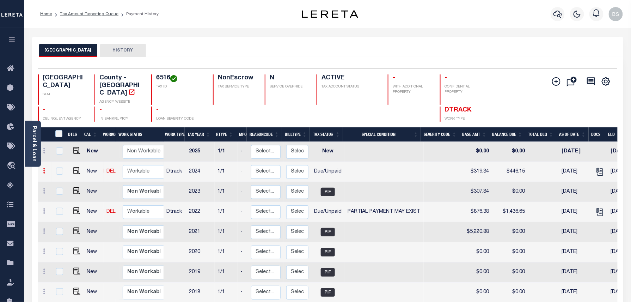
click at [43, 168] on icon at bounding box center [44, 171] width 2 height 6
click at [59, 191] on img at bounding box center [61, 194] width 7 height 7
select select "0"
type input "$319.34"
type input "$446.15"
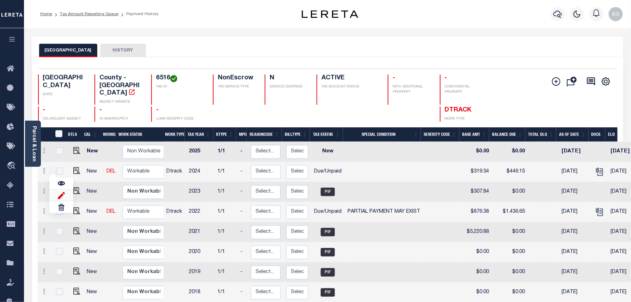
type input "09/30/2025"
type input "$126.81"
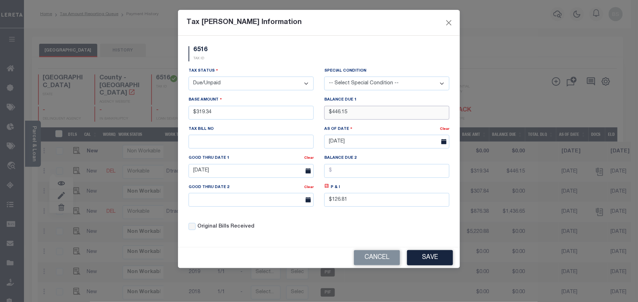
drag, startPoint x: 350, startPoint y: 112, endPoint x: 337, endPoint y: 112, distance: 12.7
click at [337, 112] on input "$446.15" at bounding box center [386, 113] width 125 height 14
type input "$449.86"
click at [326, 189] on icon at bounding box center [326, 185] width 5 height 5
type input "$130.52"
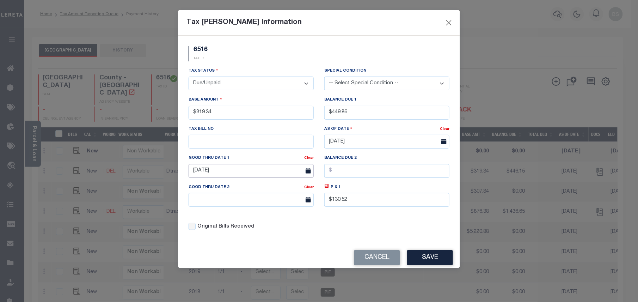
click at [263, 181] on body "Home Tax Amount Reporting Queue Payment History" at bounding box center [319, 221] width 638 height 442
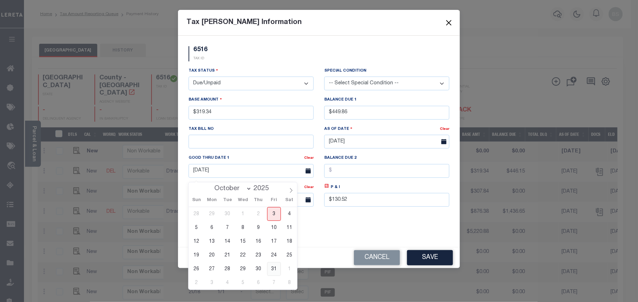
click at [270, 264] on span "31" at bounding box center [274, 269] width 14 height 14
type input "10/31/2025"
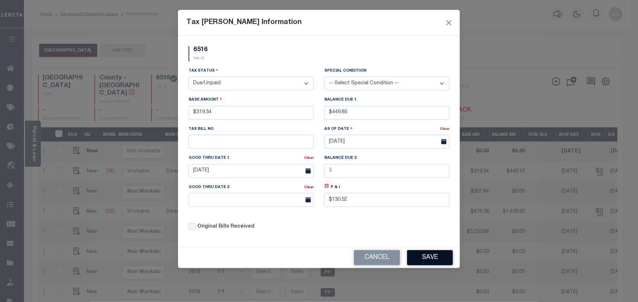
click at [430, 262] on button "Save" at bounding box center [430, 257] width 46 height 15
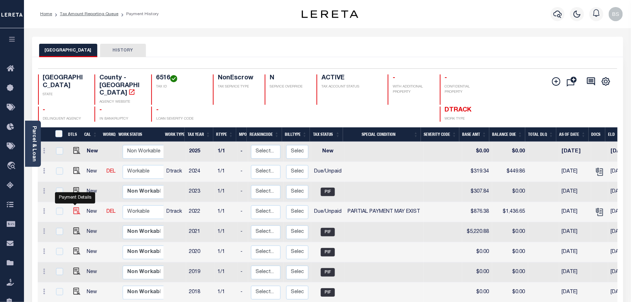
click at [76, 207] on img at bounding box center [76, 210] width 7 height 7
checkbox input "true"
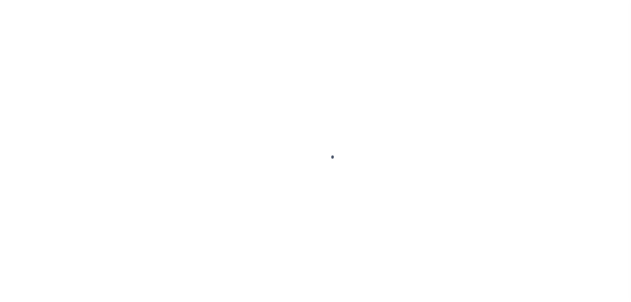
select select "DUE"
select select "15"
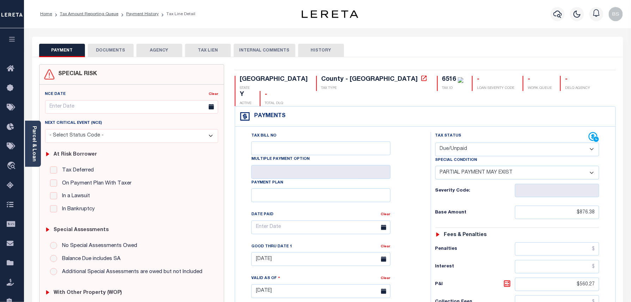
click at [102, 54] on button "DOCUMENTS" at bounding box center [111, 50] width 46 height 13
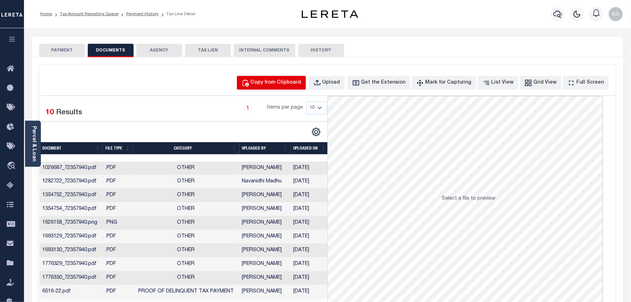
click at [276, 82] on div "Copy from Clipboard" at bounding box center [276, 83] width 51 height 8
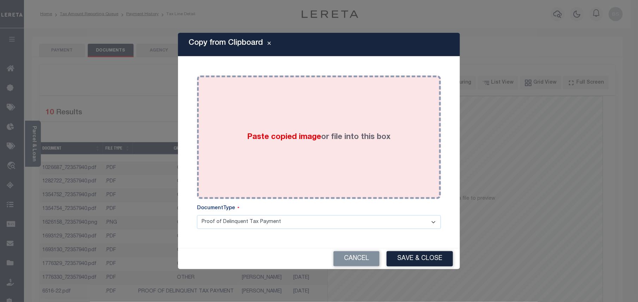
click at [355, 157] on div "Paste copied image or file into this box" at bounding box center [318, 137] width 233 height 113
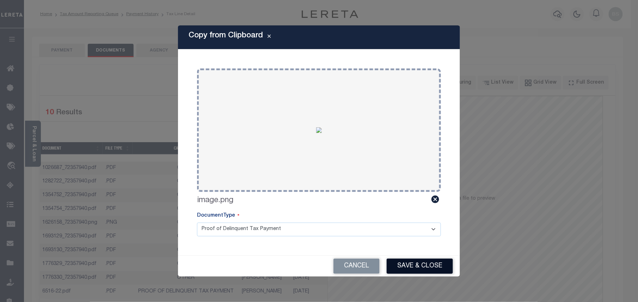
click at [416, 267] on button "Save & Close" at bounding box center [420, 265] width 66 height 15
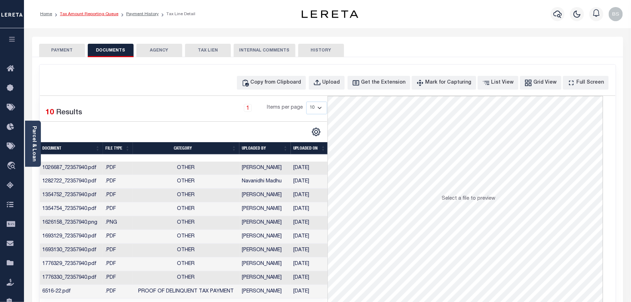
click at [96, 13] on link "Tax Amount Reporting Queue" at bounding box center [89, 14] width 59 height 4
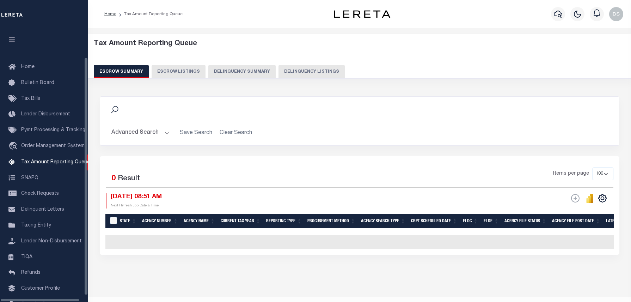
select select "100"
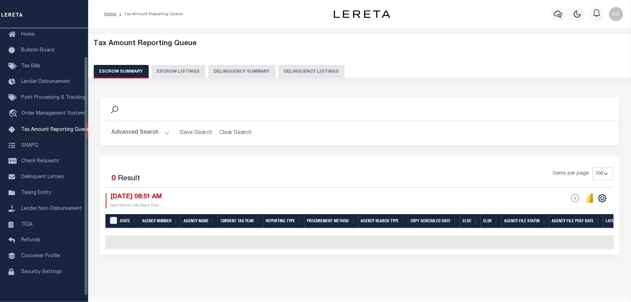
click at [312, 68] on button "Delinquency Listings" at bounding box center [311, 71] width 66 height 13
select select "100"
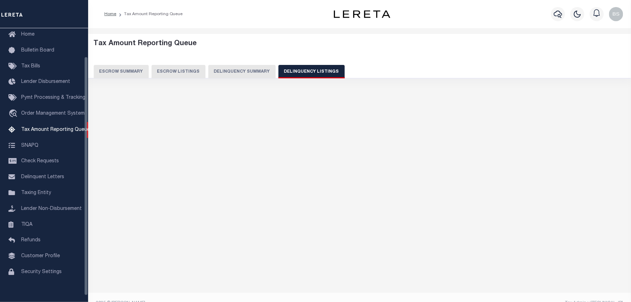
select select "100"
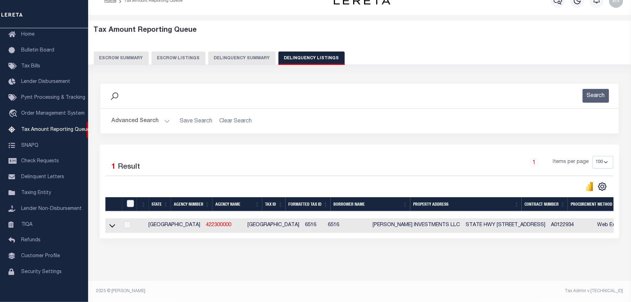
scroll to position [20, 0]
click at [109, 222] on icon at bounding box center [112, 225] width 6 height 7
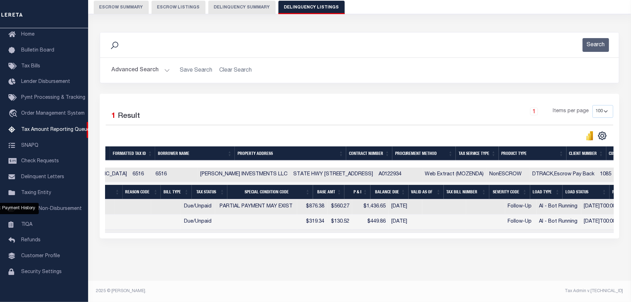
scroll to position [0, 0]
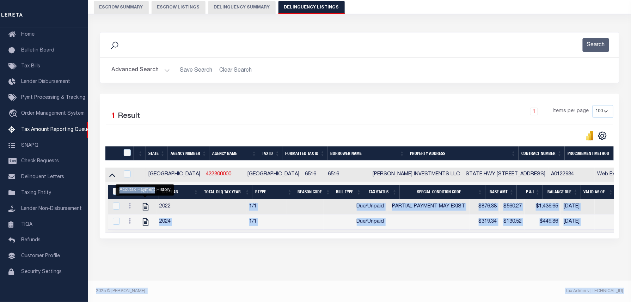
drag, startPoint x: 154, startPoint y: 185, endPoint x: 140, endPoint y: 181, distance: 15.1
click at [140, 185] on div "PMT Hist Tax Year Total DLQ Tax Year RType Reason Code Bill Type Tax Status Spe…" at bounding box center [625, 207] width 1035 height 45
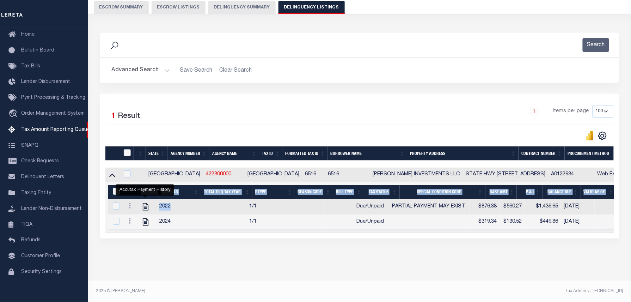
click at [125, 149] on input "checkbox" at bounding box center [127, 152] width 7 height 7
checkbox input "true"
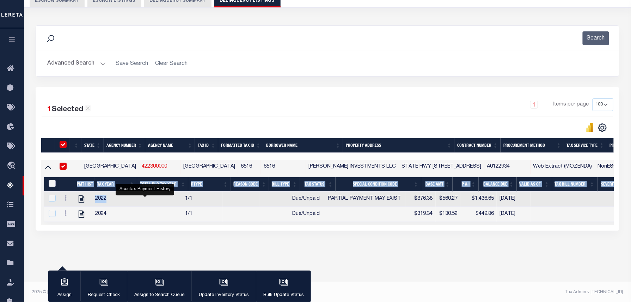
click at [54, 184] on input "&nbsp;" at bounding box center [52, 183] width 7 height 7
checkbox input "true"
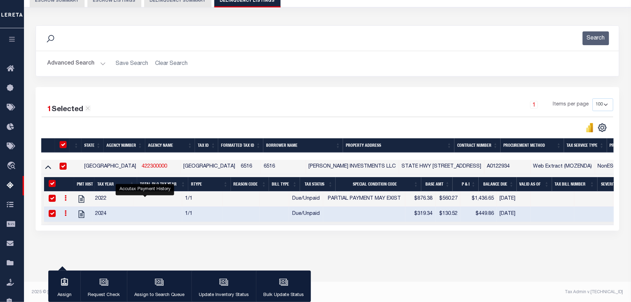
click at [158, 213] on td at bounding box center [157, 214] width 49 height 15
checkbox input "false"
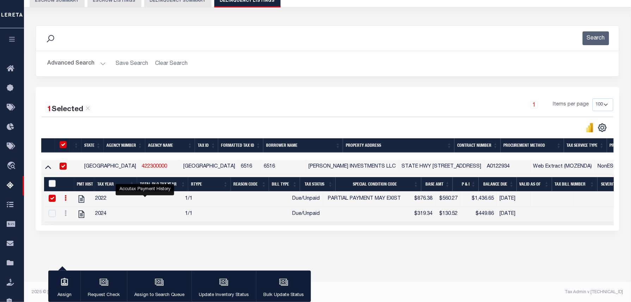
click at [49, 185] on input "&nbsp;" at bounding box center [52, 183] width 7 height 7
checkbox input "true"
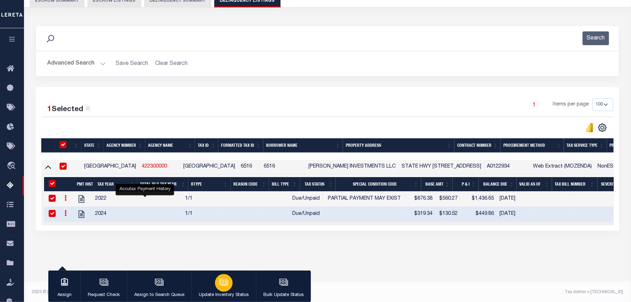
click at [231, 289] on button "Update Inventory Status" at bounding box center [223, 286] width 65 height 32
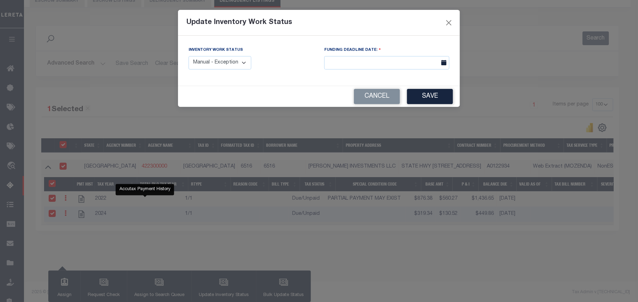
click at [229, 66] on select "Manual - Exception Pended - Awaiting Search Late Add Exception Completed" at bounding box center [220, 63] width 63 height 14
select select "4"
click at [189, 56] on select "Manual - Exception Pended - Awaiting Search Late Add Exception Completed" at bounding box center [220, 63] width 63 height 14
click at [432, 102] on button "Save" at bounding box center [430, 96] width 46 height 15
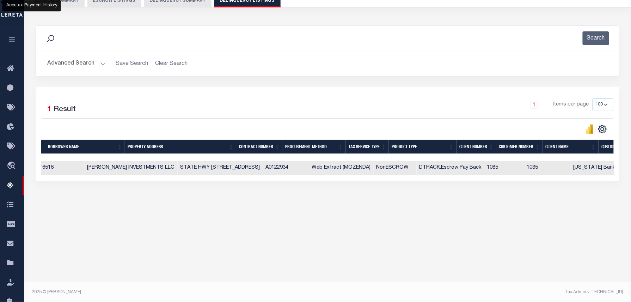
scroll to position [0, 0]
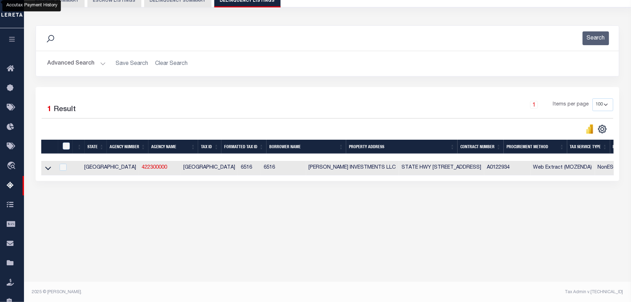
click at [72, 59] on button "Advanced Search" at bounding box center [76, 64] width 59 height 14
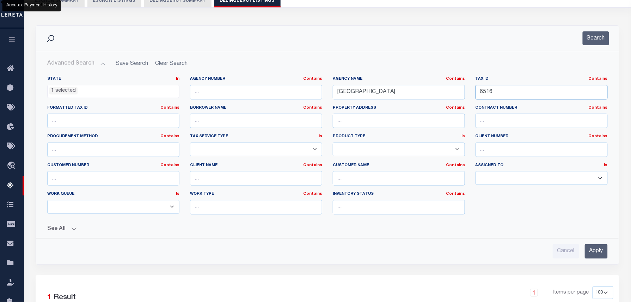
drag, startPoint x: 486, startPoint y: 92, endPoint x: 438, endPoint y: 90, distance: 48.0
click at [439, 90] on div "State In In AK AL AR AZ CA CO CT DC DE FL GA GU HI IA ID IL IN KS KY LA MA MD M…" at bounding box center [327, 148] width 571 height 144
paste input "058447"
type input "65058447"
click at [593, 40] on button "Search" at bounding box center [596, 38] width 26 height 14
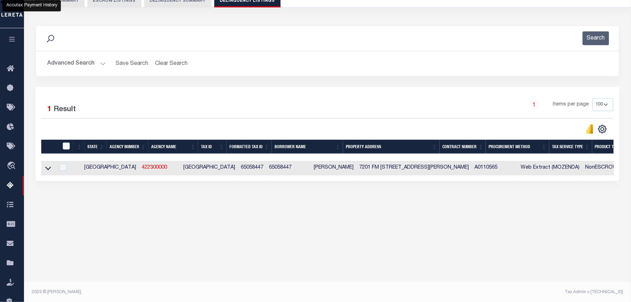
scroll to position [72, 0]
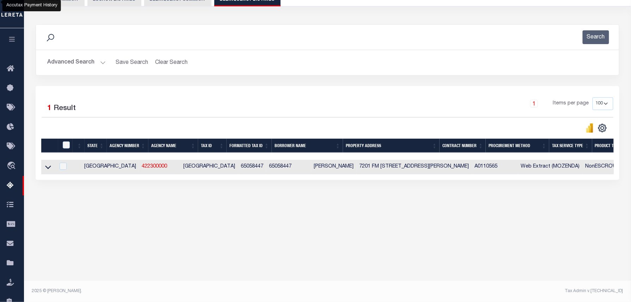
click at [45, 166] on icon at bounding box center [48, 166] width 6 height 7
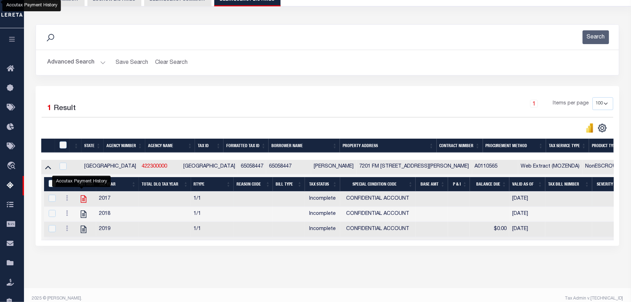
click at [80, 200] on icon "" at bounding box center [83, 198] width 9 height 9
checkbox input "false"
checkbox input "true"
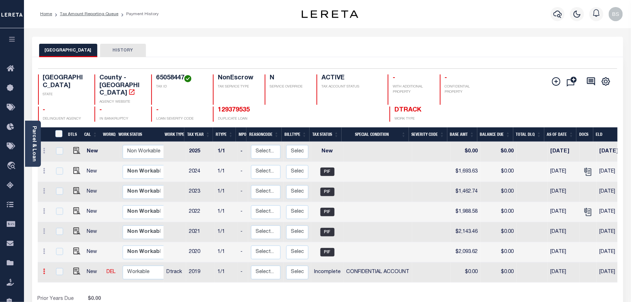
click at [43, 268] on icon at bounding box center [44, 271] width 2 height 6
click at [62, 253] on img at bounding box center [61, 256] width 7 height 7
select select "INC"
select select "3"
type input "$0.00"
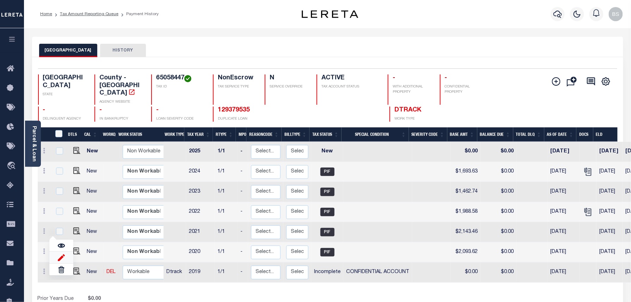
type input "$0.00"
type input "[DATE]"
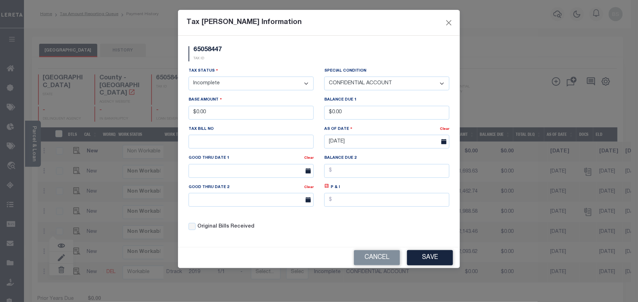
click at [226, 87] on select "- Select Status - Open Due/Unpaid Paid Incomplete No Tax Due Internal Refund Pr…" at bounding box center [251, 83] width 125 height 14
select select "PYD"
click at [189, 78] on select "- Select Status - Open Due/Unpaid Paid Incomplete No Tax Due Internal Refund Pr…" at bounding box center [251, 83] width 125 height 14
select select "0"
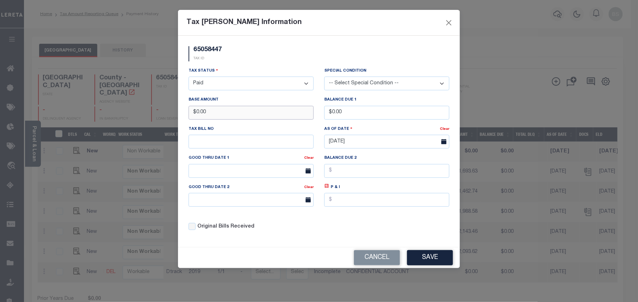
drag, startPoint x: 232, startPoint y: 116, endPoint x: 191, endPoint y: 110, distance: 40.9
click at [191, 110] on input "$0.00" at bounding box center [251, 113] width 125 height 14
drag, startPoint x: 217, startPoint y: 114, endPoint x: 180, endPoint y: 113, distance: 37.4
click at [180, 113] on div "65058447 TAX ID Installment: TaxID: 65058447 Tax Status" at bounding box center [319, 141] width 282 height 211
type input "$2,144.75"
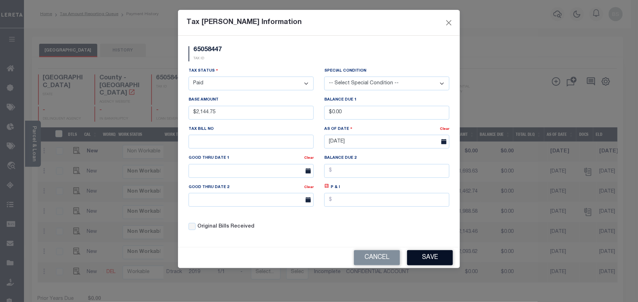
click at [422, 265] on button "Save" at bounding box center [430, 257] width 46 height 15
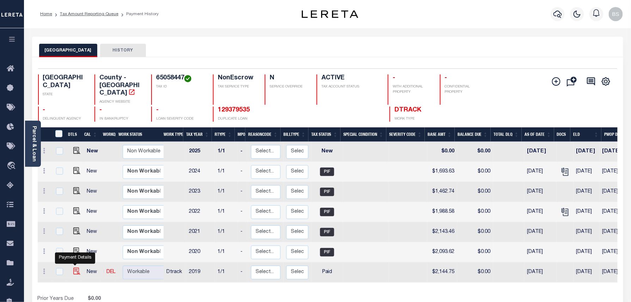
click at [73, 268] on img at bounding box center [76, 271] width 7 height 7
checkbox input "true"
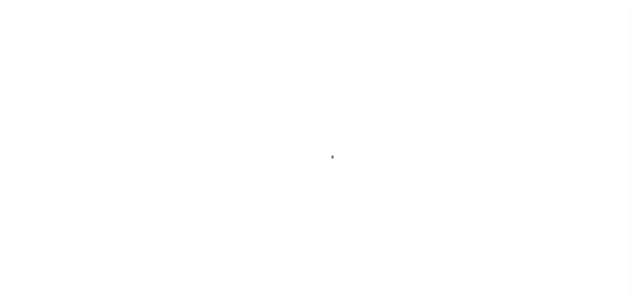
select select "PYD"
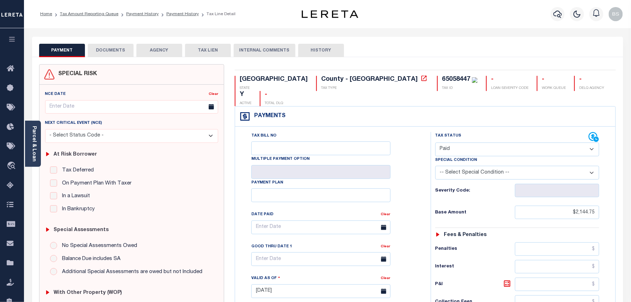
click at [110, 44] on button "DOCUMENTS" at bounding box center [111, 50] width 46 height 13
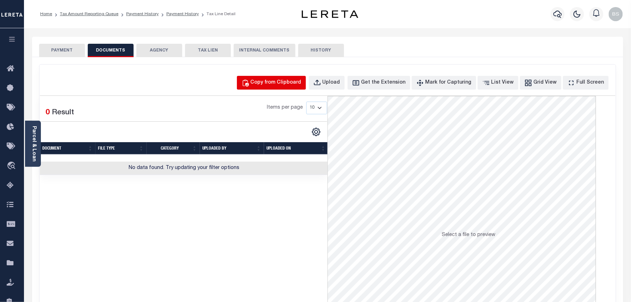
click at [290, 79] on div "Copy from Clipboard" at bounding box center [276, 83] width 51 height 8
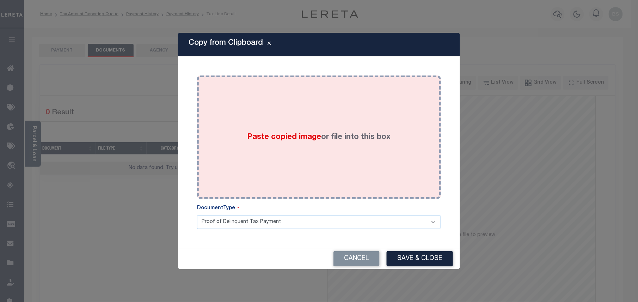
click at [323, 116] on div "Paste copied image or file into this box" at bounding box center [318, 137] width 233 height 113
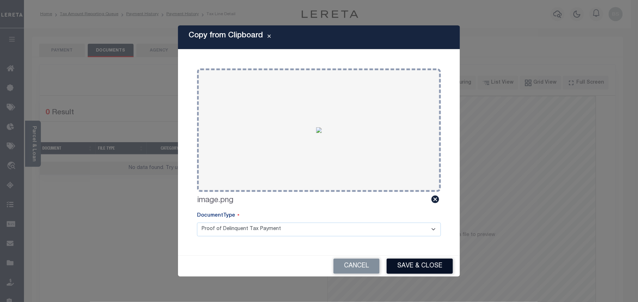
click at [406, 271] on button "Save & Close" at bounding box center [420, 265] width 66 height 15
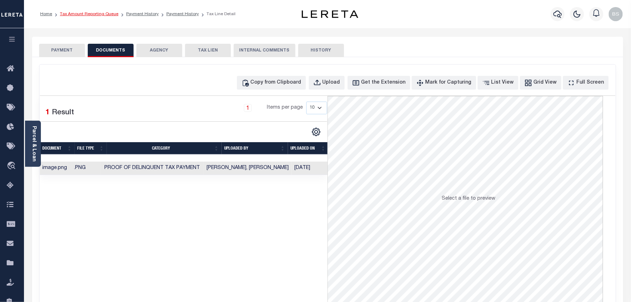
click at [97, 14] on link "Tax Amount Reporting Queue" at bounding box center [89, 14] width 59 height 4
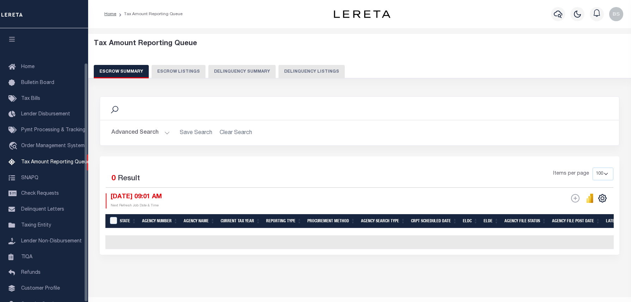
select select "100"
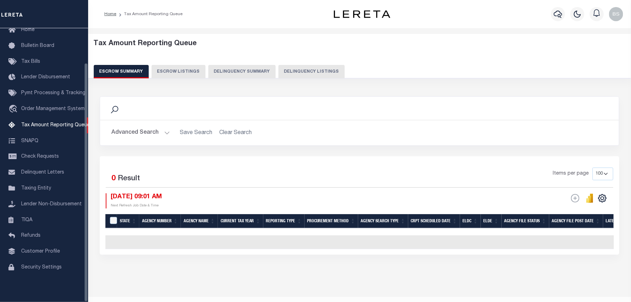
click at [316, 78] on button "Delinquency Listings" at bounding box center [311, 71] width 66 height 13
select select "100"
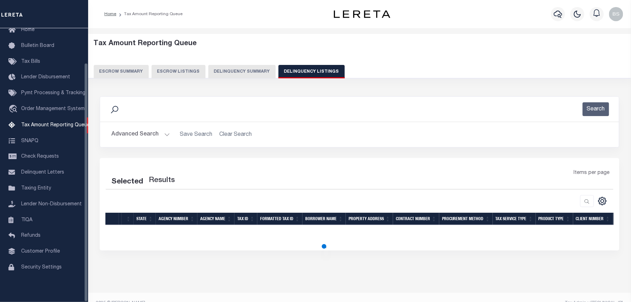
select select "100"
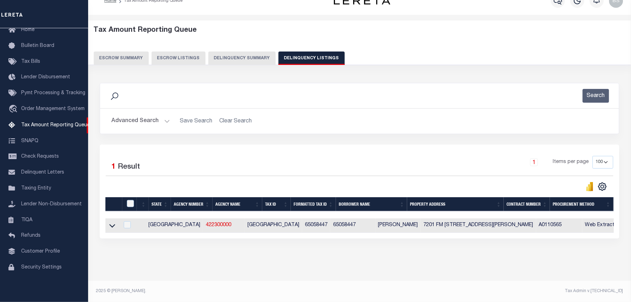
scroll to position [20, 0]
click at [113, 222] on icon at bounding box center [112, 225] width 6 height 7
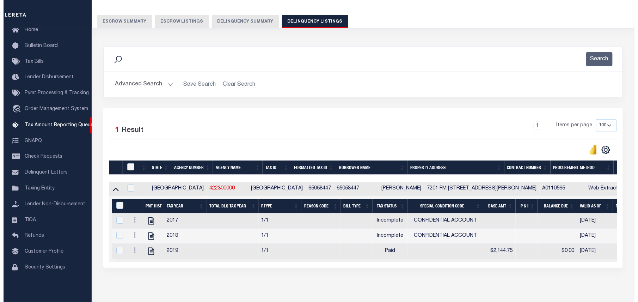
scroll to position [74, 0]
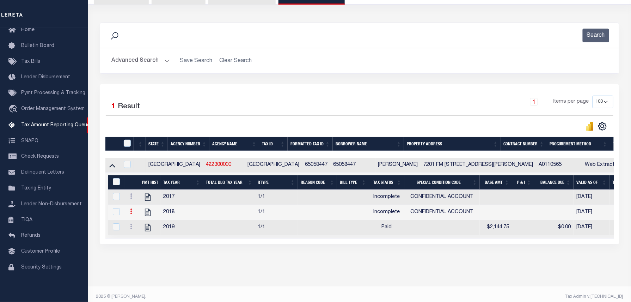
click at [130, 214] on icon at bounding box center [131, 211] width 2 height 6
click at [140, 238] on img "" at bounding box center [139, 234] width 7 height 7
select select "INC"
select select "3"
type input "[DATE]"
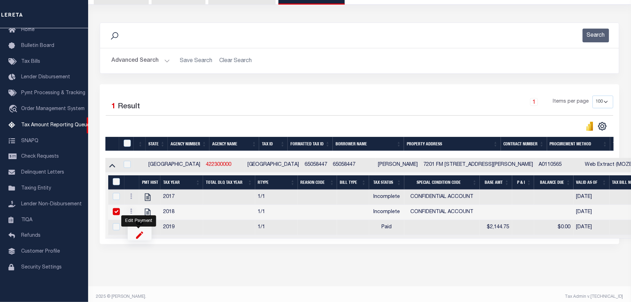
checkbox input "true"
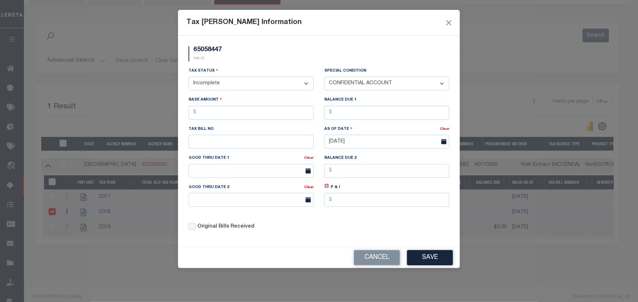
click at [219, 80] on select "- Select Status - Open Due/Unpaid Paid Incomplete No Tax Due Internal Refund Pr…" at bounding box center [251, 83] width 125 height 14
click at [219, 88] on select "- Select Status - Open Due/Unpaid Paid Incomplete No Tax Due Internal Refund Pr…" at bounding box center [251, 83] width 125 height 14
select select "PYD"
click at [189, 78] on select "- Select Status - Open Due/Unpaid Paid Incomplete No Tax Due Internal Refund Pr…" at bounding box center [251, 83] width 125 height 14
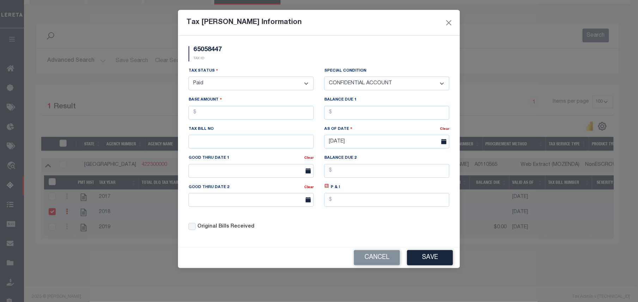
select select "0"
drag, startPoint x: 223, startPoint y: 118, endPoint x: 195, endPoint y: 117, distance: 27.5
click at [200, 118] on input "text" at bounding box center [251, 113] width 125 height 14
type input "$2,134.66"
click at [337, 111] on input "text" at bounding box center [386, 113] width 125 height 14
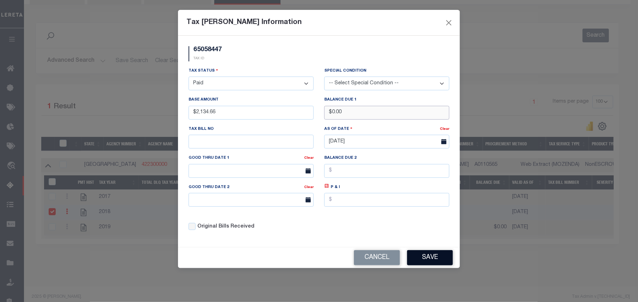
type input "$0.00"
click at [418, 259] on button "Save" at bounding box center [430, 257] width 46 height 15
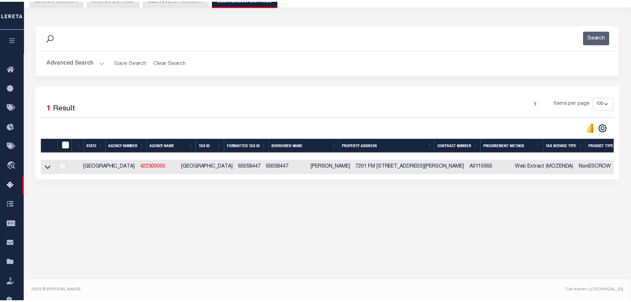
scroll to position [72, 0]
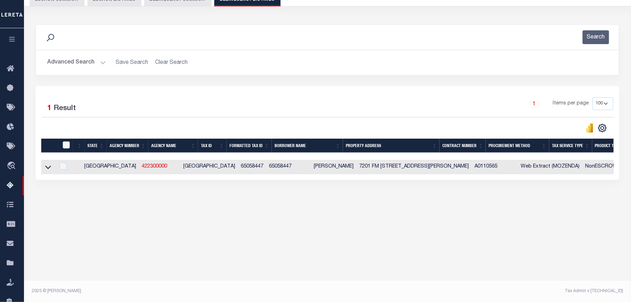
click at [48, 170] on icon at bounding box center [48, 166] width 6 height 7
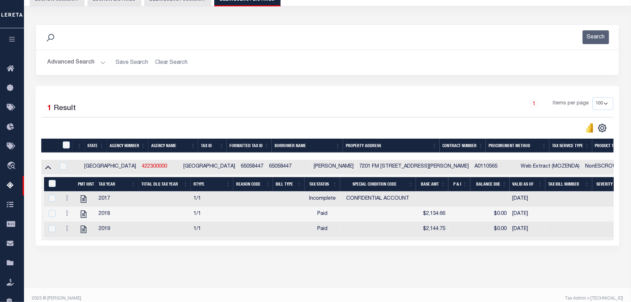
scroll to position [88, 0]
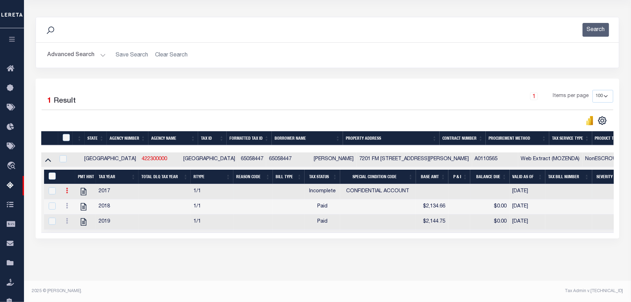
click at [66, 188] on icon at bounding box center [67, 191] width 2 height 6
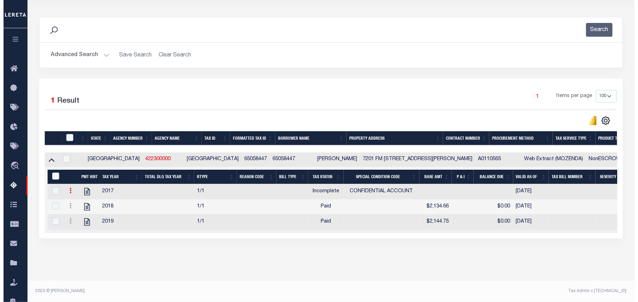
scroll to position [84, 0]
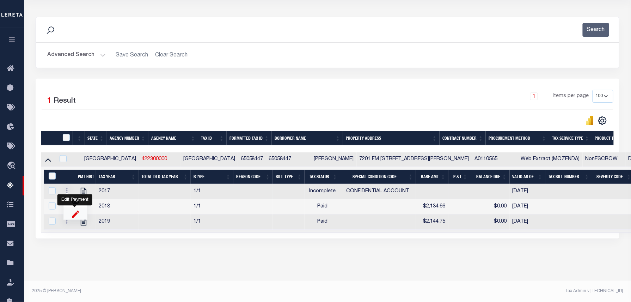
click at [72, 215] on img "" at bounding box center [75, 213] width 7 height 7
select select "INC"
select select "3"
checkbox input "true"
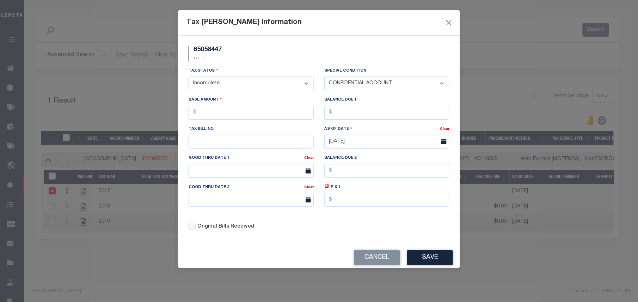
click at [243, 85] on select "- Select Status - Open Due/Unpaid Paid Incomplete No Tax Due Internal Refund Pr…" at bounding box center [251, 83] width 125 height 14
drag, startPoint x: 243, startPoint y: 85, endPoint x: 240, endPoint y: 90, distance: 5.4
click at [243, 85] on select "- Select Status - Open Due/Unpaid Paid Incomplete No Tax Due Internal Refund Pr…" at bounding box center [251, 83] width 125 height 14
click at [226, 87] on select "- Select Status - Open Due/Unpaid Paid Incomplete No Tax Due Internal Refund Pr…" at bounding box center [251, 83] width 125 height 14
select select "PYD"
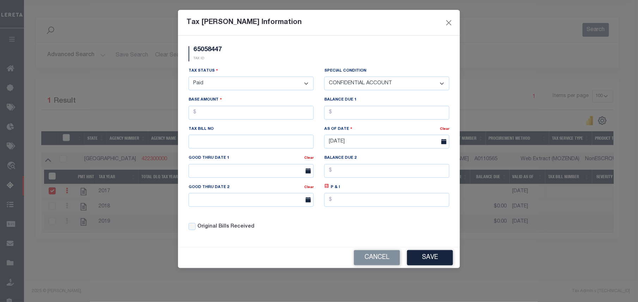
click at [189, 78] on select "- Select Status - Open Due/Unpaid Paid Incomplete No Tax Due Internal Refund Pr…" at bounding box center [251, 83] width 125 height 14
select select "0"
click at [228, 117] on input "text" at bounding box center [251, 113] width 125 height 14
type input "$1,738.26"
drag, startPoint x: 342, startPoint y: 106, endPoint x: 346, endPoint y: 123, distance: 18.2
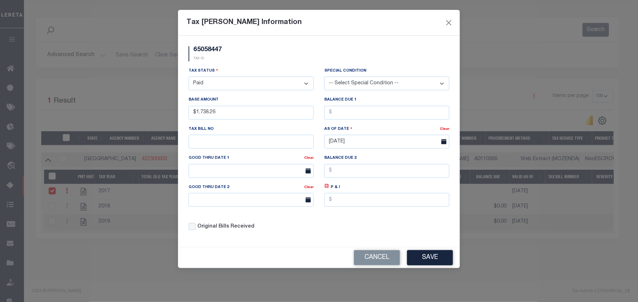
click at [342, 107] on div "Balance Due 1" at bounding box center [386, 107] width 125 height 23
click at [346, 123] on div "Balance Due 1" at bounding box center [387, 110] width 136 height 29
click at [349, 117] on input "text" at bounding box center [386, 113] width 125 height 14
type input "$0.00"
click at [425, 265] on button "Save" at bounding box center [430, 257] width 46 height 15
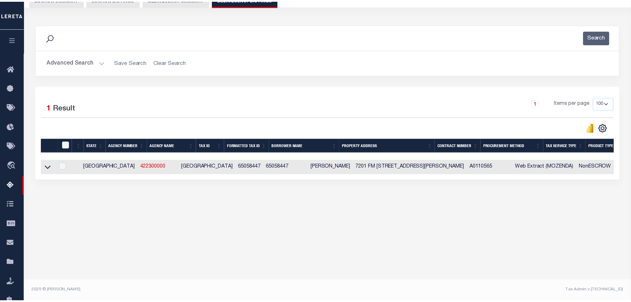
scroll to position [72, 0]
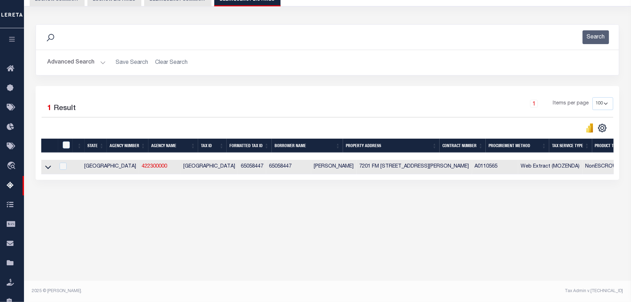
drag, startPoint x: 46, startPoint y: 169, endPoint x: 146, endPoint y: 148, distance: 102.1
click at [46, 169] on icon at bounding box center [48, 168] width 6 height 4
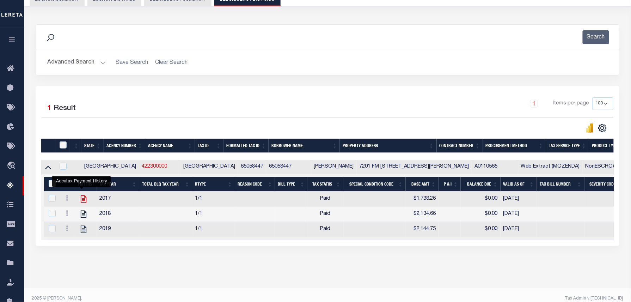
click at [82, 202] on icon "" at bounding box center [83, 198] width 9 height 9
checkbox input "true"
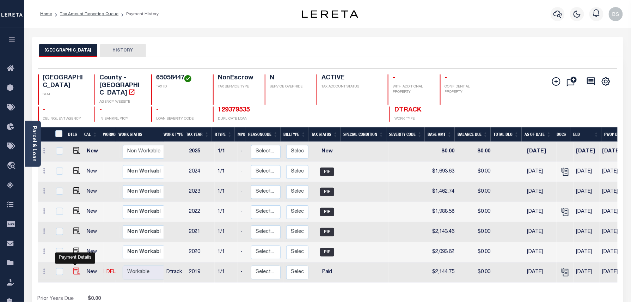
click at [75, 268] on img "" at bounding box center [76, 271] width 7 height 7
checkbox input "true"
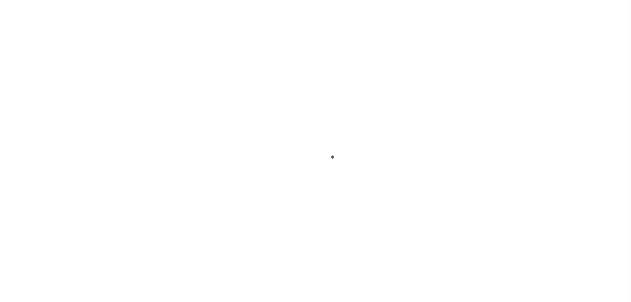
select select "PYD"
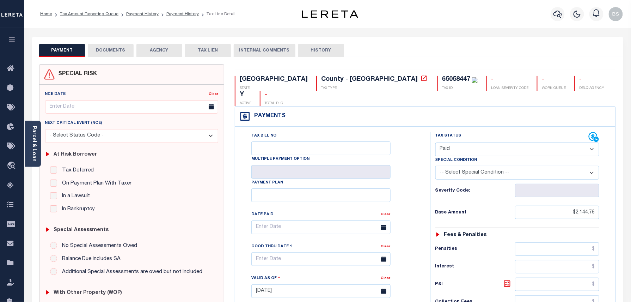
click at [120, 52] on button "DOCUMENTS" at bounding box center [111, 50] width 46 height 13
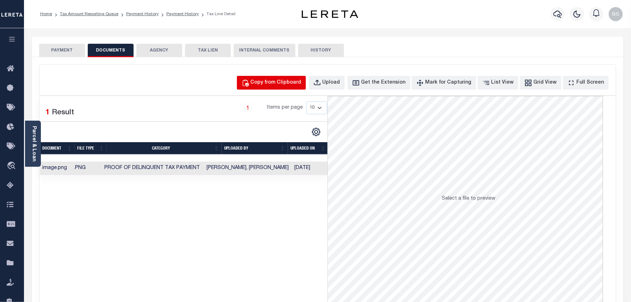
click at [277, 80] on div "Copy from Clipboard" at bounding box center [276, 83] width 51 height 8
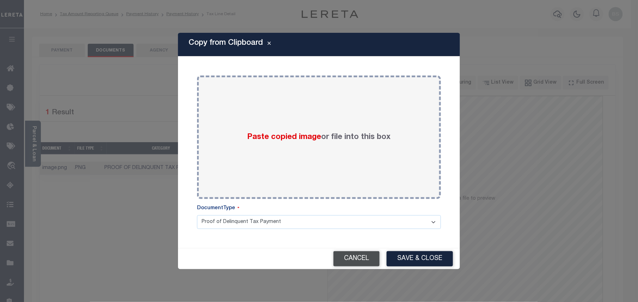
click at [347, 255] on button "Cancel" at bounding box center [356, 258] width 46 height 15
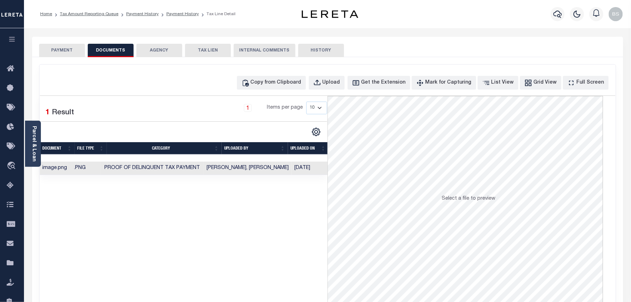
click at [103, 13] on link "Tax Amount Reporting Queue" at bounding box center [89, 14] width 59 height 4
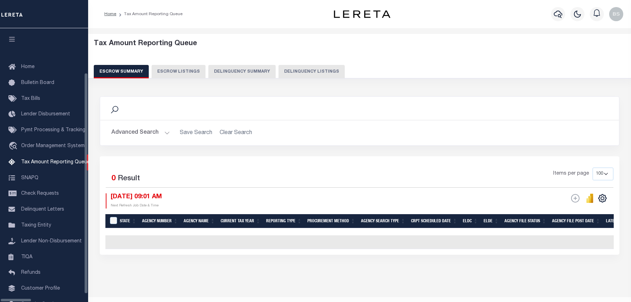
select select "100"
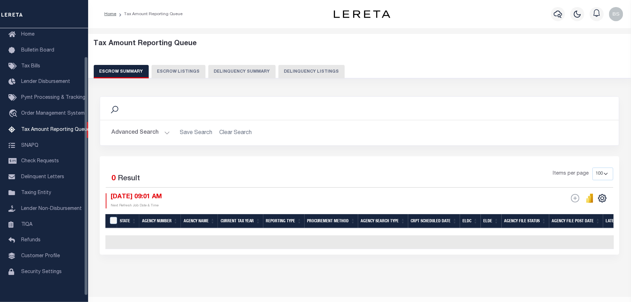
click at [288, 68] on button "Delinquency Listings" at bounding box center [311, 71] width 66 height 13
select select "100"
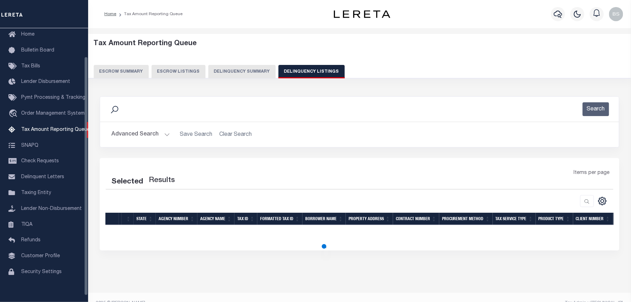
select select "100"
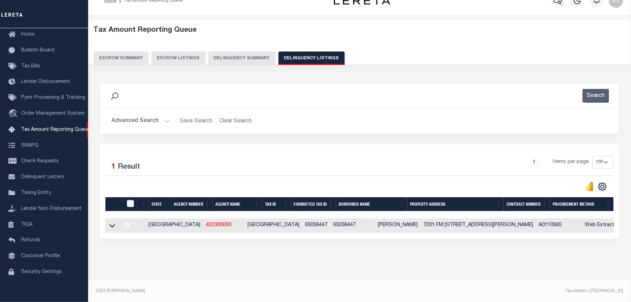
scroll to position [20, 0]
click at [113, 222] on icon at bounding box center [112, 225] width 6 height 7
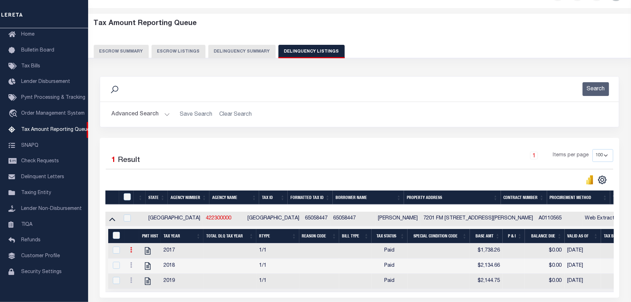
click at [130, 250] on icon at bounding box center [131, 250] width 2 height 6
click at [136, 263] on img "" at bounding box center [139, 261] width 7 height 7
checkbox input "true"
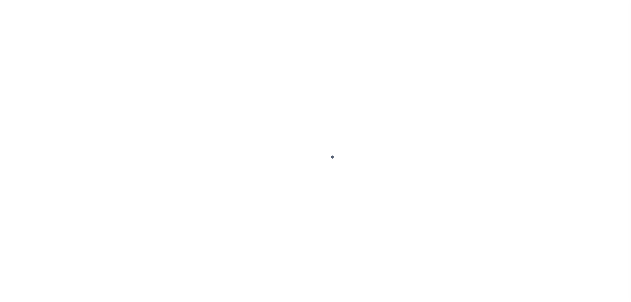
select select "PYD"
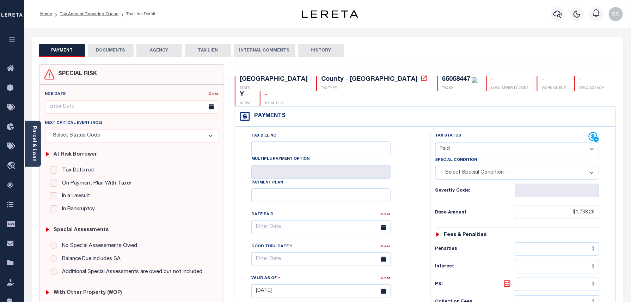
click at [113, 55] on button "DOCUMENTS" at bounding box center [111, 50] width 46 height 13
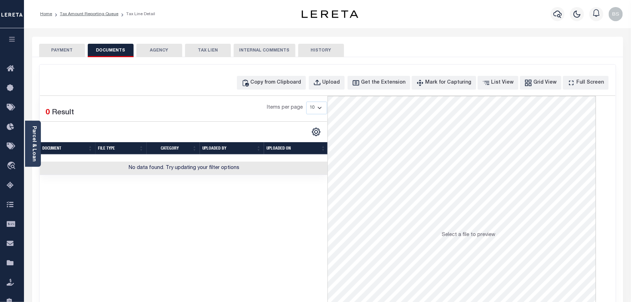
click at [286, 75] on div "Copy from Clipboard Upload Get the Extension Mark for Capturing Got it List Vie…" at bounding box center [327, 189] width 576 height 249
click at [282, 86] on div "Copy from Clipboard" at bounding box center [276, 83] width 51 height 8
select select "POP"
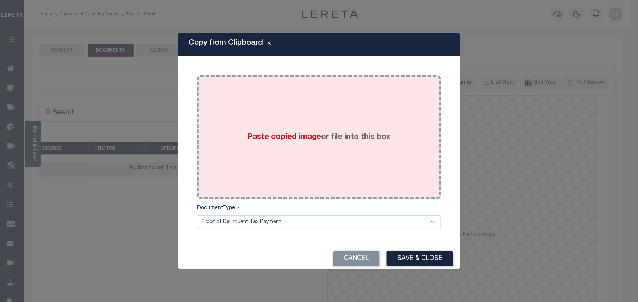
click at [335, 136] on label "Paste copied image or file into this box" at bounding box center [318, 137] width 143 height 12
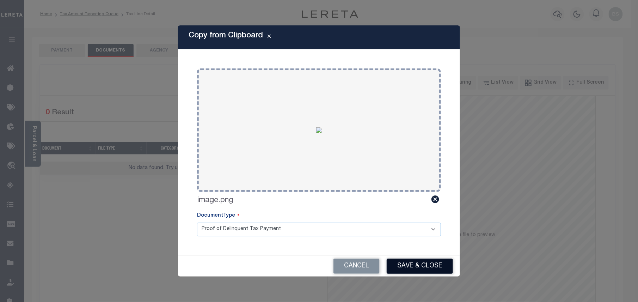
click at [416, 260] on button "Save & Close" at bounding box center [420, 265] width 66 height 15
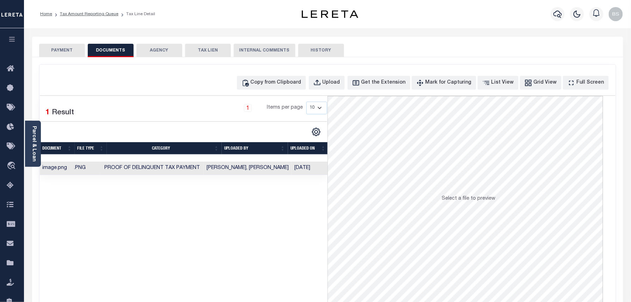
click at [102, 9] on ol "Home Tax Amount Reporting Queue Tax Line Detail" at bounding box center [98, 14] width 126 height 15
click at [97, 15] on link "Tax Amount Reporting Queue" at bounding box center [89, 14] width 59 height 4
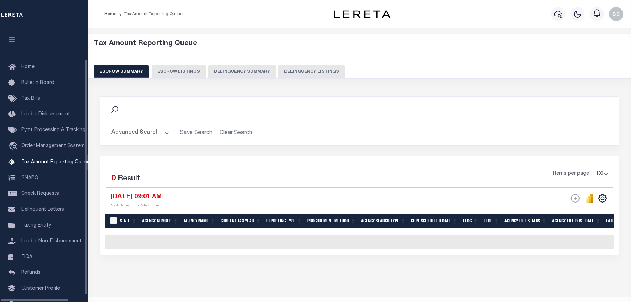
select select "100"
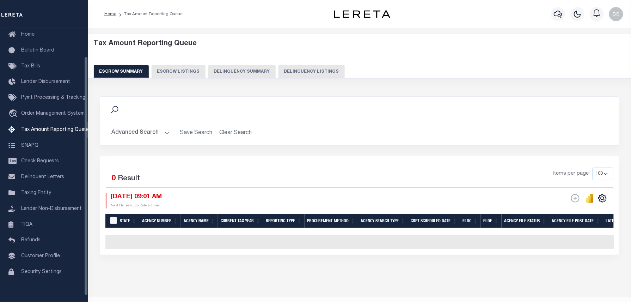
click at [267, 73] on button "Delinquency Summary" at bounding box center [241, 71] width 67 height 13
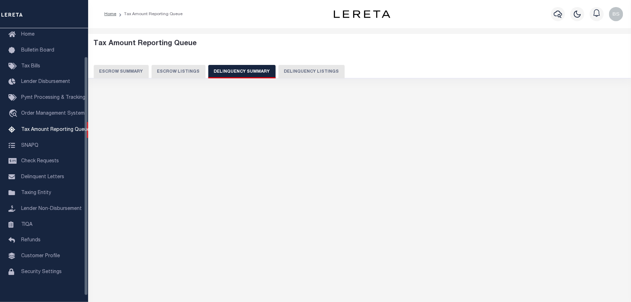
click at [296, 73] on button "Delinquency Listings" at bounding box center [311, 71] width 66 height 13
select select "100"
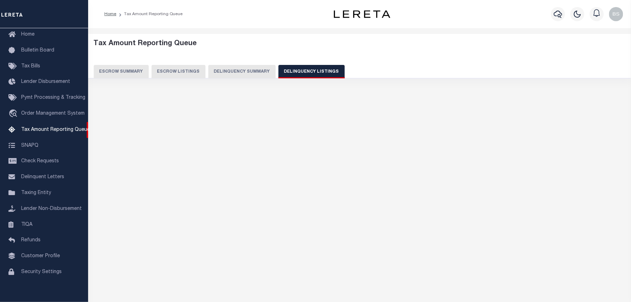
select select "100"
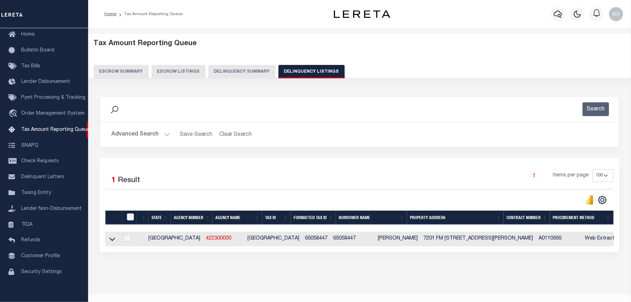
scroll to position [13, 0]
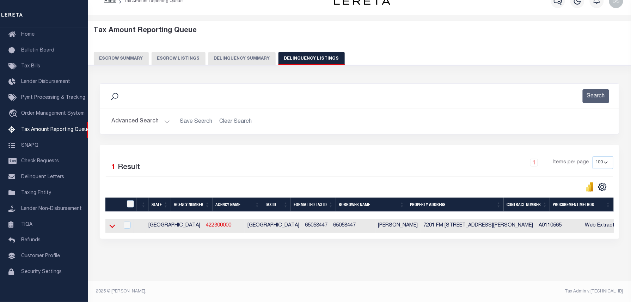
click at [114, 226] on icon at bounding box center [112, 225] width 6 height 7
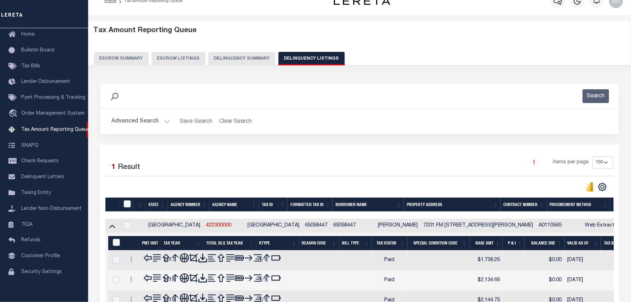
scroll to position [88, 0]
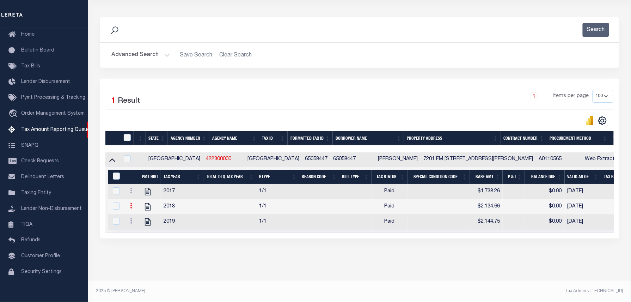
click at [130, 203] on icon at bounding box center [131, 206] width 2 height 6
click at [139, 216] on img "" at bounding box center [139, 217] width 7 height 7
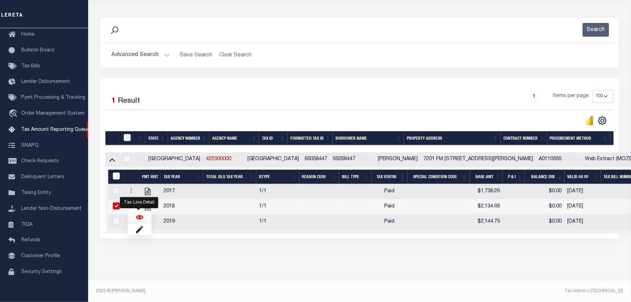
checkbox input "true"
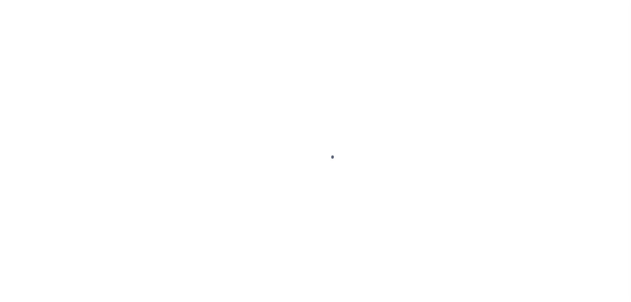
select select "PYD"
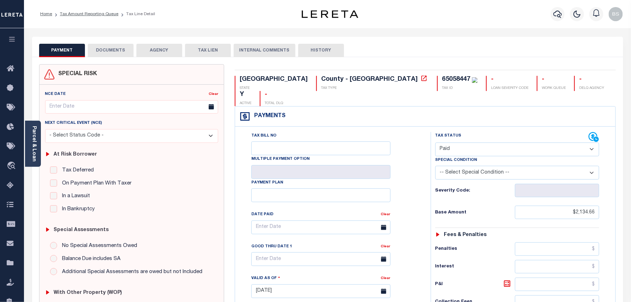
click at [111, 51] on button "DOCUMENTS" at bounding box center [111, 50] width 46 height 13
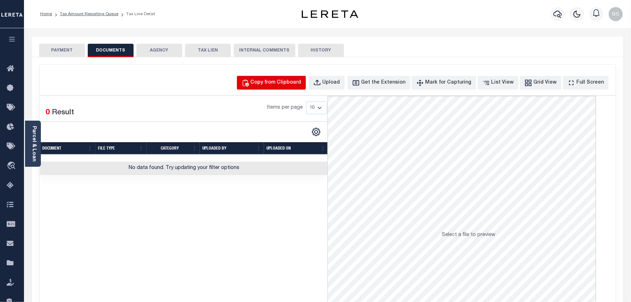
click at [276, 81] on div "Copy from Clipboard" at bounding box center [276, 83] width 51 height 8
select select "POP"
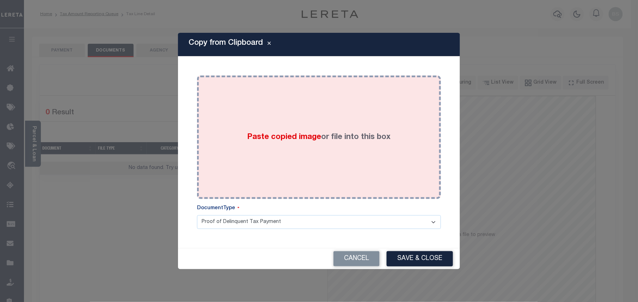
click at [329, 133] on label "Paste copied image or file into this box" at bounding box center [318, 137] width 143 height 12
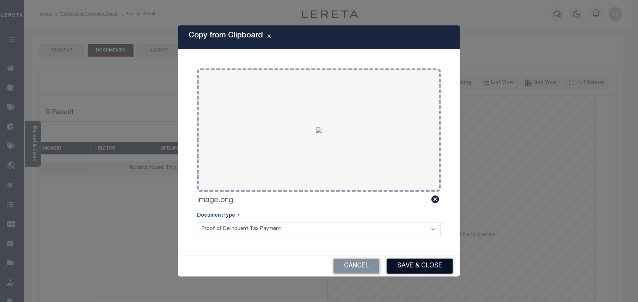
click at [412, 267] on button "Save & Close" at bounding box center [420, 265] width 66 height 15
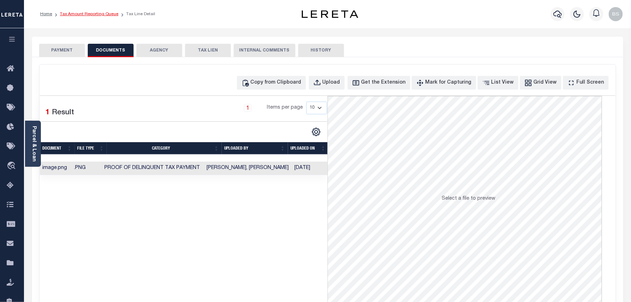
click at [99, 14] on link "Tax Amount Reporting Queue" at bounding box center [89, 14] width 59 height 4
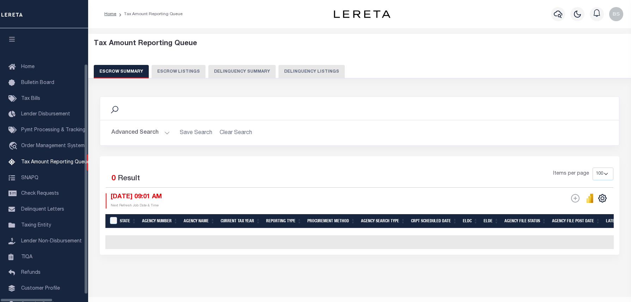
select select "100"
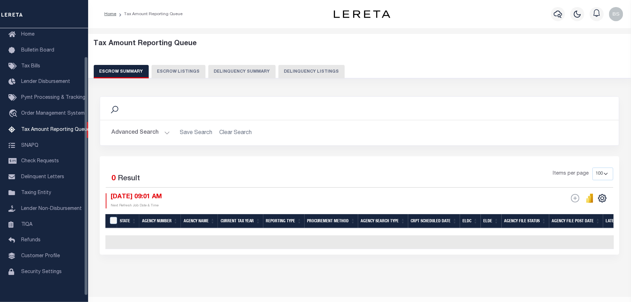
click at [305, 65] on button "Delinquency Listings" at bounding box center [311, 71] width 66 height 13
select select "100"
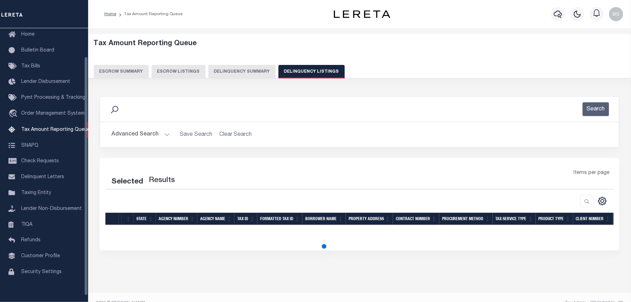
select select "100"
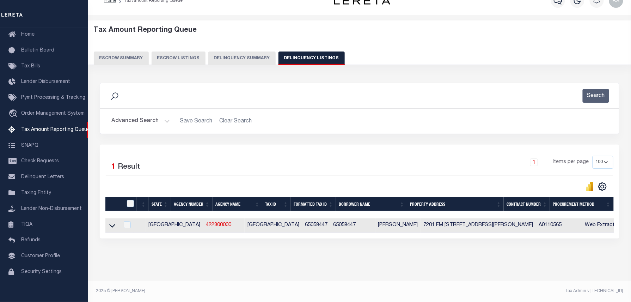
scroll to position [18, 0]
click at [108, 225] on td at bounding box center [112, 225] width 14 height 14
checkbox input "true"
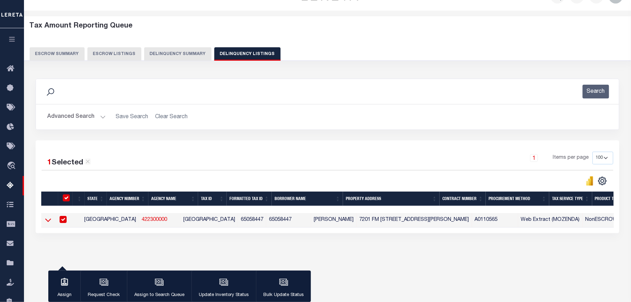
click at [50, 221] on icon at bounding box center [48, 219] width 6 height 7
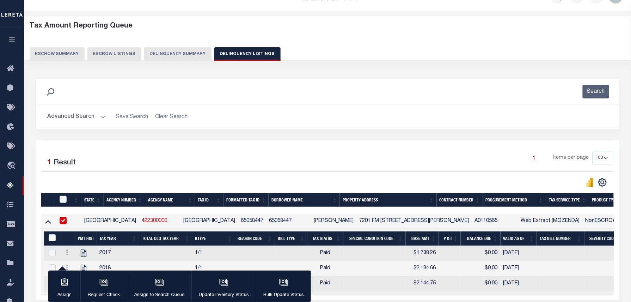
scroll to position [88, 0]
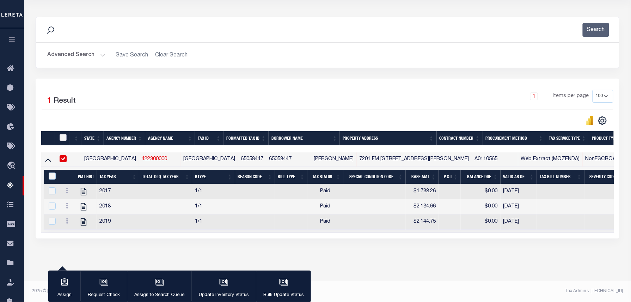
click at [63, 134] on input "checkbox" at bounding box center [63, 137] width 7 height 7
checkbox input "true"
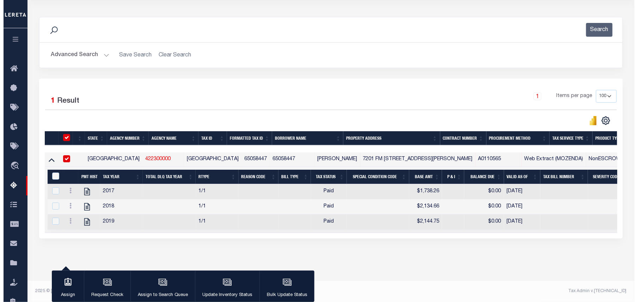
scroll to position [86, 0]
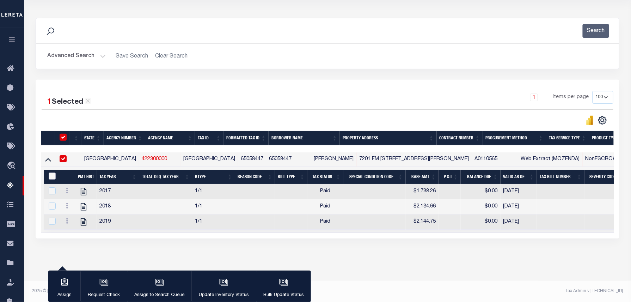
click at [52, 172] on input "&nbsp;" at bounding box center [52, 175] width 7 height 7
checkbox input "true"
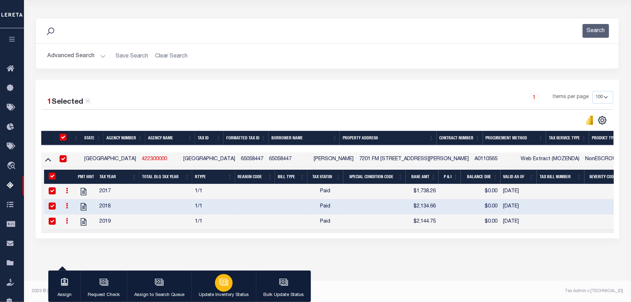
click at [221, 282] on icon "button" at bounding box center [223, 281] width 5 height 3
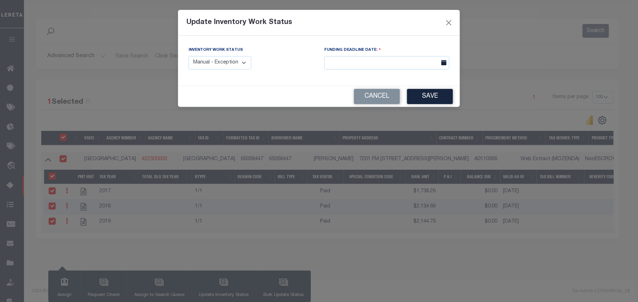
click at [222, 52] on label "Inventory Work Status" at bounding box center [216, 50] width 54 height 6
click at [222, 61] on select "Manual - Exception Pended - Awaiting Search Late Add Exception Completed" at bounding box center [220, 63] width 63 height 14
select select "4"
click at [189, 56] on select "Manual - Exception Pended - Awaiting Search Late Add Exception Completed" at bounding box center [220, 63] width 63 height 14
click at [446, 96] on button "Save" at bounding box center [430, 96] width 46 height 15
